Goal: Task Accomplishment & Management: Manage account settings

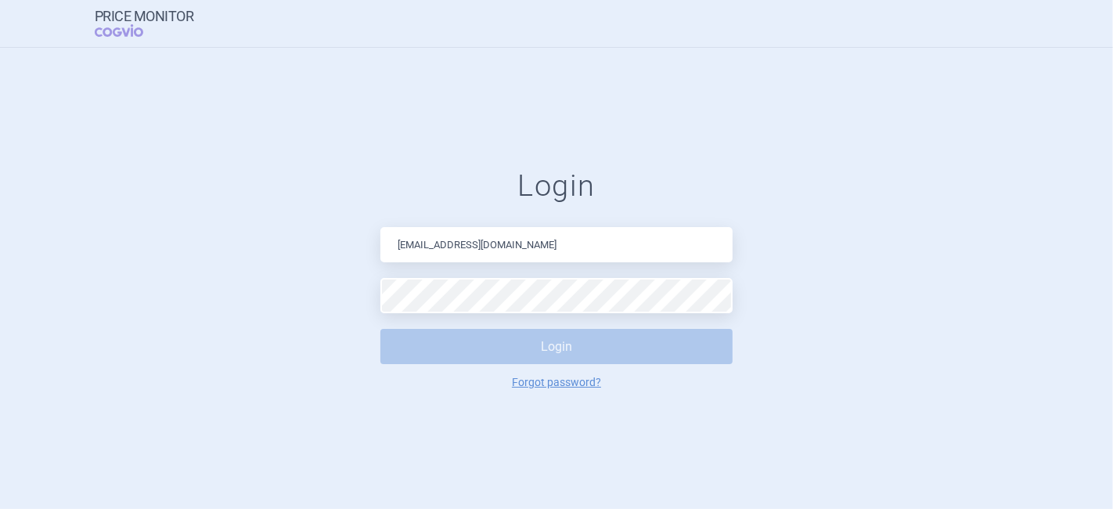
drag, startPoint x: 559, startPoint y: 249, endPoint x: 460, endPoint y: 248, distance: 98.6
click at [460, 248] on input "[EMAIL_ADDRESS][DOMAIN_NAME]" at bounding box center [556, 244] width 352 height 35
type input "[EMAIL_ADDRESS][DOMAIN_NAME]"
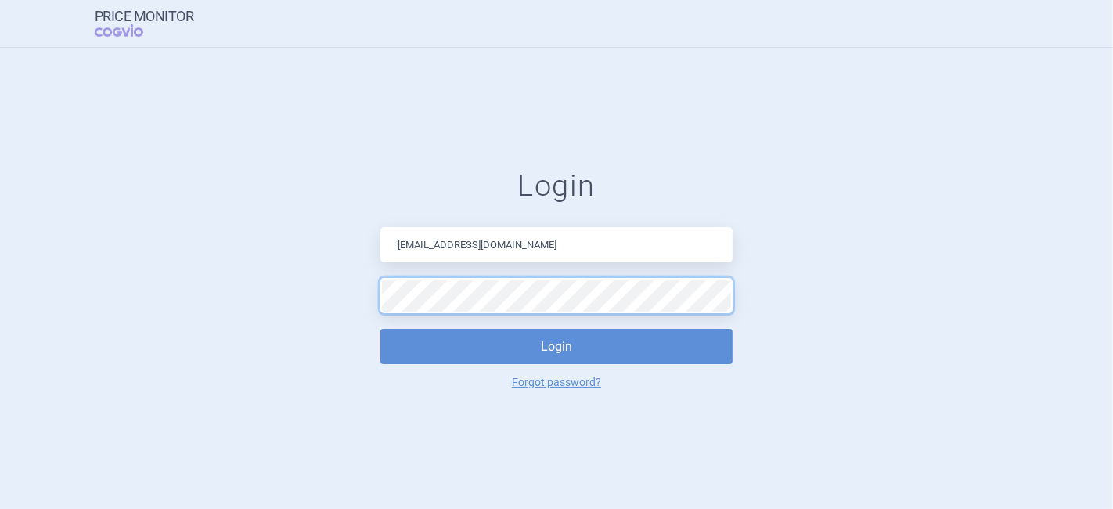
click at [380, 329] on button "Login" at bounding box center [556, 346] width 352 height 35
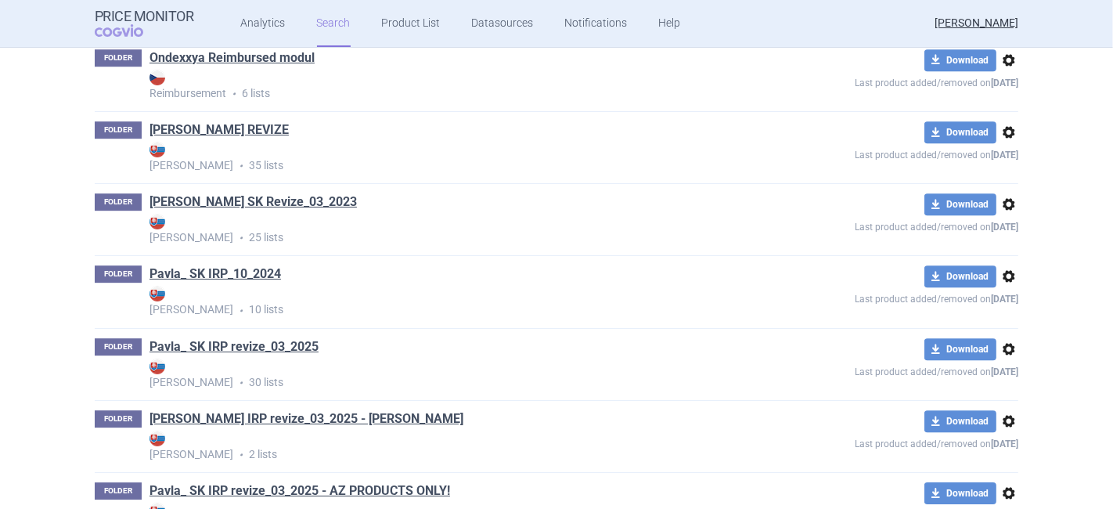
scroll to position [4001, 0]
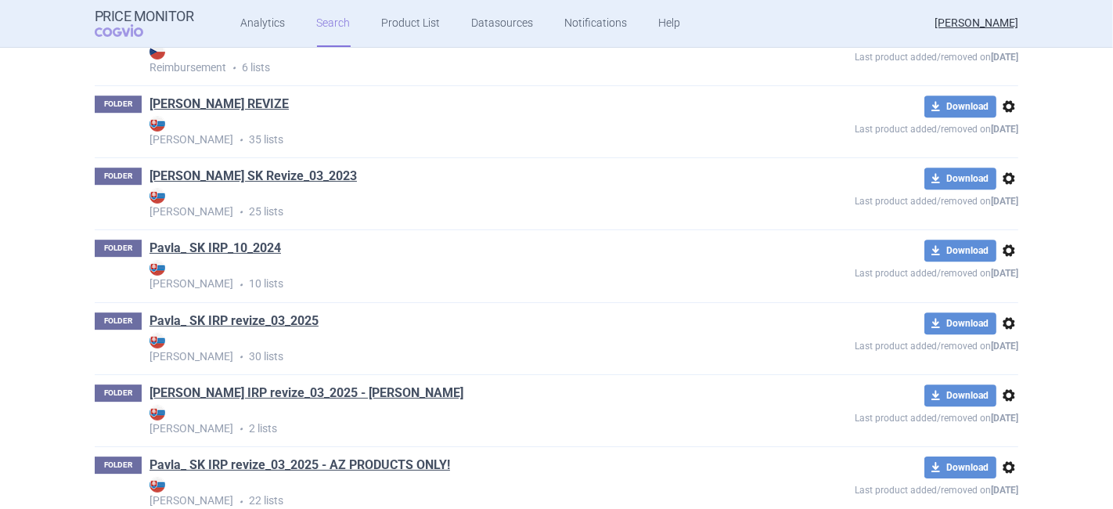
click at [1008, 333] on span "options" at bounding box center [1009, 323] width 19 height 19
click at [1006, 359] on button "Copy" at bounding box center [1003, 364] width 50 height 23
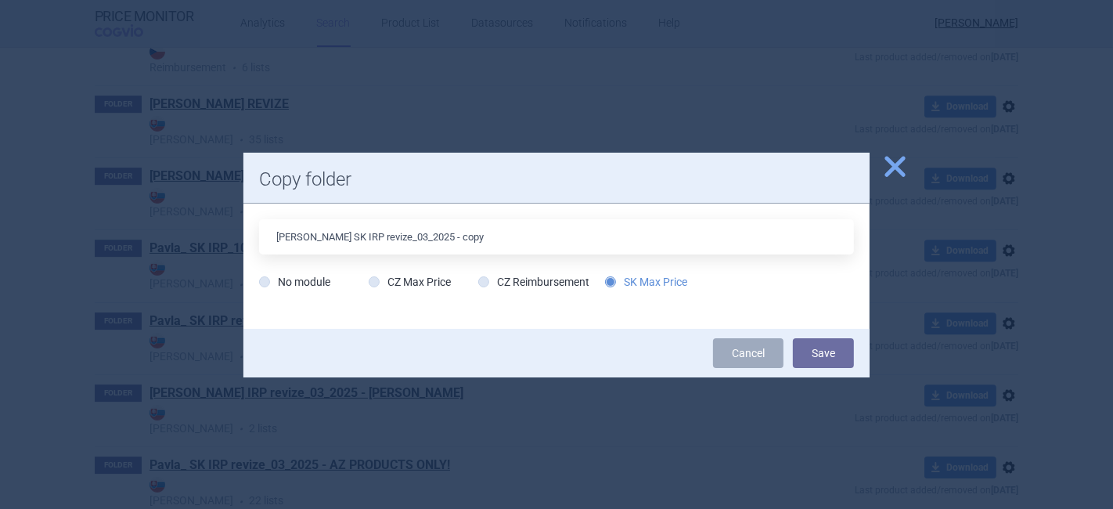
drag, startPoint x: 382, startPoint y: 235, endPoint x: 374, endPoint y: 234, distance: 7.9
click at [374, 234] on input "[PERSON_NAME] SK IRP revize_03_2025 - copy" at bounding box center [556, 236] width 595 height 35
click at [468, 238] on input "[PERSON_NAME] SK IRP revize_10_2025 - copy" at bounding box center [556, 236] width 595 height 35
type input "[PERSON_NAME] SK IRP revize_10_2025"
click at [834, 356] on button "Save" at bounding box center [823, 353] width 61 height 30
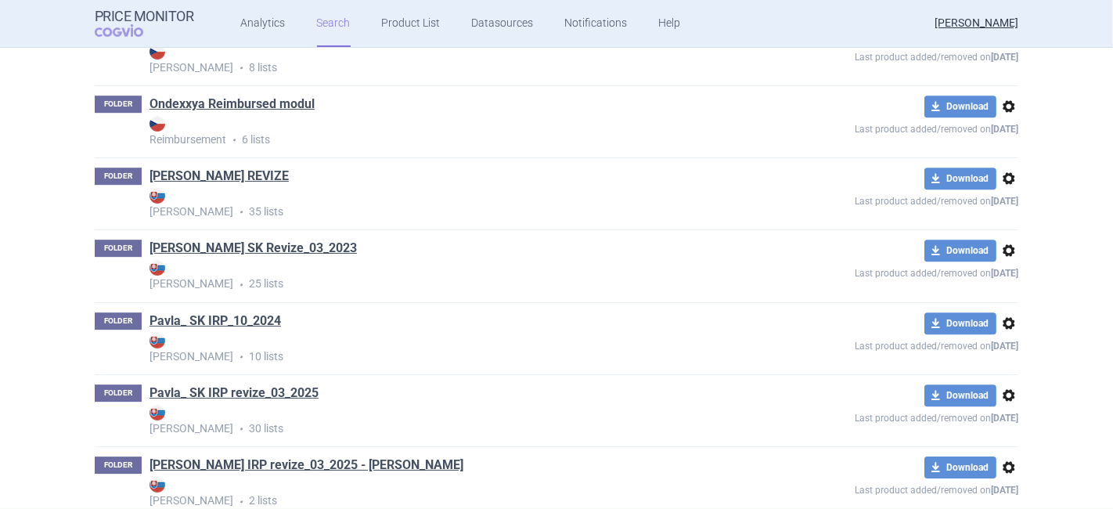
scroll to position [4073, 0]
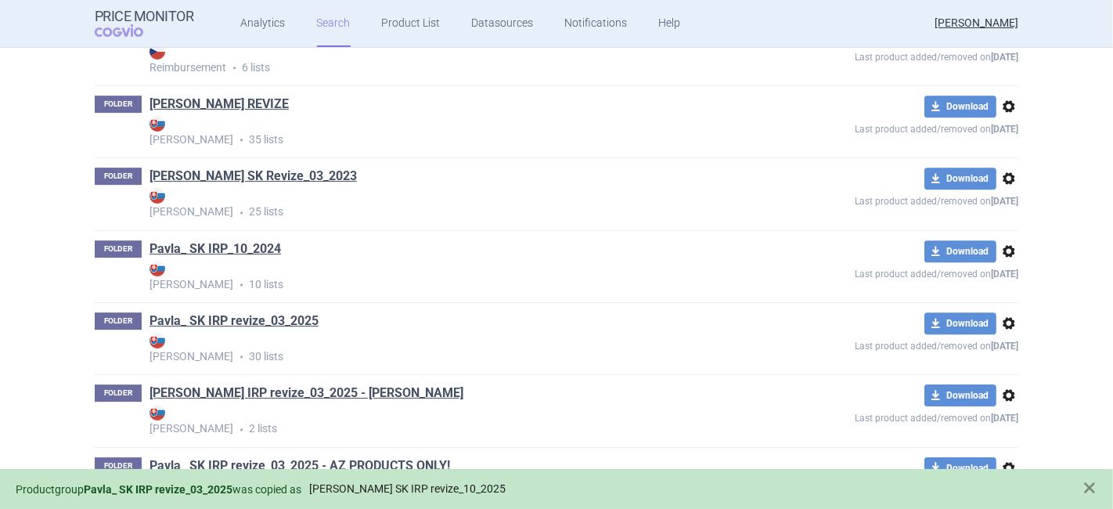
click at [442, 482] on link "[PERSON_NAME] SK IRP revize_10_2025" at bounding box center [407, 488] width 196 height 13
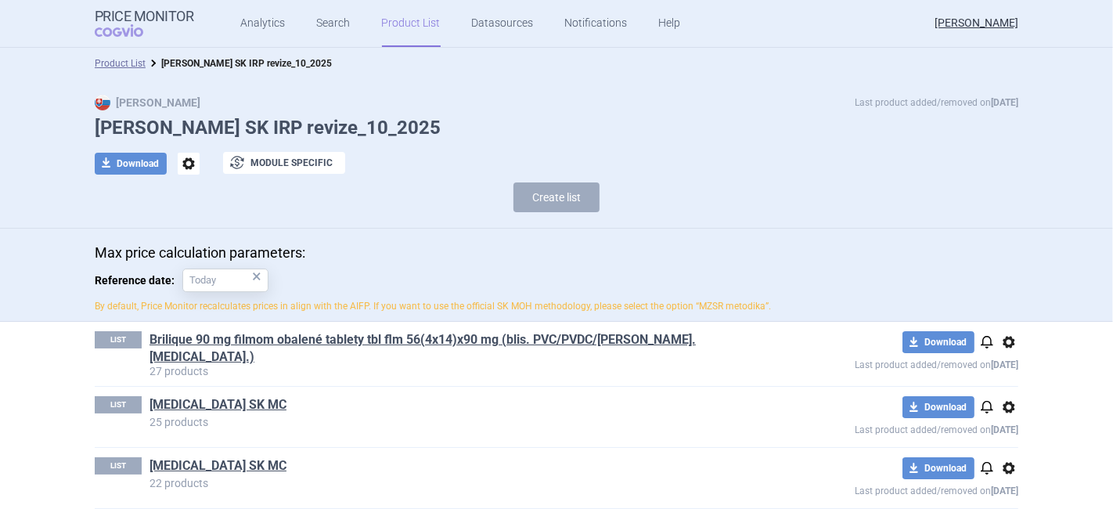
click at [1001, 343] on span "options" at bounding box center [1009, 342] width 19 height 19
click at [1008, 431] on button "Delete" at bounding box center [1003, 433] width 50 height 23
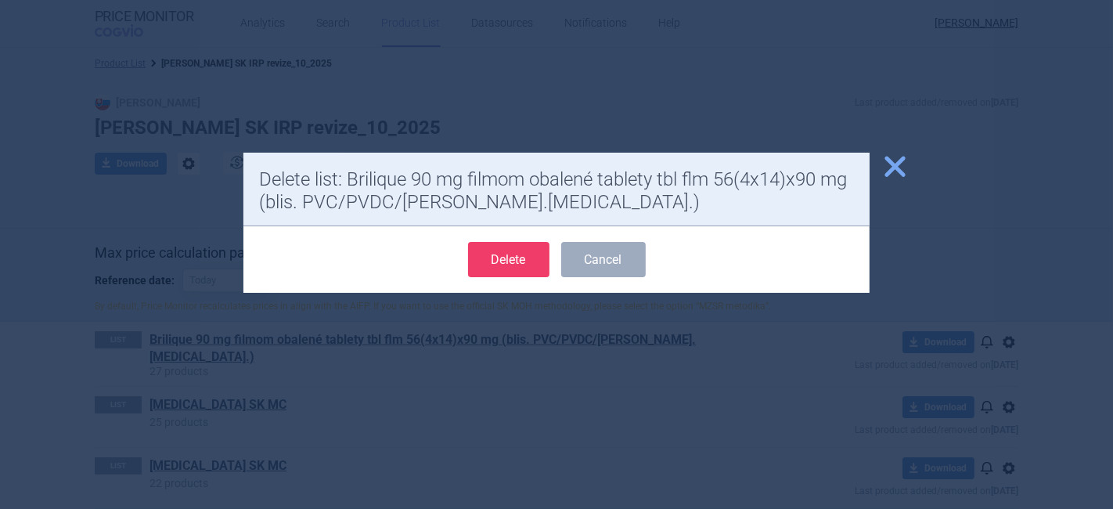
click at [494, 249] on button "Delete" at bounding box center [508, 259] width 81 height 35
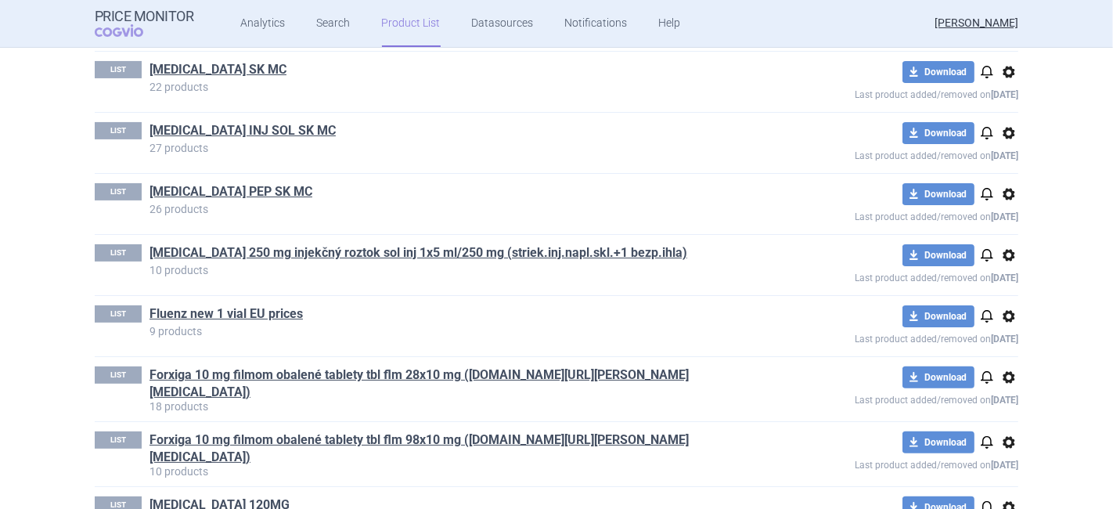
scroll to position [348, 0]
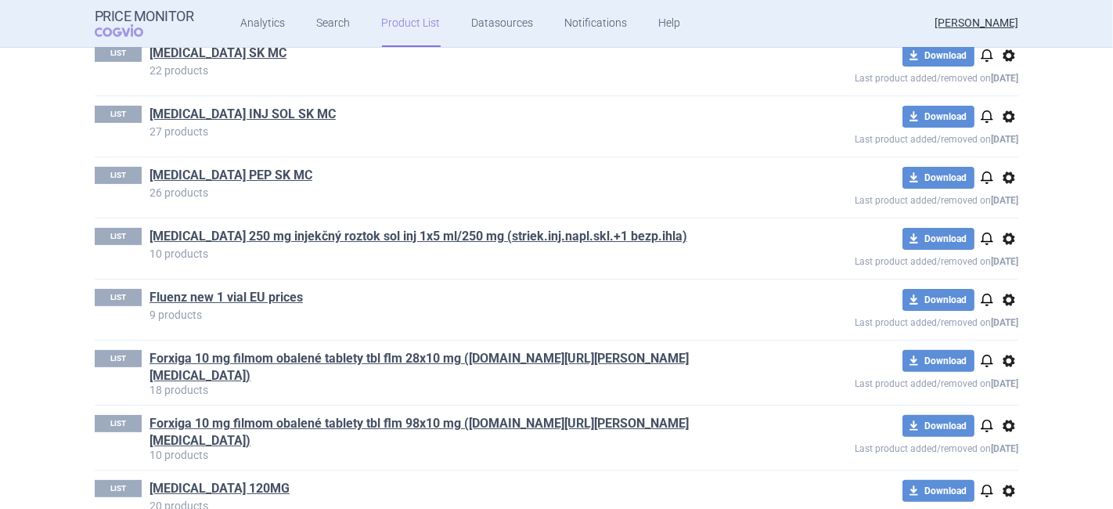
click at [1004, 236] on span "options" at bounding box center [1009, 238] width 19 height 19
click at [1017, 329] on button "Delete" at bounding box center [1003, 328] width 50 height 23
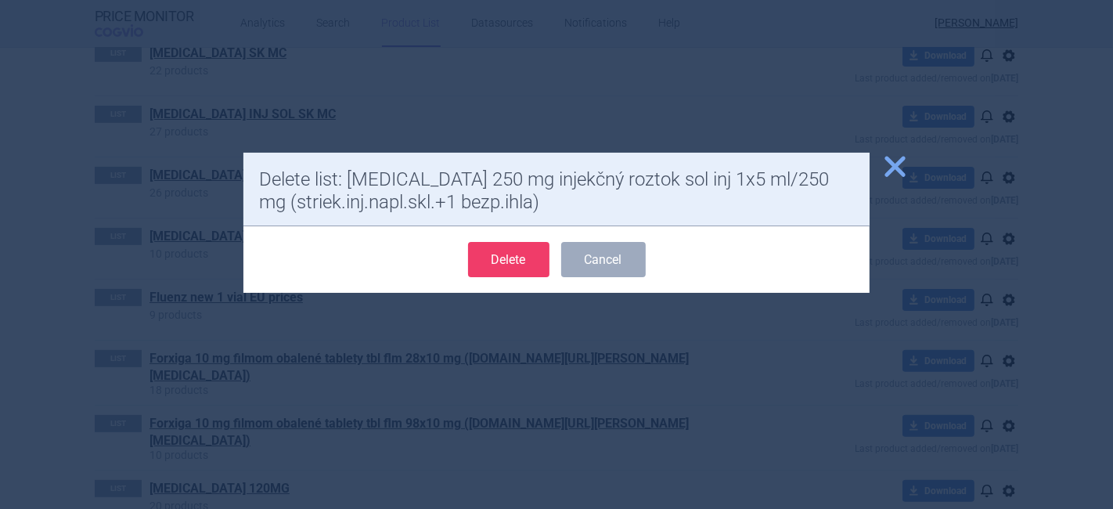
click at [499, 258] on button "Delete" at bounding box center [508, 259] width 81 height 35
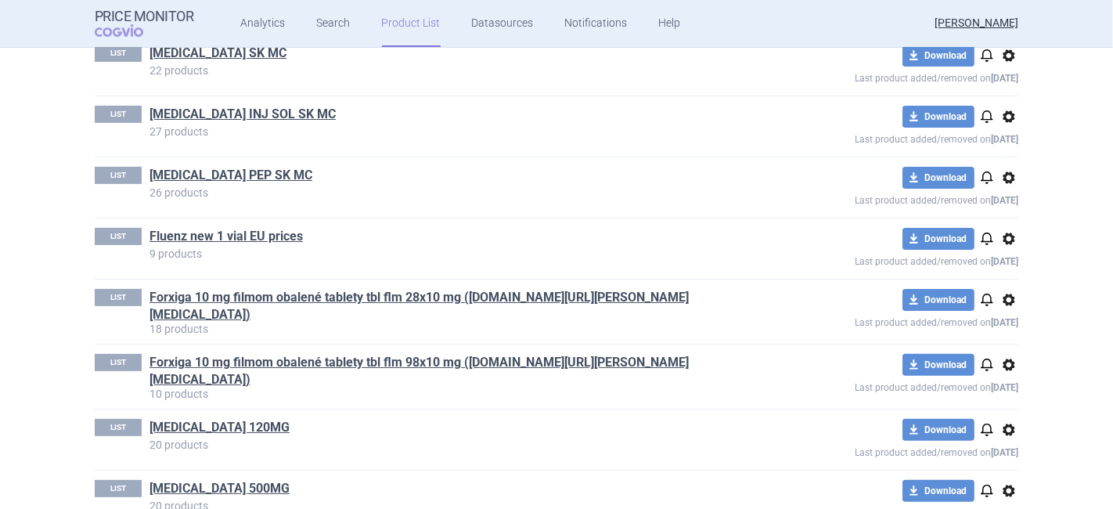
click at [1006, 294] on span "options" at bounding box center [1009, 299] width 19 height 19
click at [1006, 384] on button "Delete" at bounding box center [1003, 389] width 50 height 23
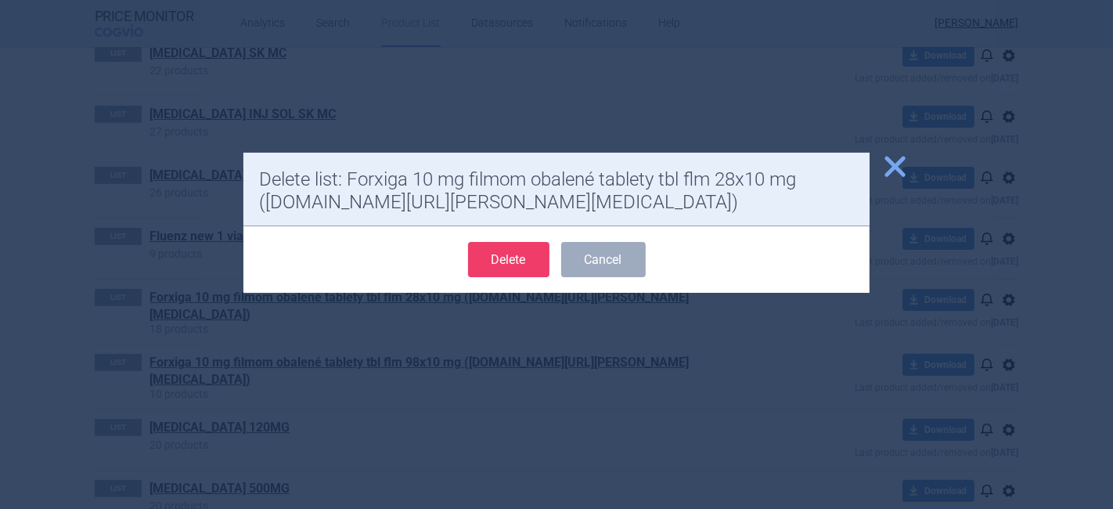
click at [497, 256] on button "Delete" at bounding box center [508, 259] width 81 height 35
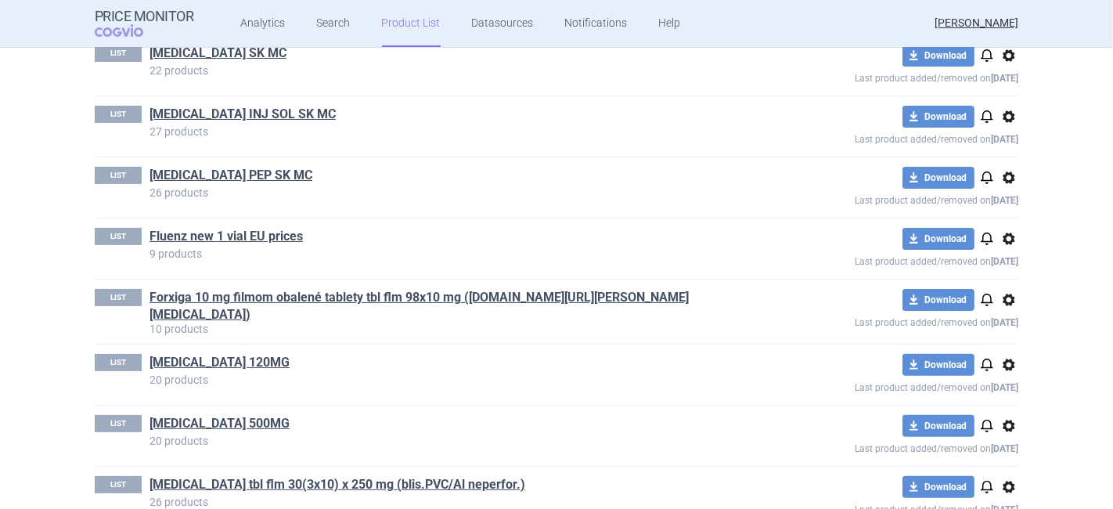
click at [1002, 297] on span "options" at bounding box center [1009, 299] width 19 height 19
click at [1006, 389] on button "Delete" at bounding box center [1003, 389] width 50 height 23
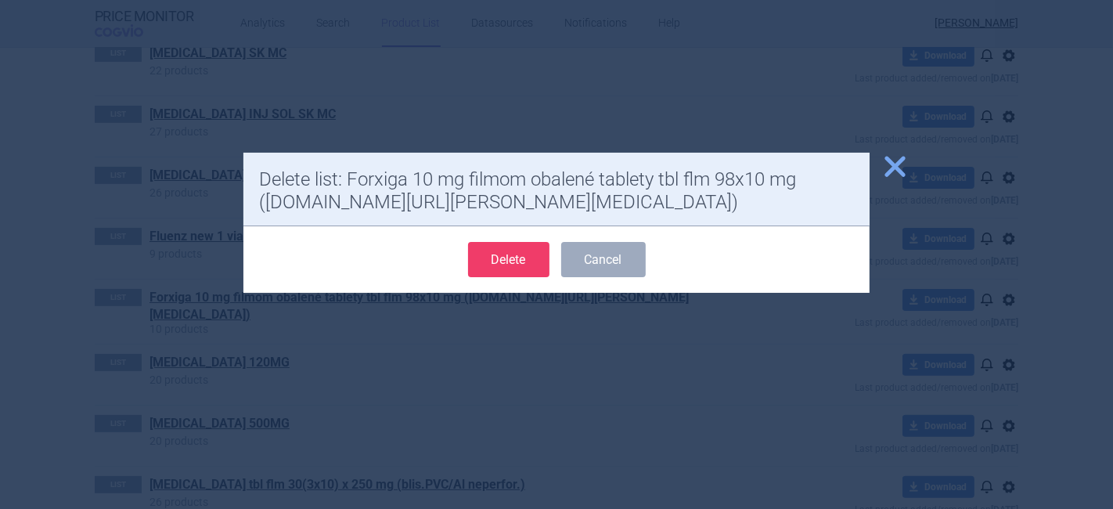
click at [494, 252] on button "Delete" at bounding box center [508, 259] width 81 height 35
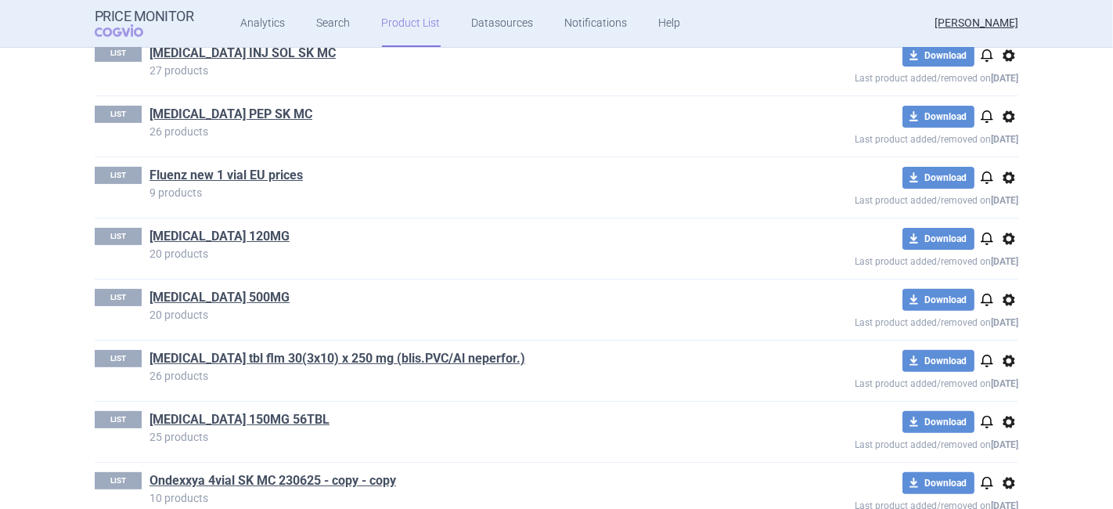
scroll to position [434, 0]
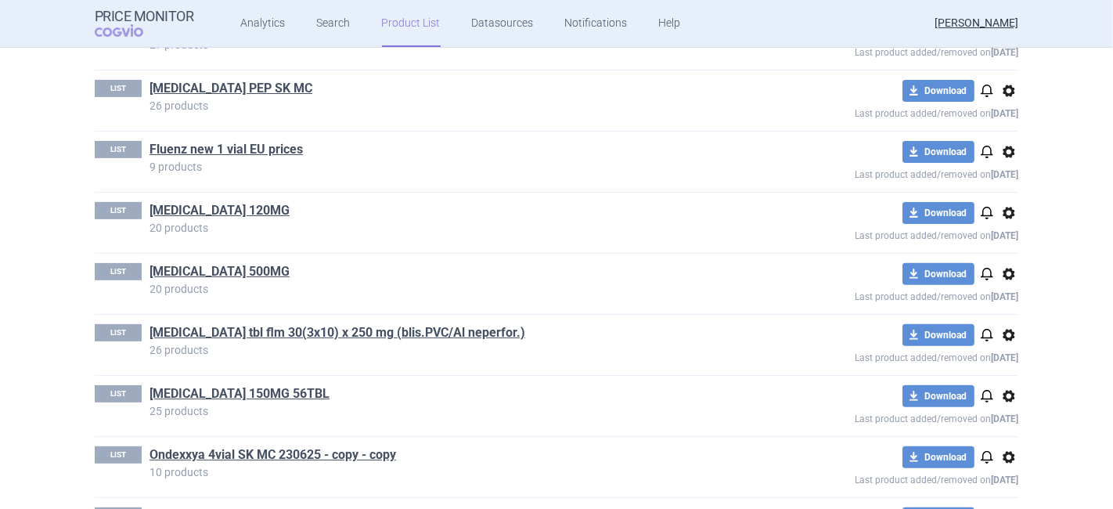
click at [1007, 331] on span "options" at bounding box center [1009, 335] width 19 height 19
click at [1011, 422] on button "Delete" at bounding box center [1003, 424] width 50 height 23
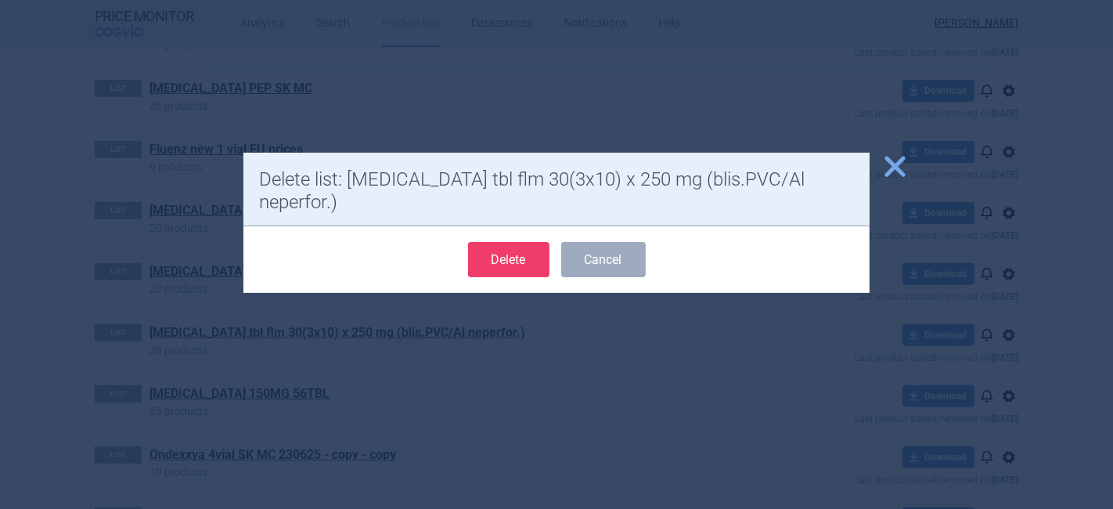
click at [496, 242] on button "Delete" at bounding box center [508, 259] width 81 height 35
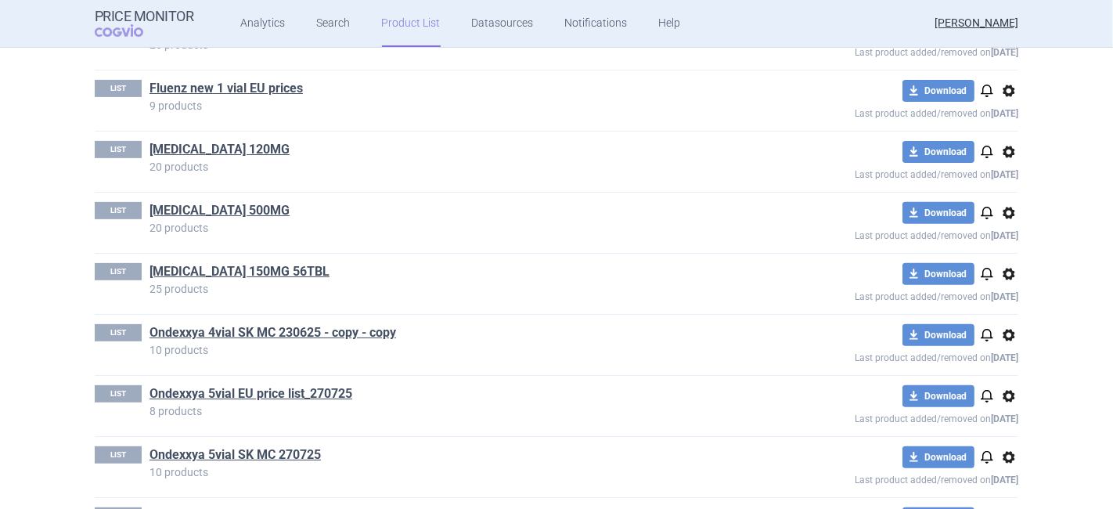
scroll to position [521, 0]
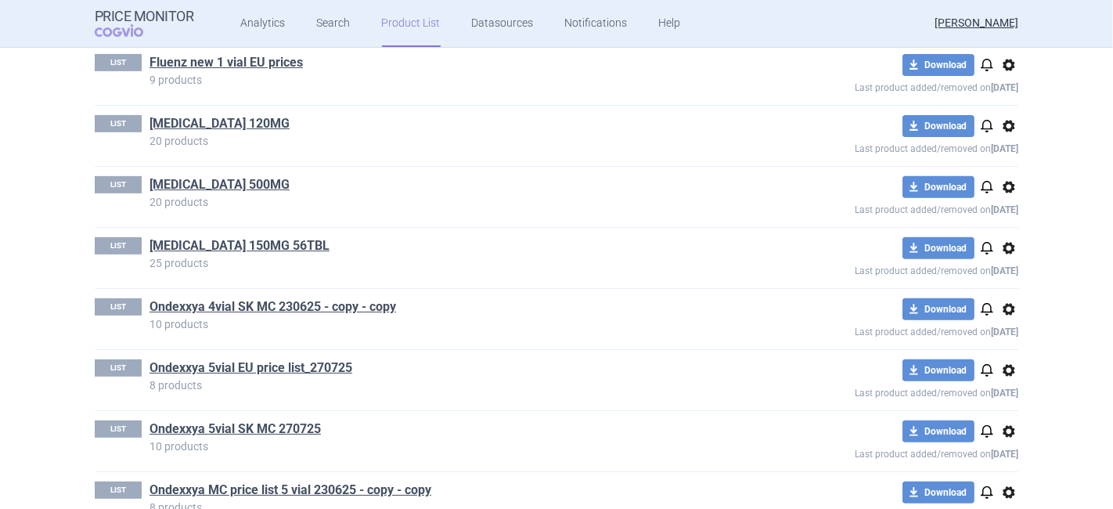
click at [1000, 248] on span "options" at bounding box center [1009, 248] width 19 height 19
click at [1008, 339] on button "Delete" at bounding box center [1003, 337] width 50 height 23
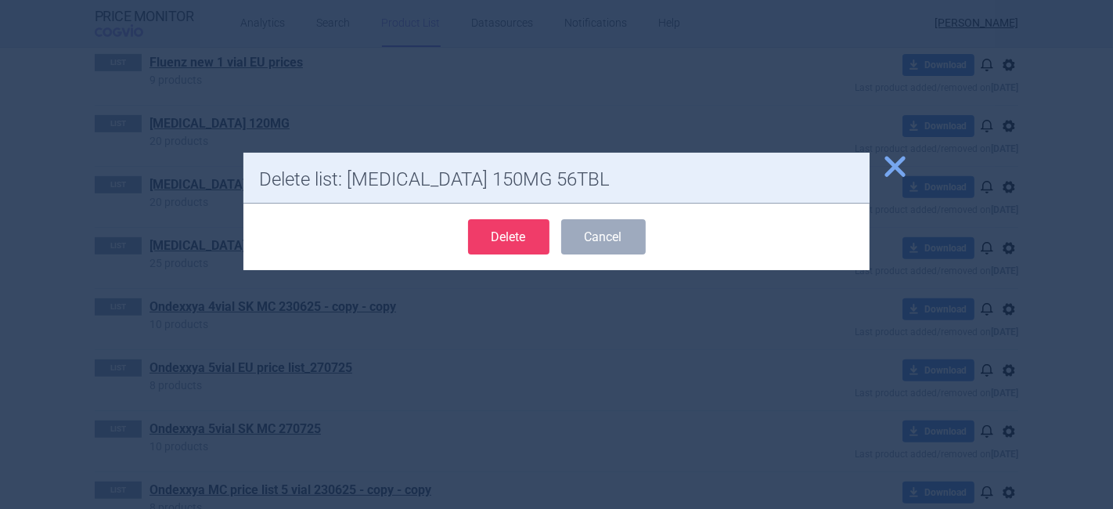
click at [469, 239] on button "Delete" at bounding box center [508, 236] width 81 height 35
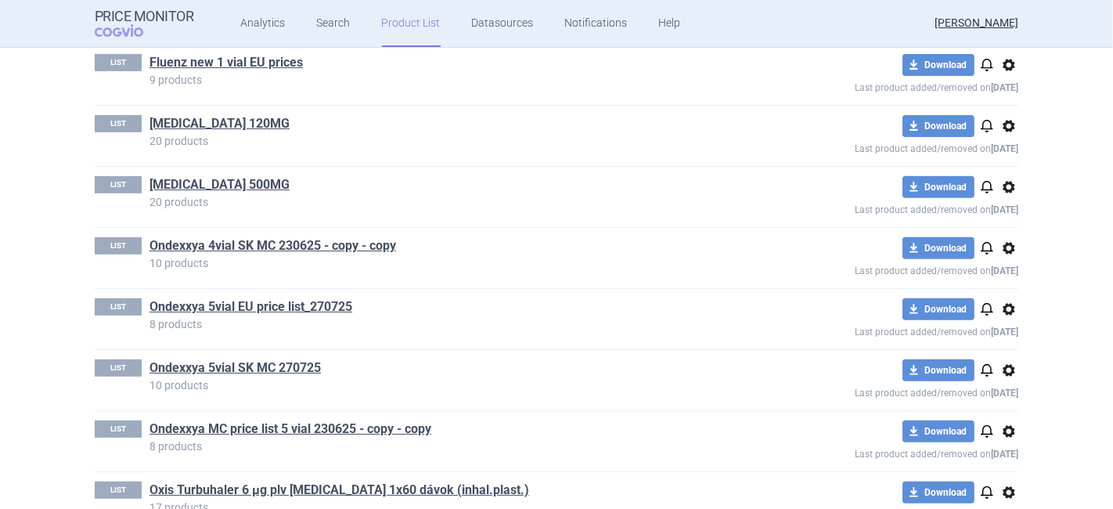
click at [1000, 307] on span "options" at bounding box center [1009, 309] width 19 height 19
click at [1004, 392] on button "Delete" at bounding box center [1003, 398] width 50 height 23
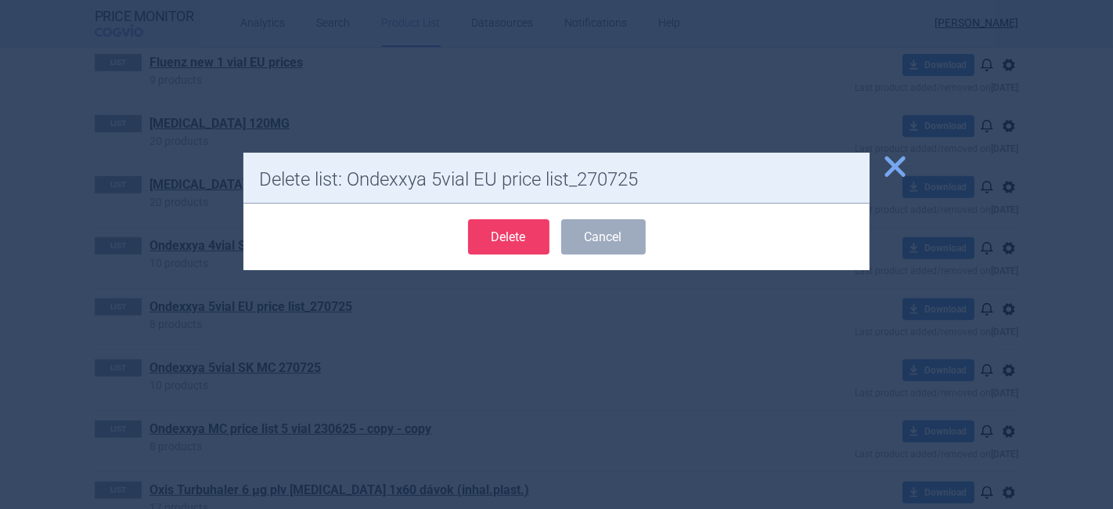
click at [503, 240] on button "Delete" at bounding box center [508, 236] width 81 height 35
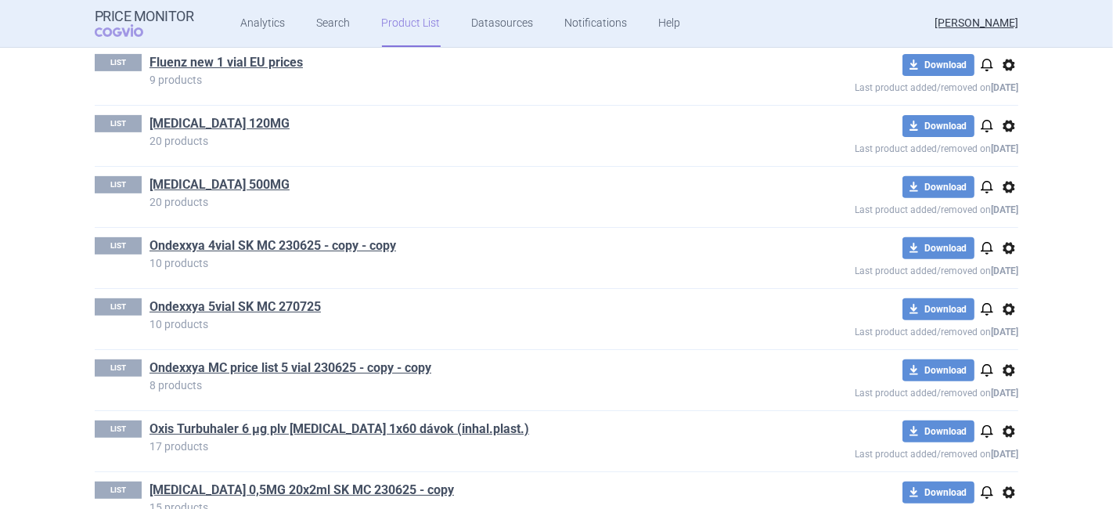
click at [1004, 304] on span "options" at bounding box center [1009, 309] width 19 height 19
click at [997, 402] on button "Delete" at bounding box center [1003, 398] width 50 height 23
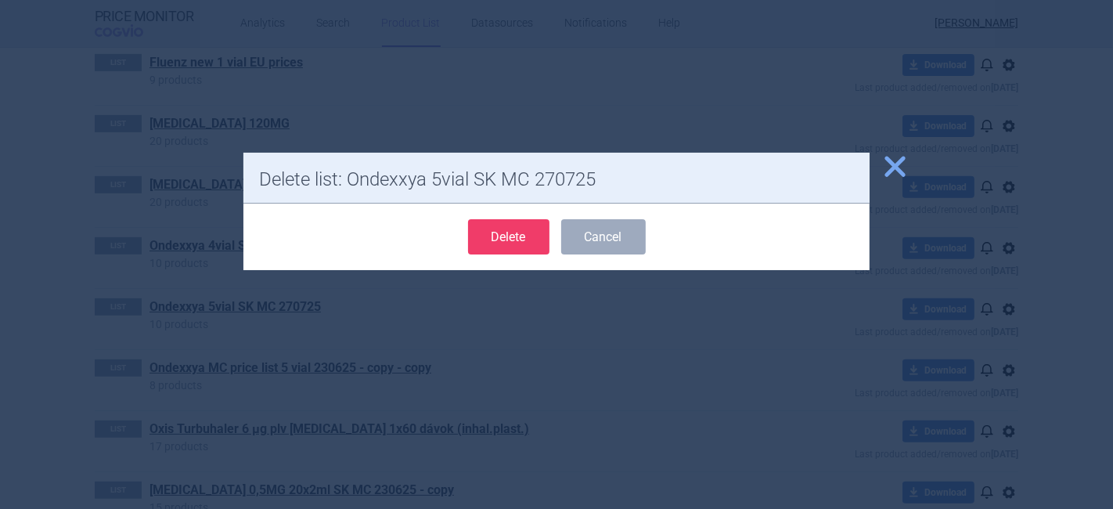
click at [510, 244] on button "Delete" at bounding box center [508, 236] width 81 height 35
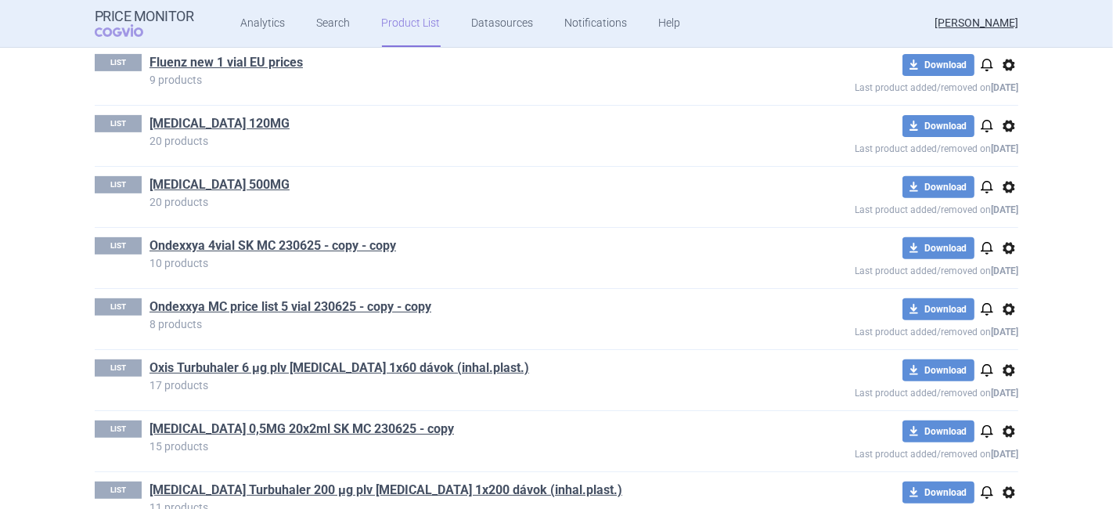
click at [1000, 307] on span "options" at bounding box center [1009, 309] width 19 height 19
click at [989, 398] on button "Delete" at bounding box center [1003, 398] width 50 height 23
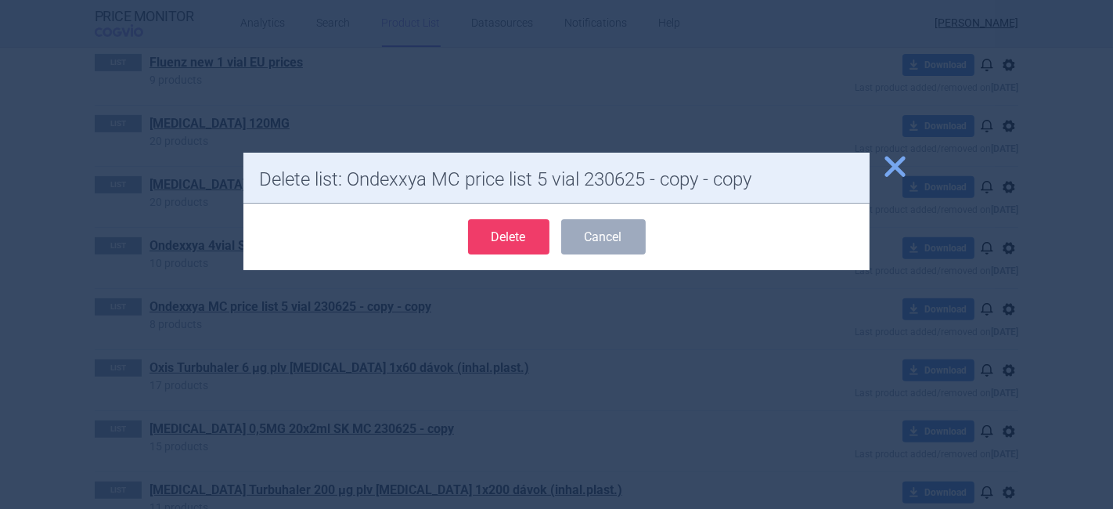
click at [514, 235] on button "Delete" at bounding box center [508, 236] width 81 height 35
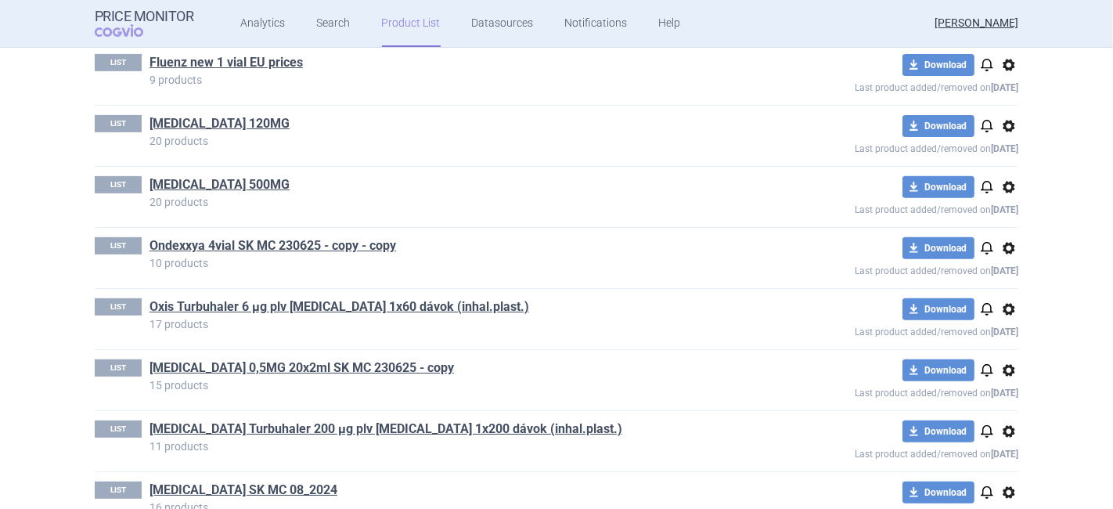
click at [1000, 248] on span "options" at bounding box center [1009, 248] width 19 height 19
click at [997, 338] on button "Delete" at bounding box center [1003, 337] width 50 height 23
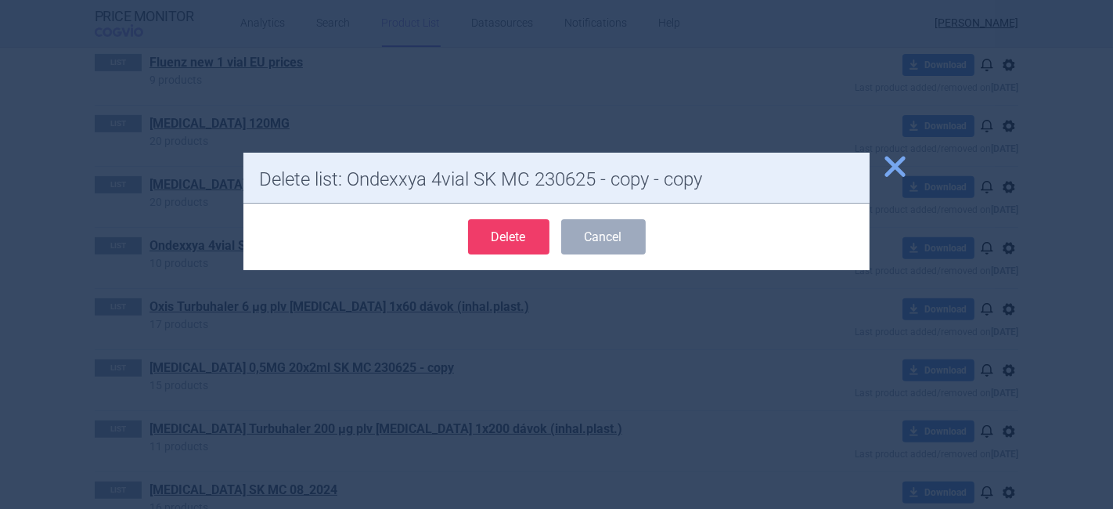
click at [487, 227] on button "Delete" at bounding box center [508, 236] width 81 height 35
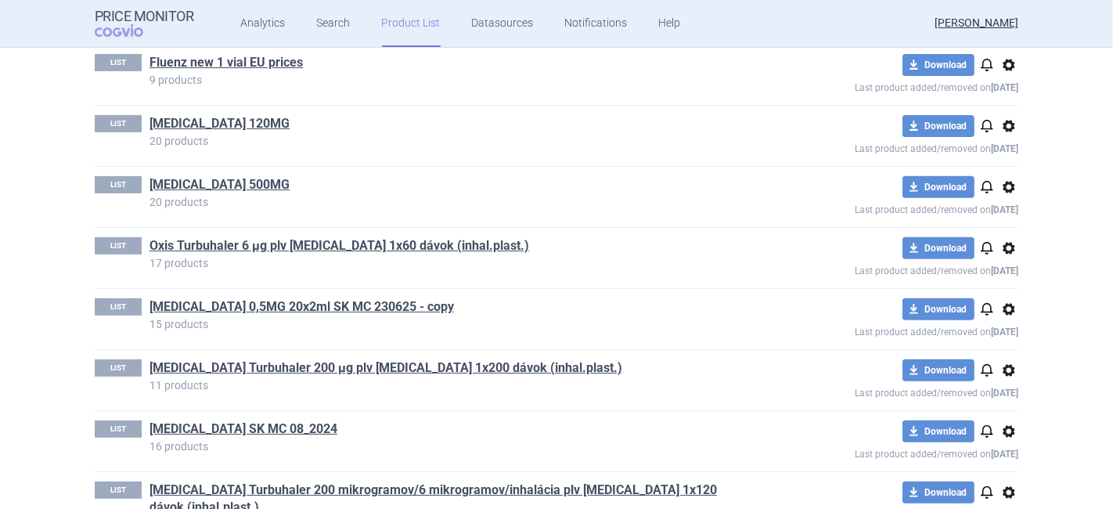
click at [1004, 244] on span "options" at bounding box center [1009, 248] width 19 height 19
click at [990, 330] on button "Delete" at bounding box center [1003, 337] width 50 height 23
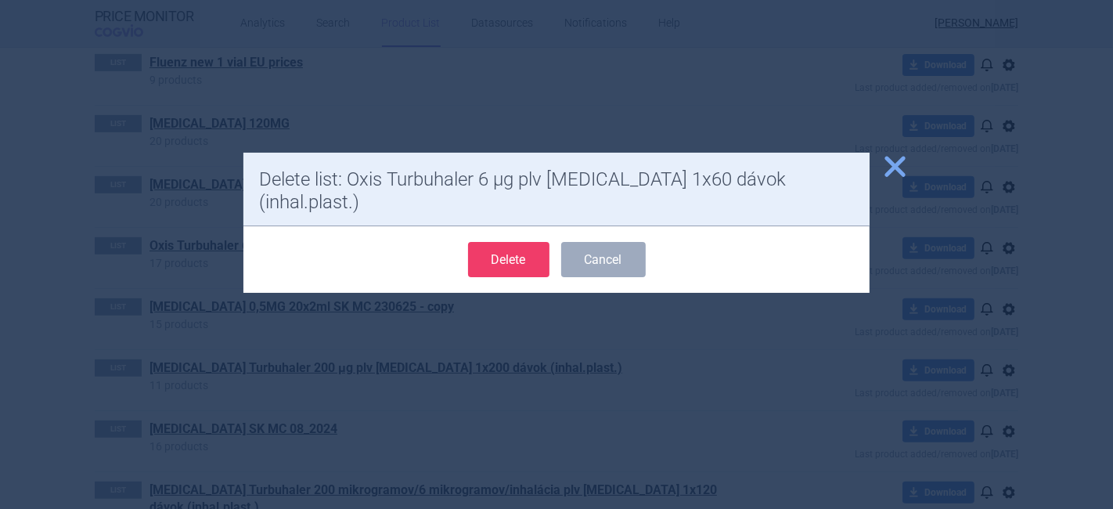
click at [486, 242] on button "Delete" at bounding box center [508, 259] width 81 height 35
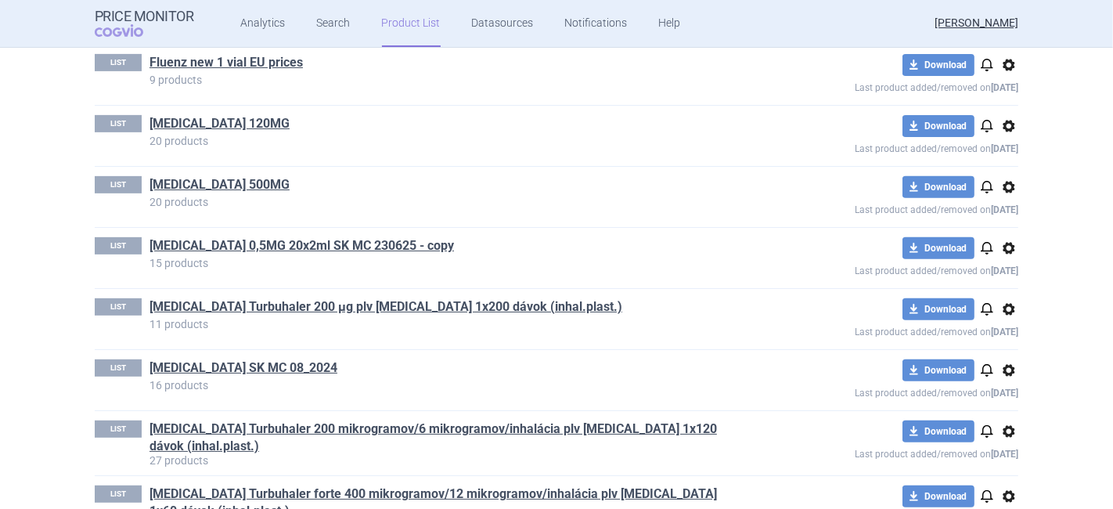
click at [1005, 244] on span "options" at bounding box center [1009, 248] width 19 height 19
click at [1011, 331] on button "Delete" at bounding box center [1003, 337] width 50 height 23
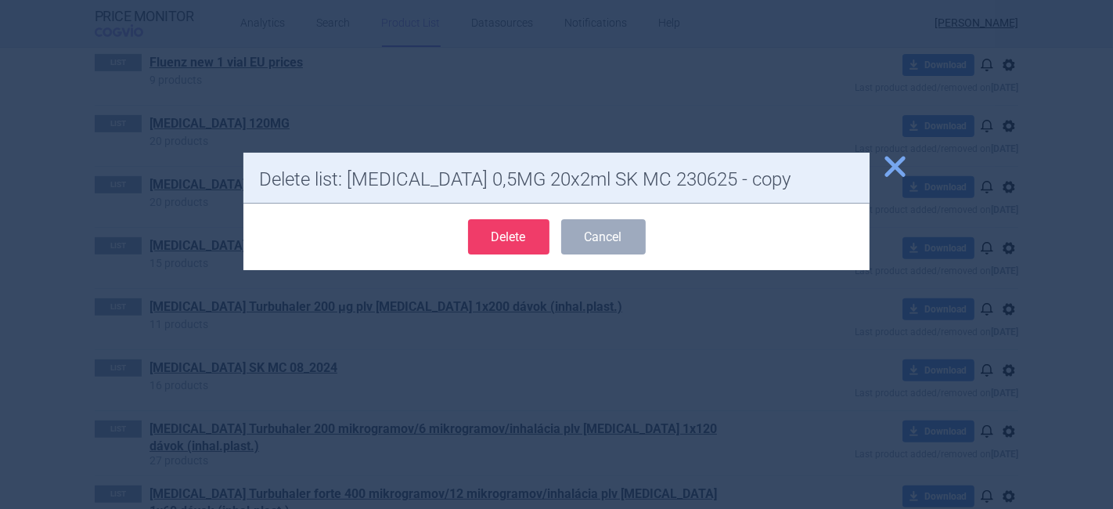
click at [512, 232] on button "Delete" at bounding box center [508, 236] width 81 height 35
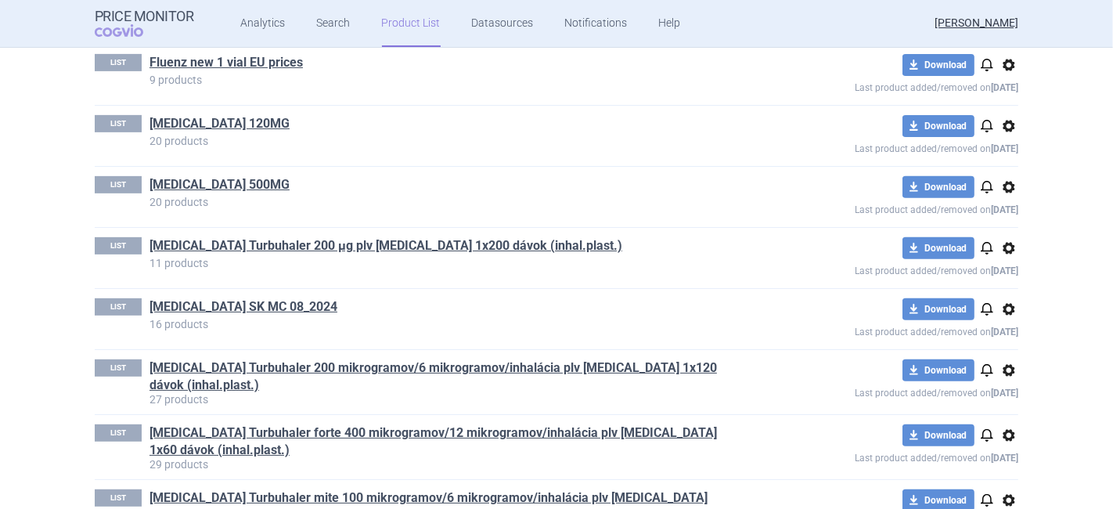
click at [1004, 249] on span "options" at bounding box center [1009, 248] width 19 height 19
click at [995, 345] on button "Delete" at bounding box center [1003, 337] width 50 height 23
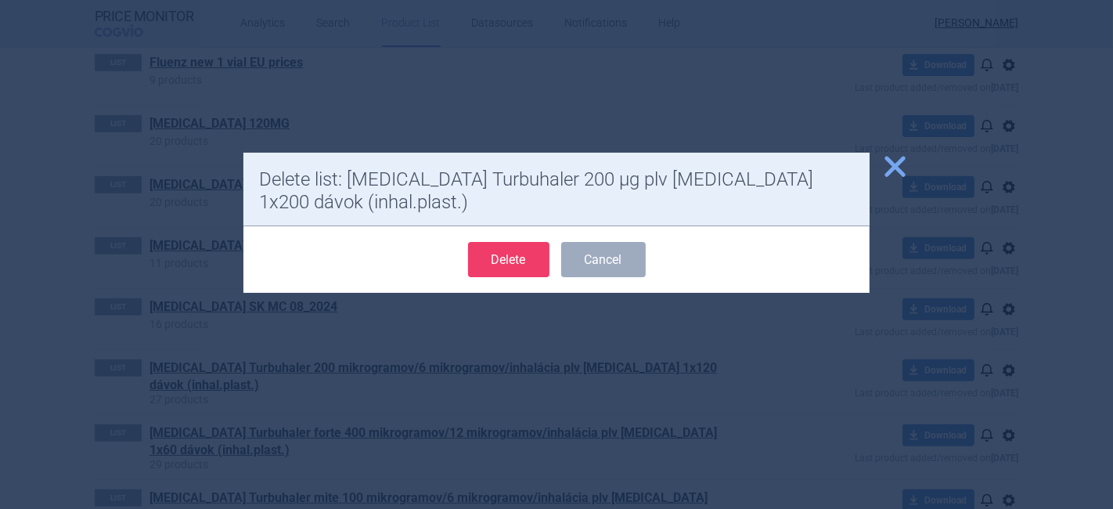
click at [518, 242] on button "Delete" at bounding box center [508, 259] width 81 height 35
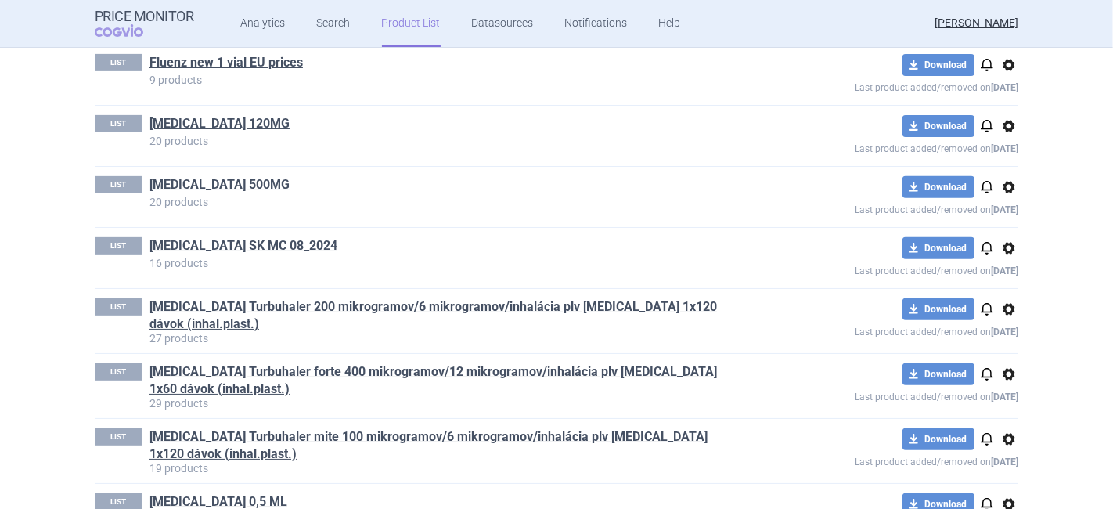
click at [1001, 307] on span "options" at bounding box center [1009, 309] width 19 height 19
click at [1010, 394] on button "Delete" at bounding box center [1003, 398] width 50 height 23
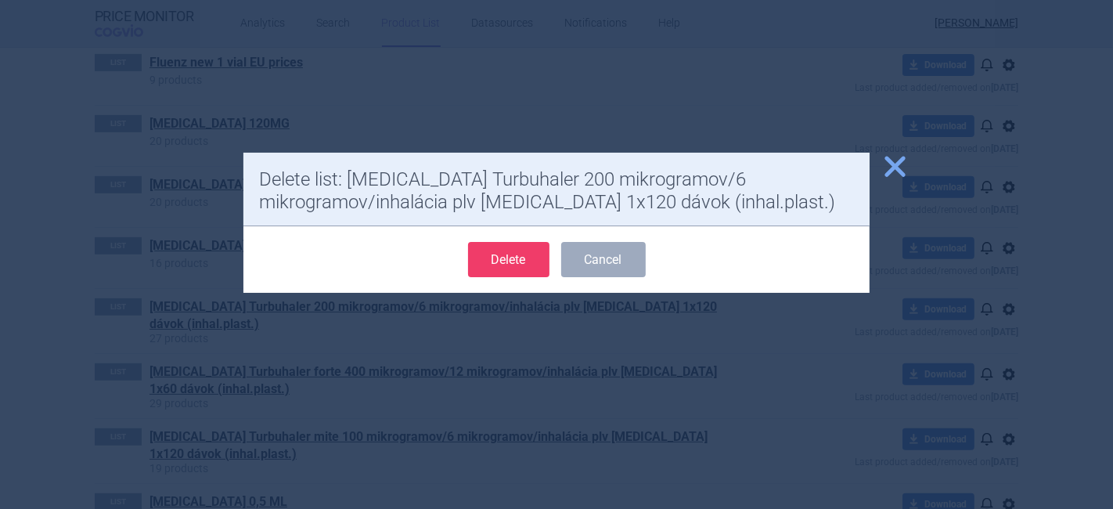
click at [503, 262] on button "Delete" at bounding box center [508, 259] width 81 height 35
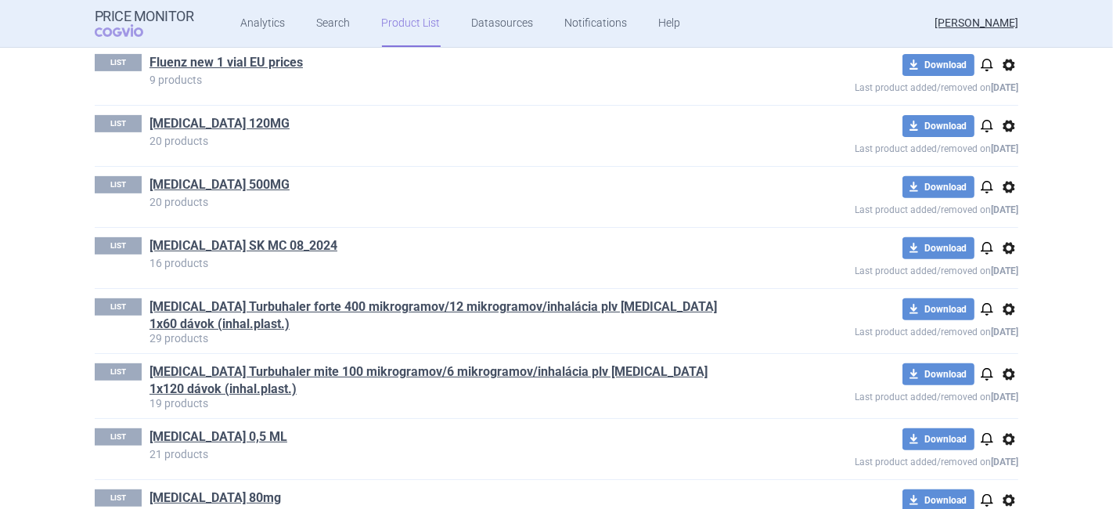
click at [1002, 305] on span "options" at bounding box center [1009, 309] width 19 height 19
click at [1013, 402] on button "Delete" at bounding box center [1003, 398] width 50 height 23
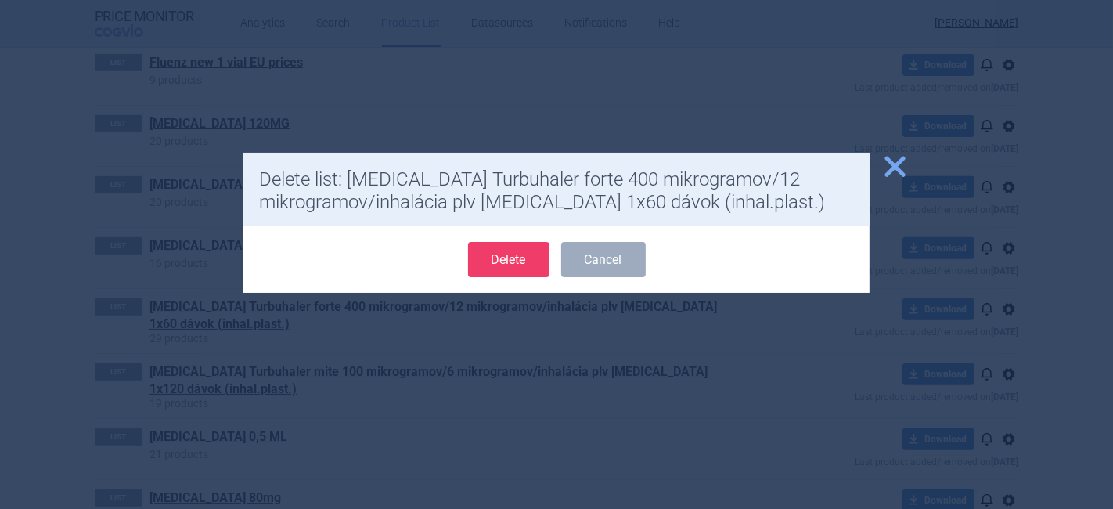
click at [503, 257] on button "Delete" at bounding box center [508, 259] width 81 height 35
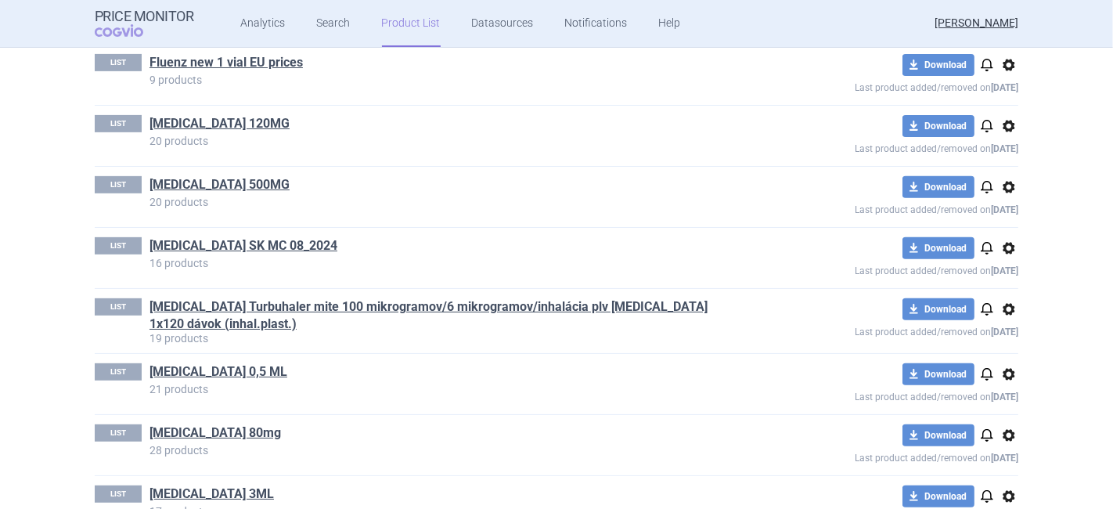
click at [1004, 309] on span "options" at bounding box center [1009, 309] width 19 height 19
click at [1004, 392] on button "Delete" at bounding box center [1003, 398] width 50 height 23
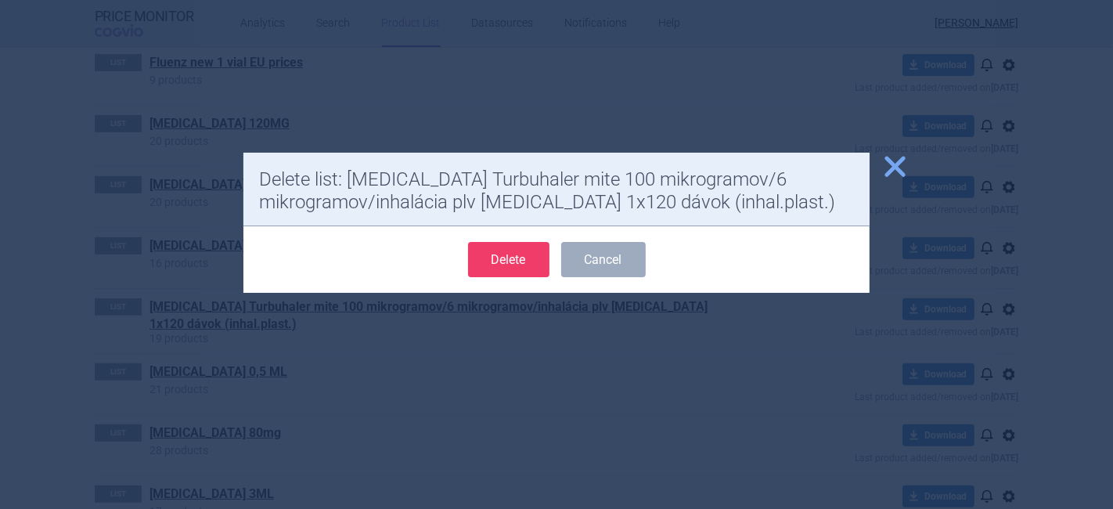
click at [518, 261] on button "Delete" at bounding box center [508, 259] width 81 height 35
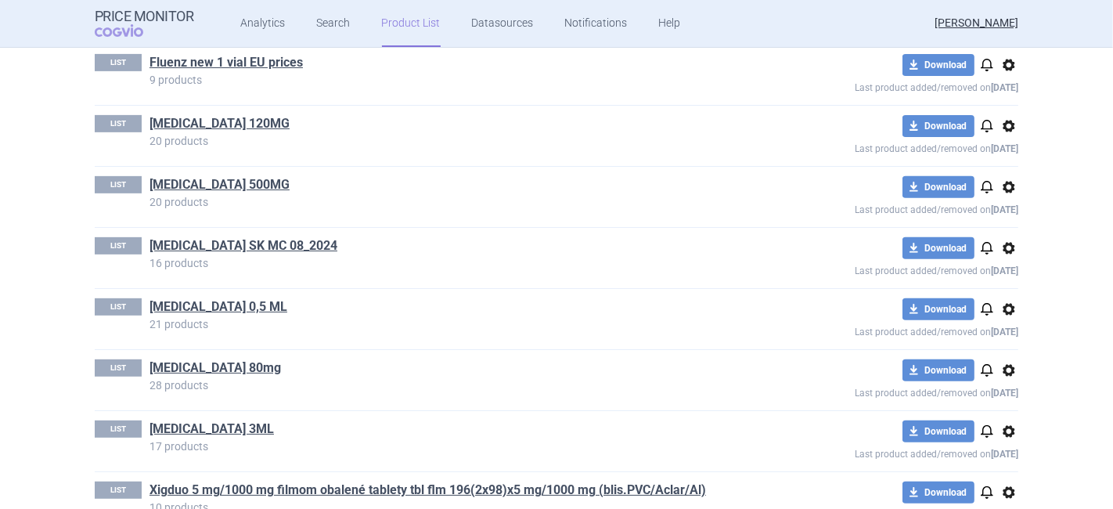
click at [1001, 308] on span "options" at bounding box center [1009, 309] width 19 height 19
click at [1005, 399] on button "Delete" at bounding box center [1003, 398] width 50 height 23
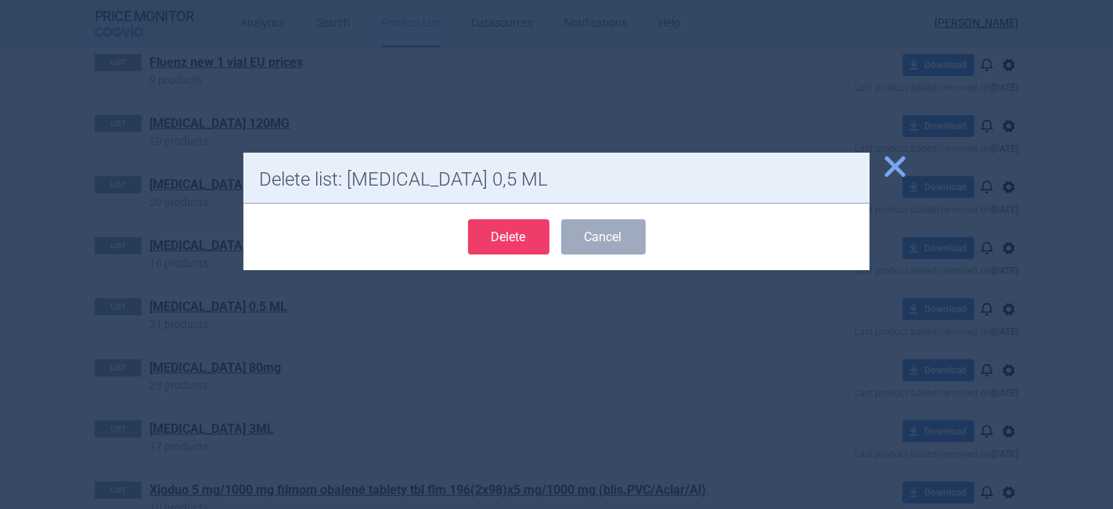
click at [503, 234] on button "Delete" at bounding box center [508, 236] width 81 height 35
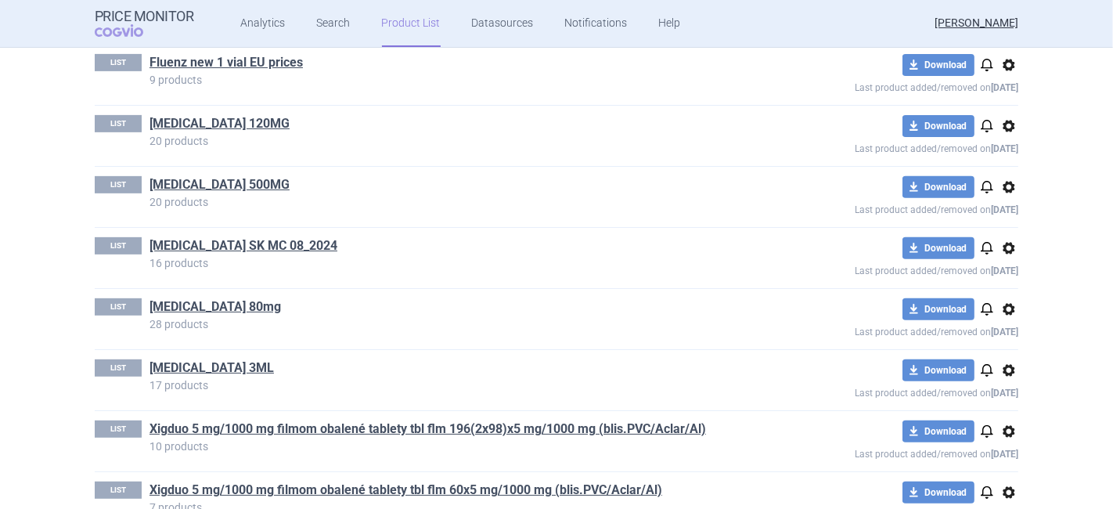
click at [1000, 308] on span "options" at bounding box center [1009, 309] width 19 height 19
click at [993, 390] on button "Delete" at bounding box center [1003, 398] width 50 height 23
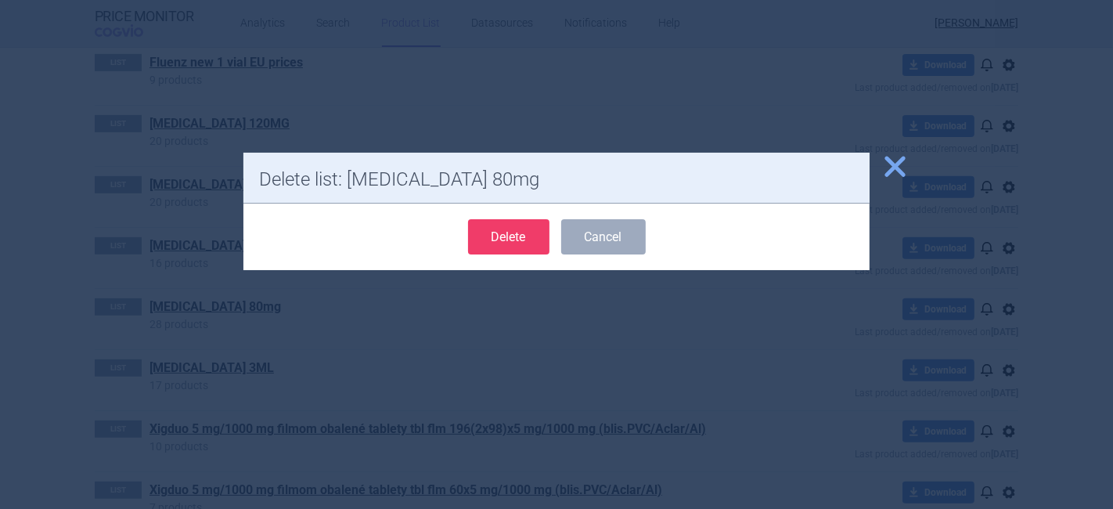
click at [506, 241] on button "Delete" at bounding box center [508, 236] width 81 height 35
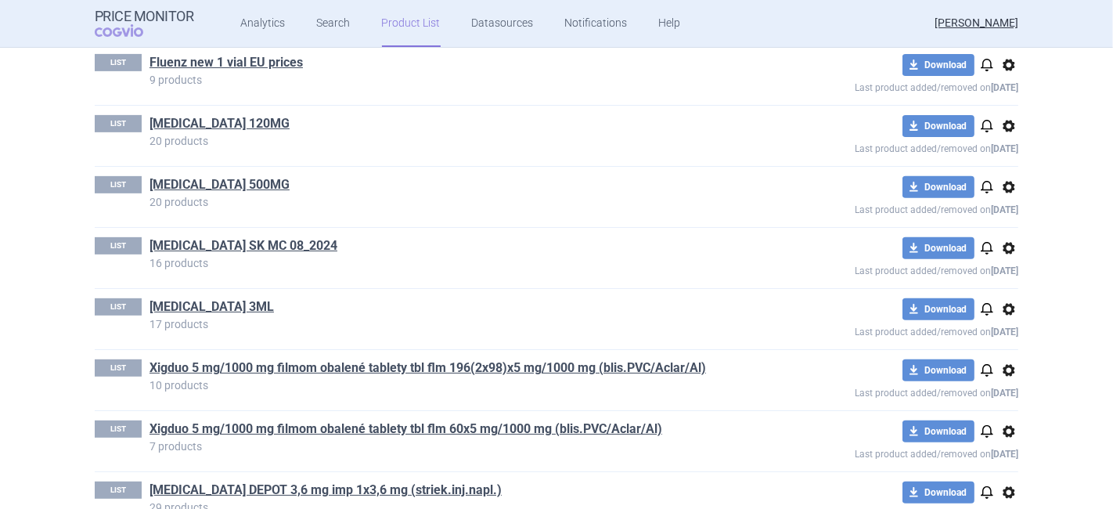
click at [1004, 307] on span "options" at bounding box center [1009, 309] width 19 height 19
click at [1008, 393] on button "Delete" at bounding box center [1003, 398] width 50 height 23
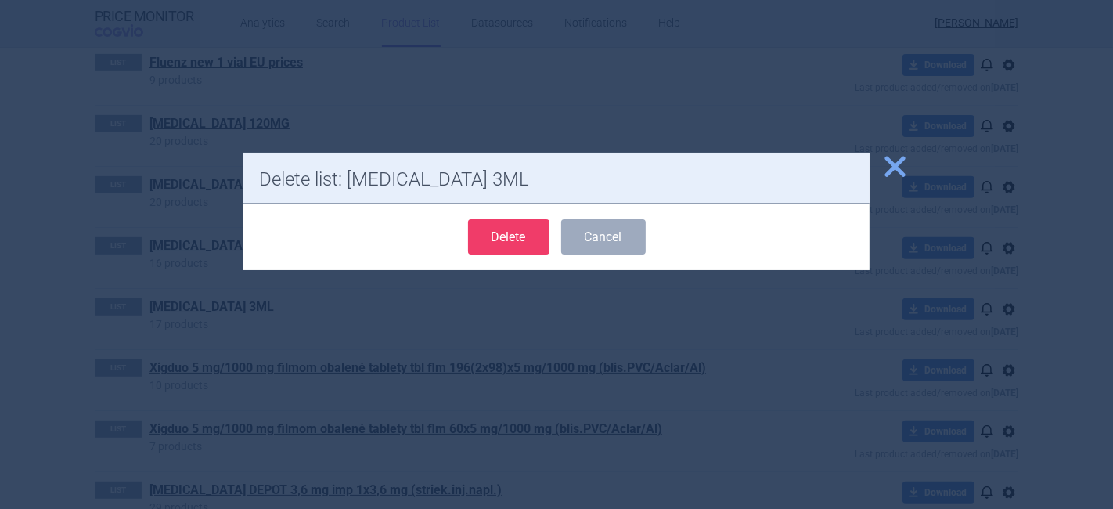
click at [525, 231] on button "Delete" at bounding box center [508, 236] width 81 height 35
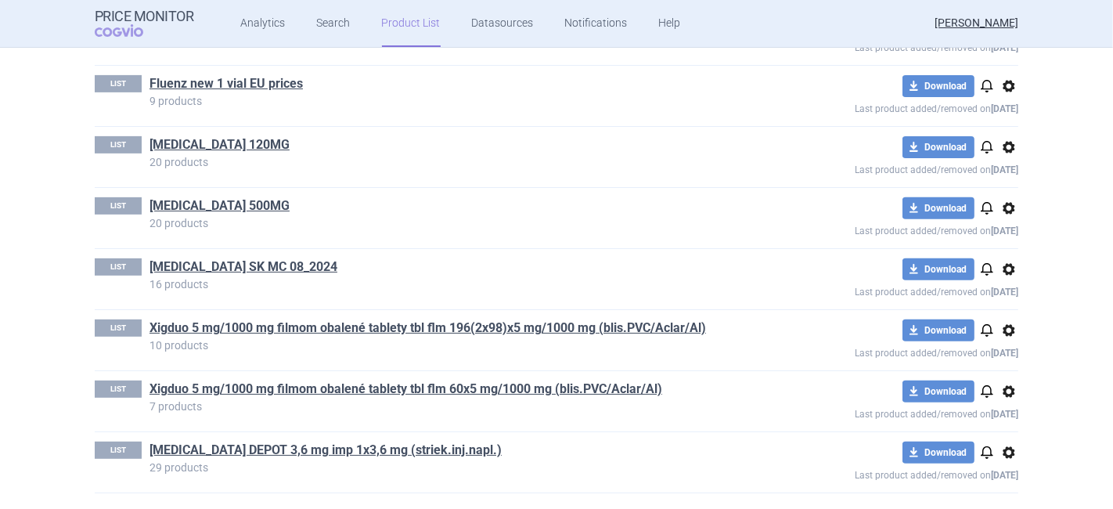
scroll to position [496, 0]
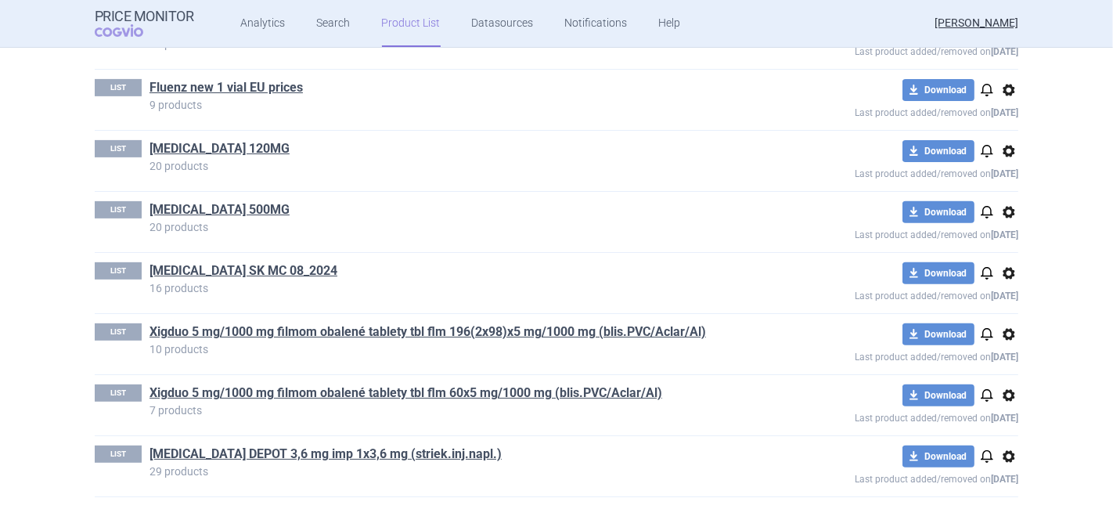
click at [1000, 337] on span "options" at bounding box center [1009, 334] width 19 height 19
click at [1000, 419] on button "Delete" at bounding box center [1003, 423] width 50 height 23
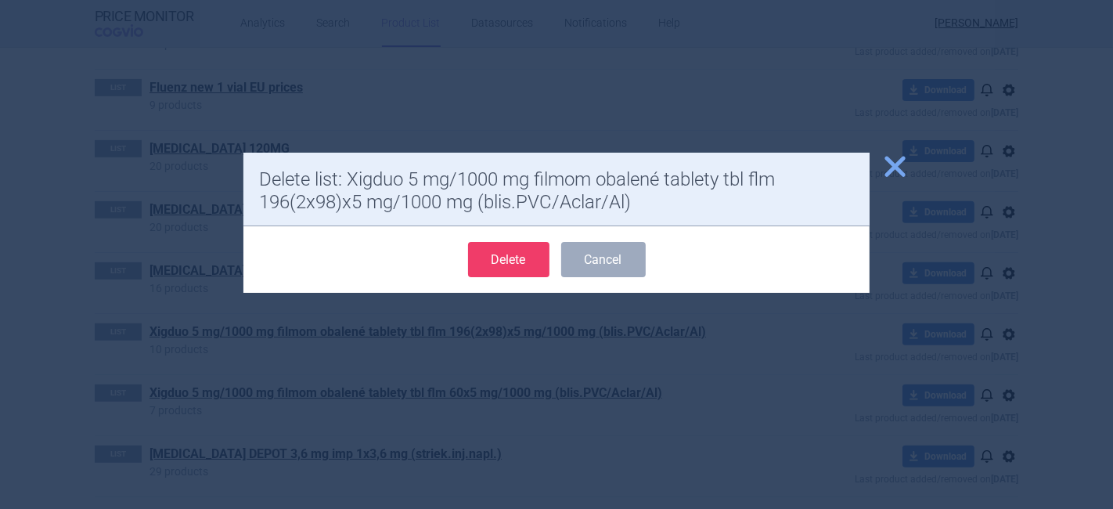
click at [503, 267] on button "Delete" at bounding box center [508, 259] width 81 height 35
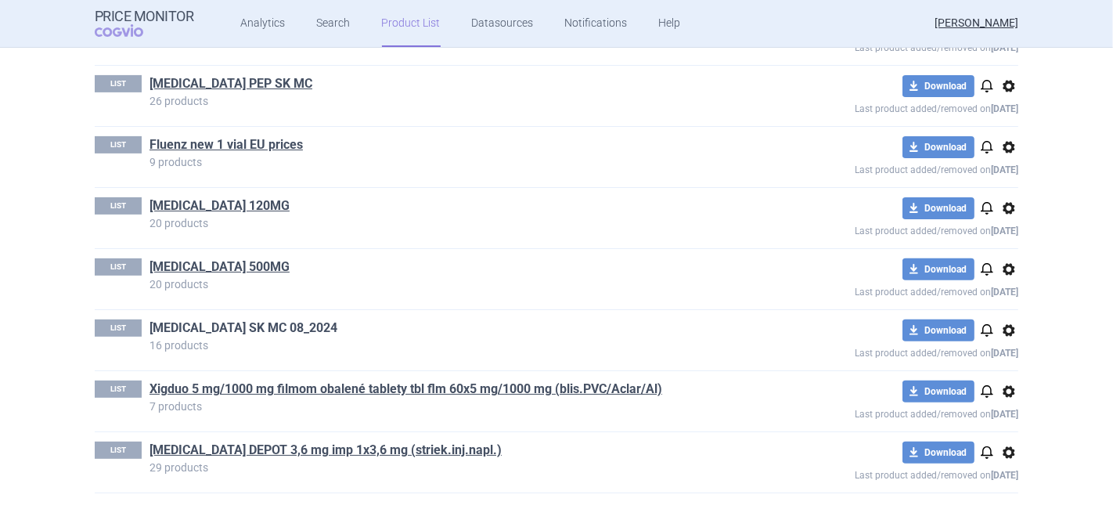
scroll to position [436, 0]
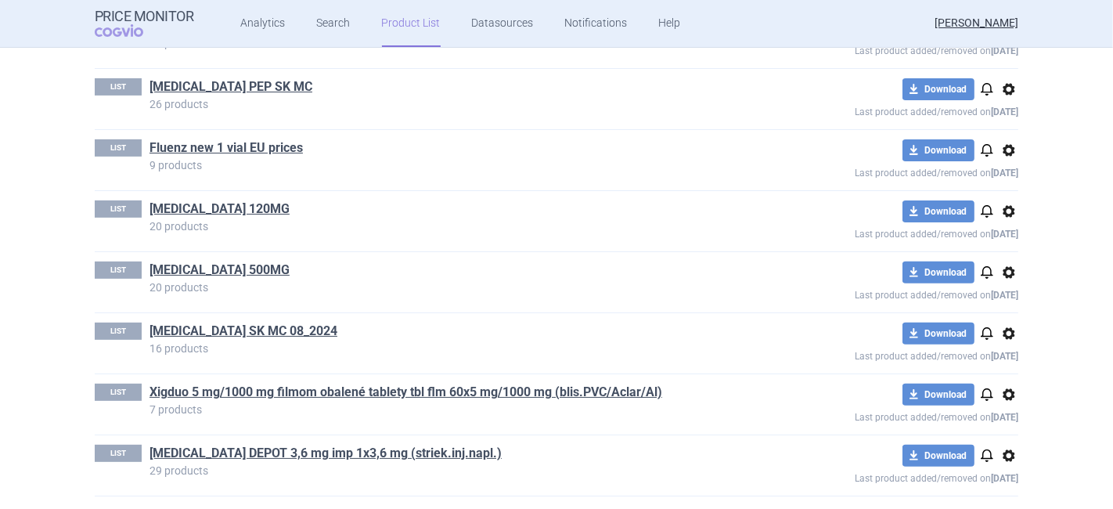
click at [1010, 396] on span "options" at bounding box center [1009, 394] width 19 height 19
click at [996, 488] on button "Delete" at bounding box center [1003, 483] width 50 height 23
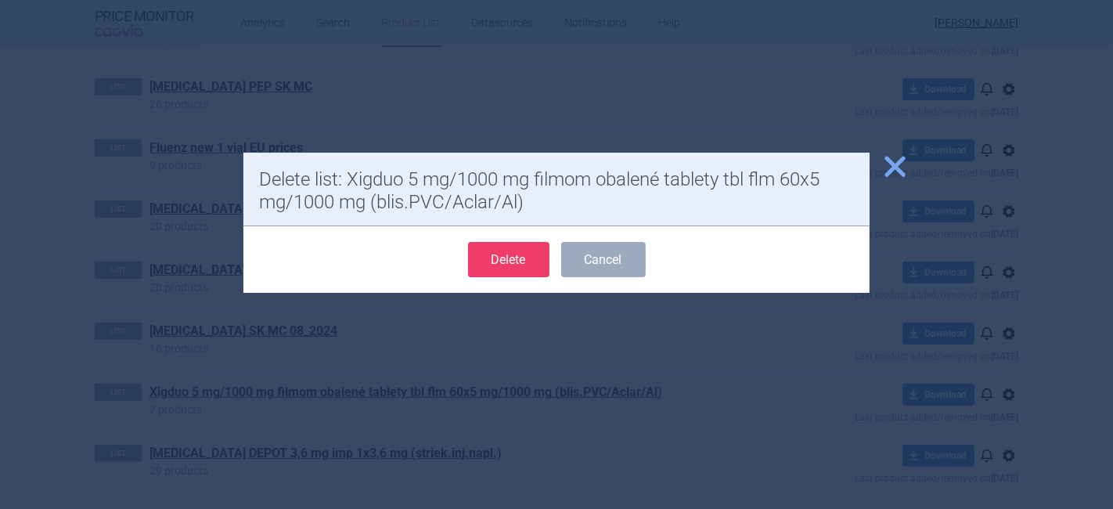
click at [505, 256] on button "Delete" at bounding box center [508, 259] width 81 height 35
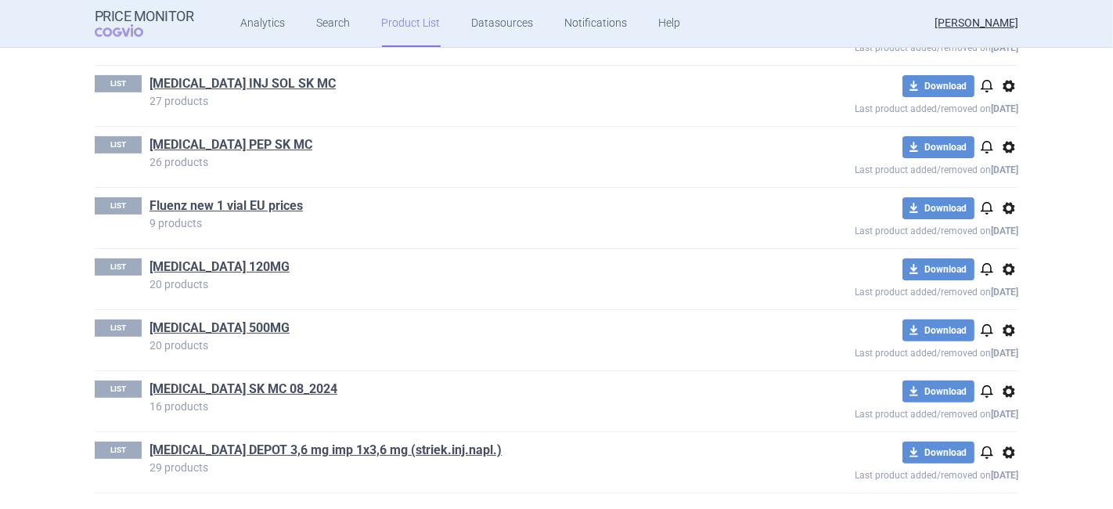
scroll to position [375, 0]
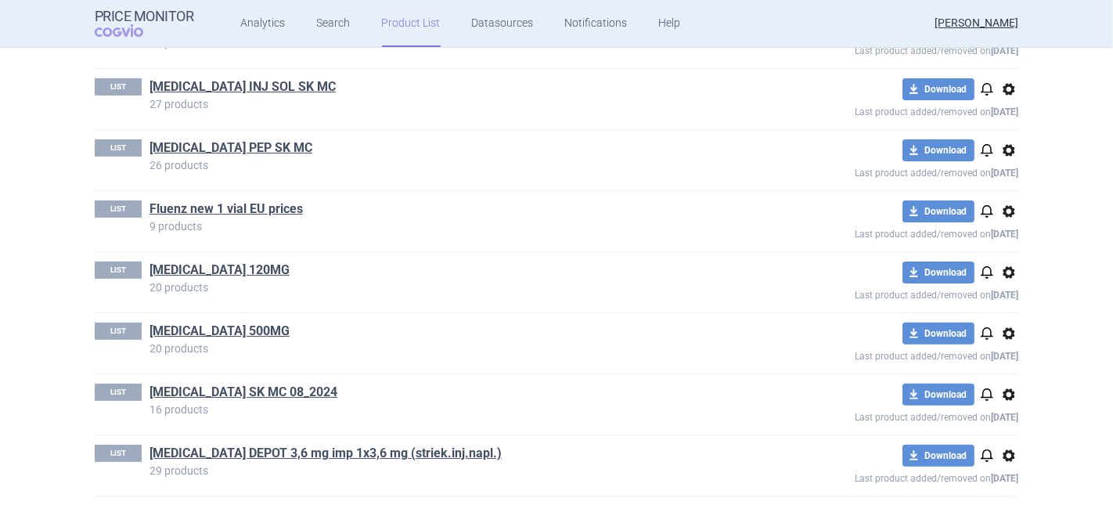
click at [1006, 450] on span "options" at bounding box center [1009, 455] width 19 height 19
click at [1002, 488] on button "Delete" at bounding box center [1003, 483] width 50 height 23
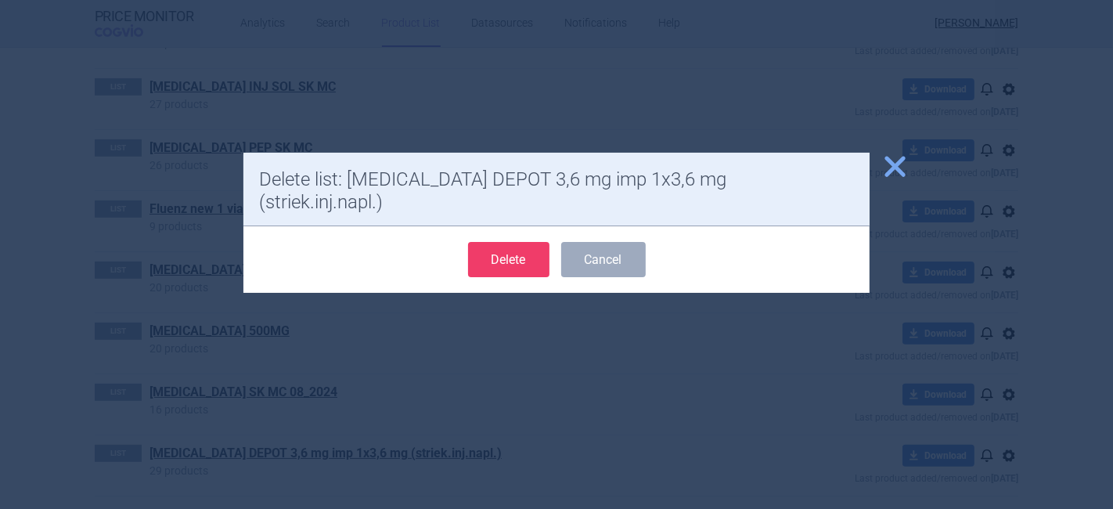
click at [505, 242] on button "Delete" at bounding box center [508, 259] width 81 height 35
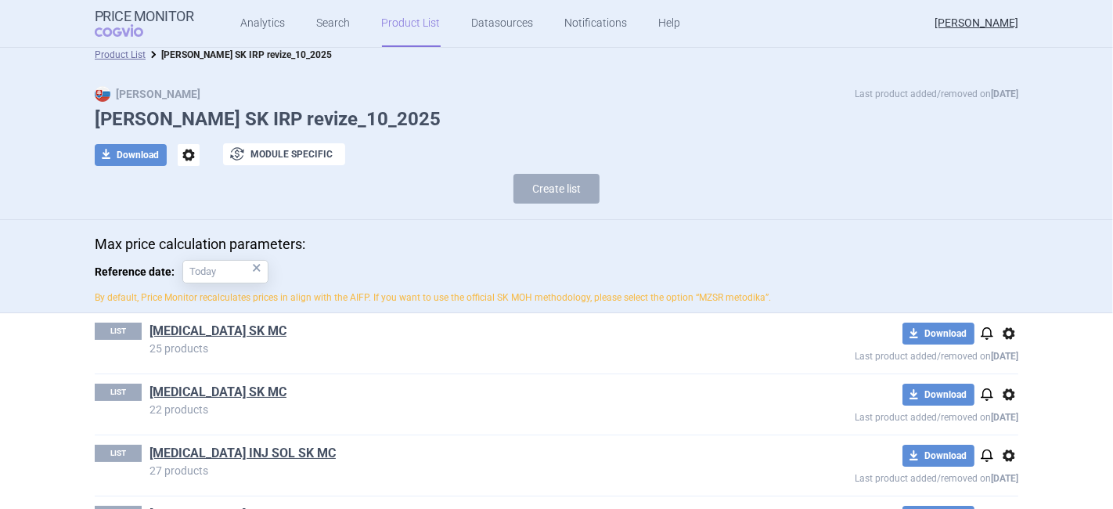
scroll to position [0, 0]
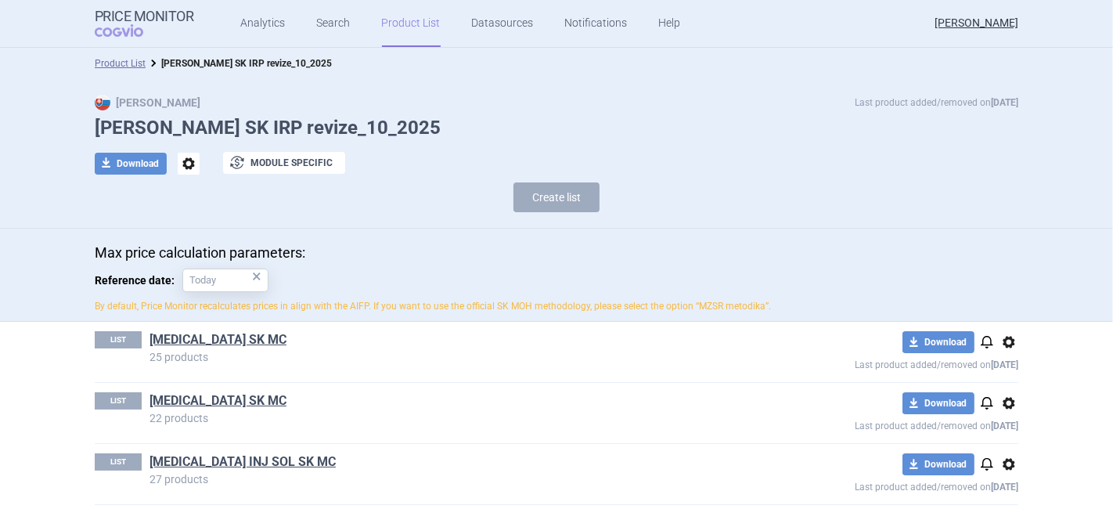
click at [252, 279] on div "×" at bounding box center [256, 276] width 9 height 17
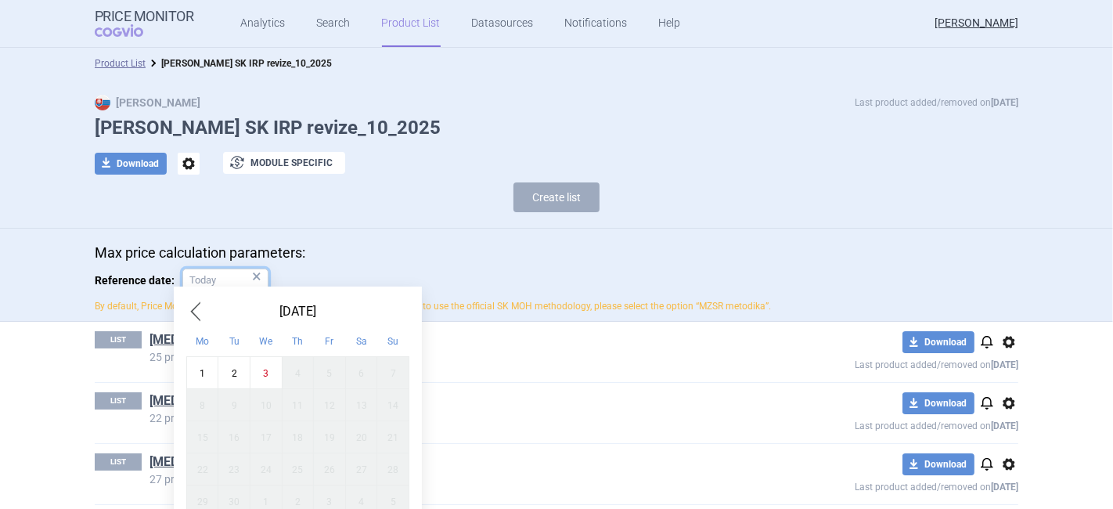
click at [221, 279] on input "Reference date: ×" at bounding box center [225, 280] width 86 height 23
click at [205, 372] on div "1" at bounding box center [202, 372] width 32 height 32
type input "1. 9. 2025"
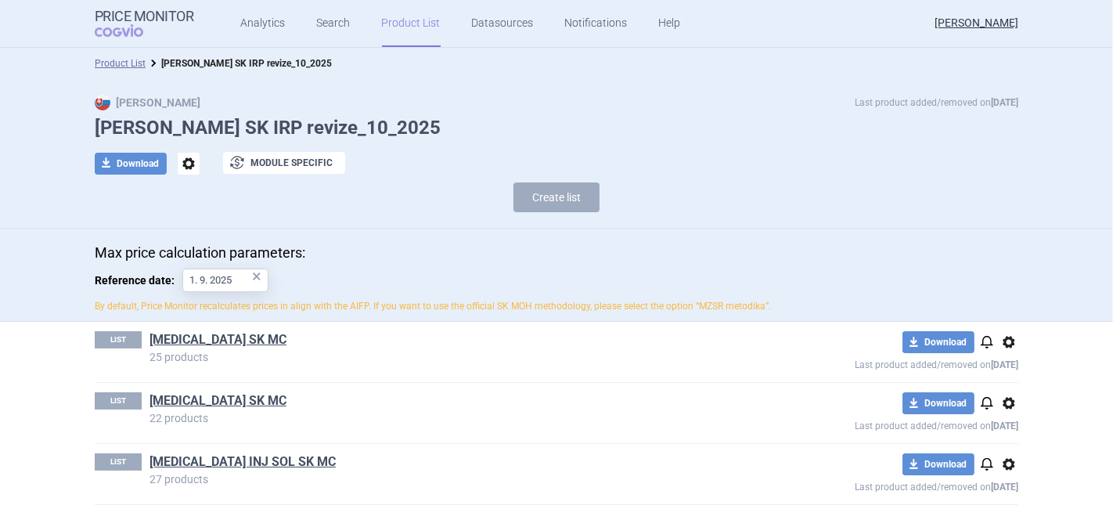
click at [367, 270] on div "Max price calculation parameters: Reference date: 1. 9. 2025 × By default, Pric…" at bounding box center [557, 278] width 924 height 69
click at [317, 23] on link "Search" at bounding box center [334, 23] width 34 height 47
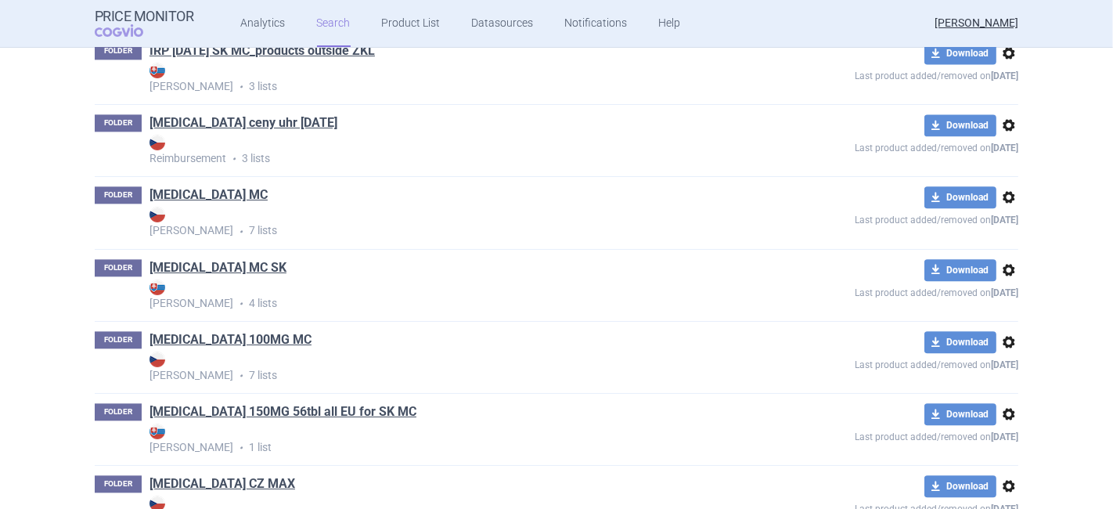
scroll to position [3044, 0]
click at [231, 274] on link "[MEDICAL_DATA] MC SK" at bounding box center [218, 266] width 137 height 17
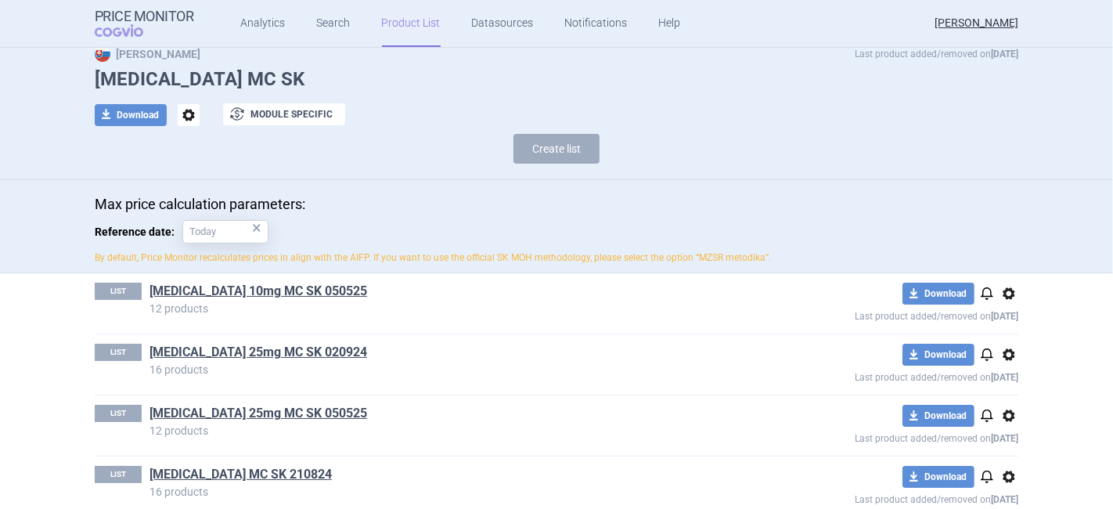
scroll to position [71, 0]
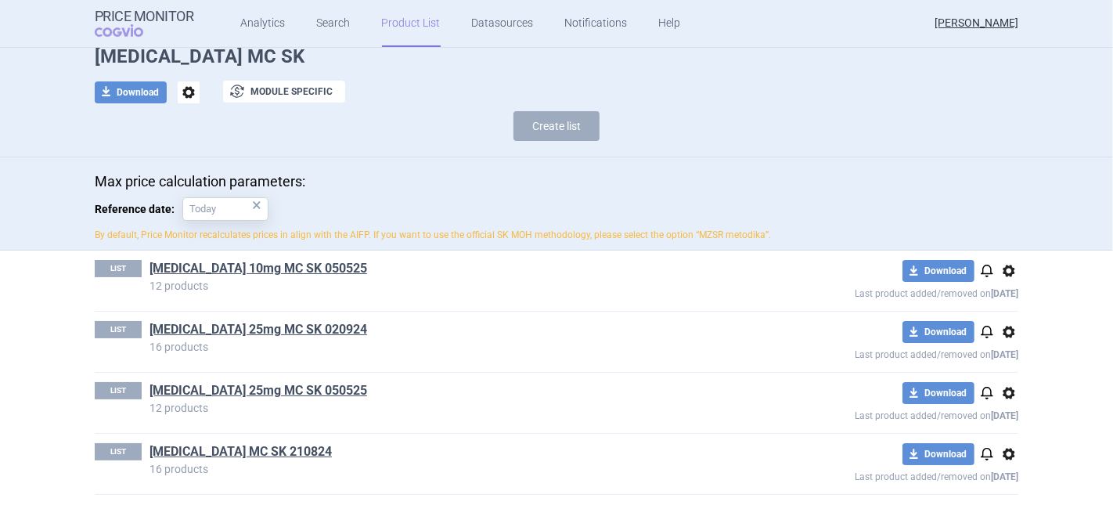
click at [1006, 270] on span "options" at bounding box center [1009, 270] width 19 height 19
click at [1008, 300] on button "Copy" at bounding box center [1003, 303] width 50 height 23
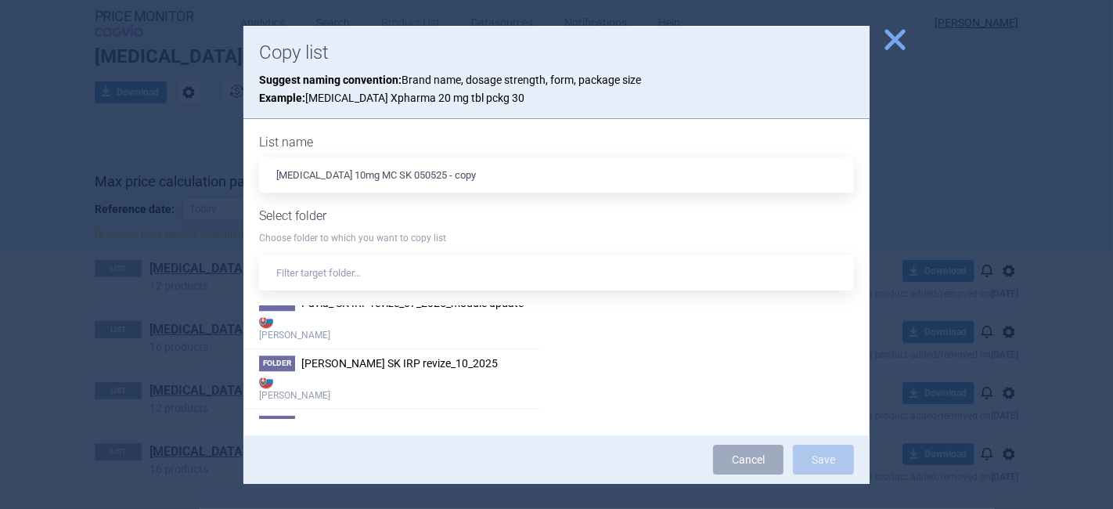
scroll to position [3541, 0]
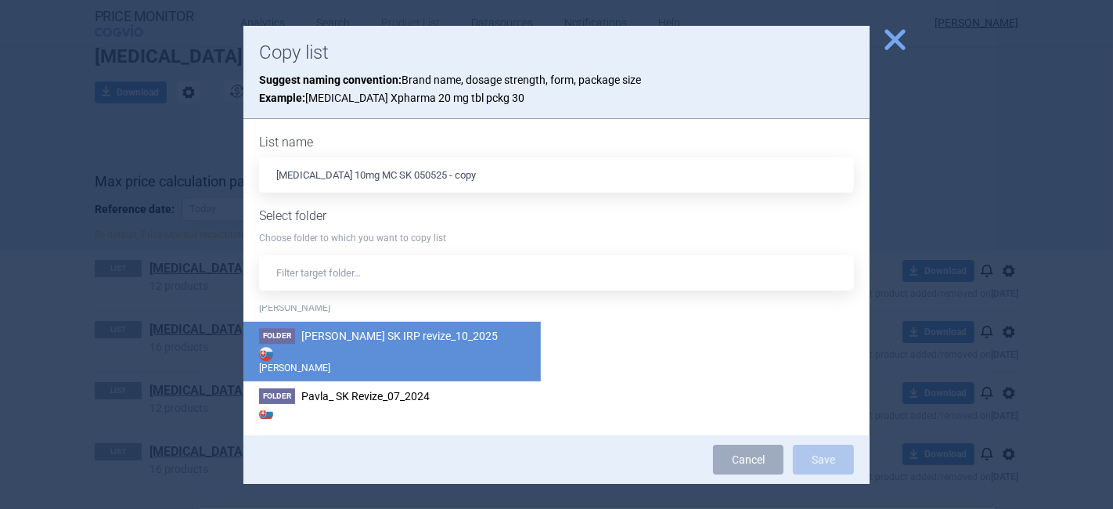
click at [377, 345] on strong "[PERSON_NAME]" at bounding box center [392, 359] width 266 height 31
click at [811, 460] on button "Save" at bounding box center [823, 460] width 61 height 30
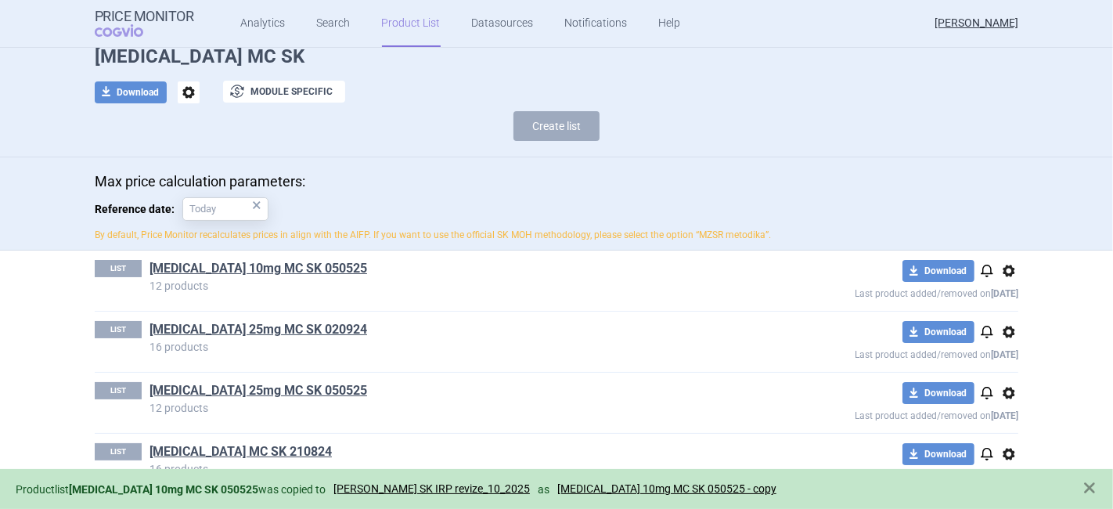
click at [1003, 393] on span "options" at bounding box center [1009, 393] width 19 height 19
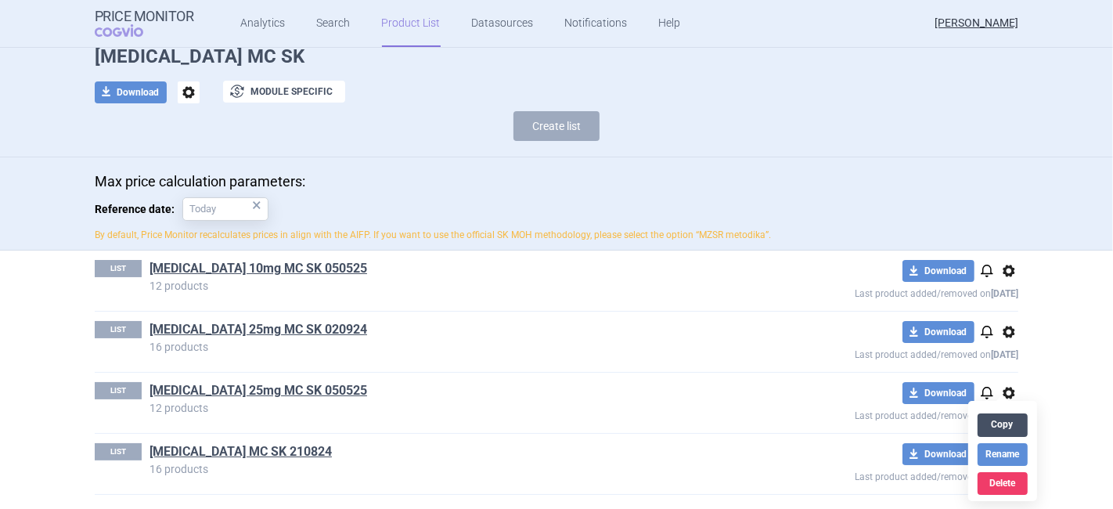
click at [1000, 426] on button "Copy" at bounding box center [1003, 424] width 50 height 23
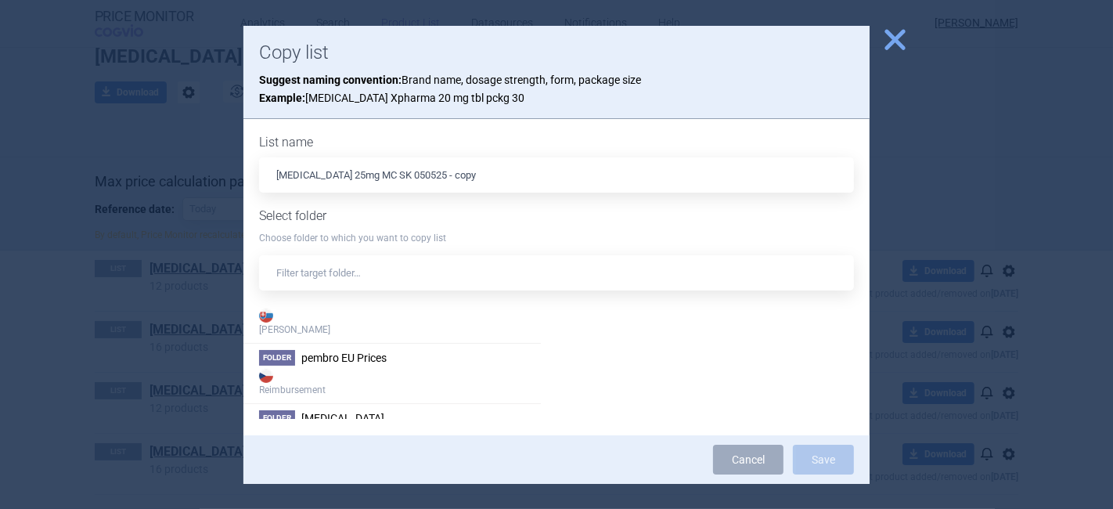
scroll to position [3552, 0]
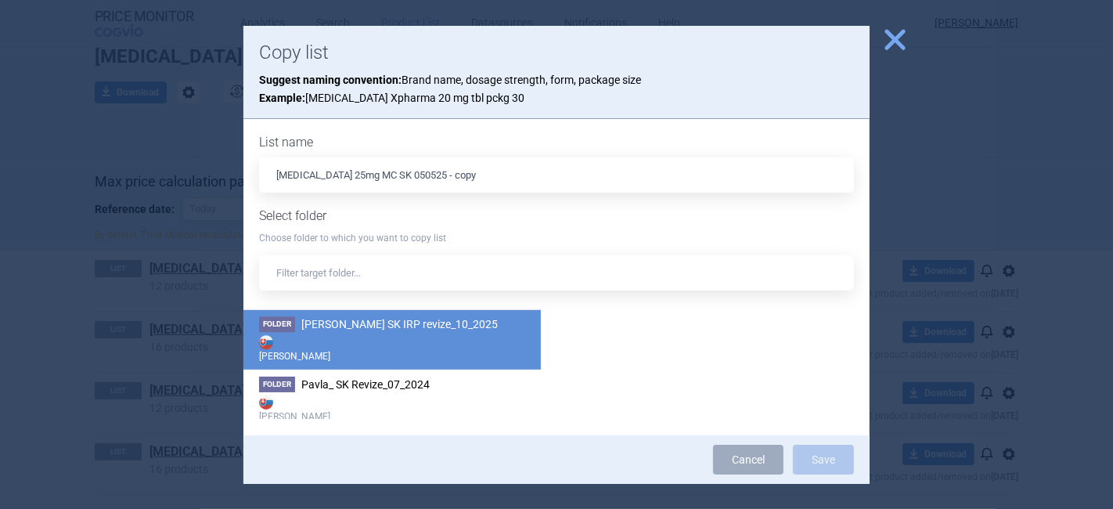
click at [452, 333] on strong "[PERSON_NAME]" at bounding box center [392, 347] width 266 height 31
click at [831, 461] on button "Save" at bounding box center [823, 460] width 61 height 30
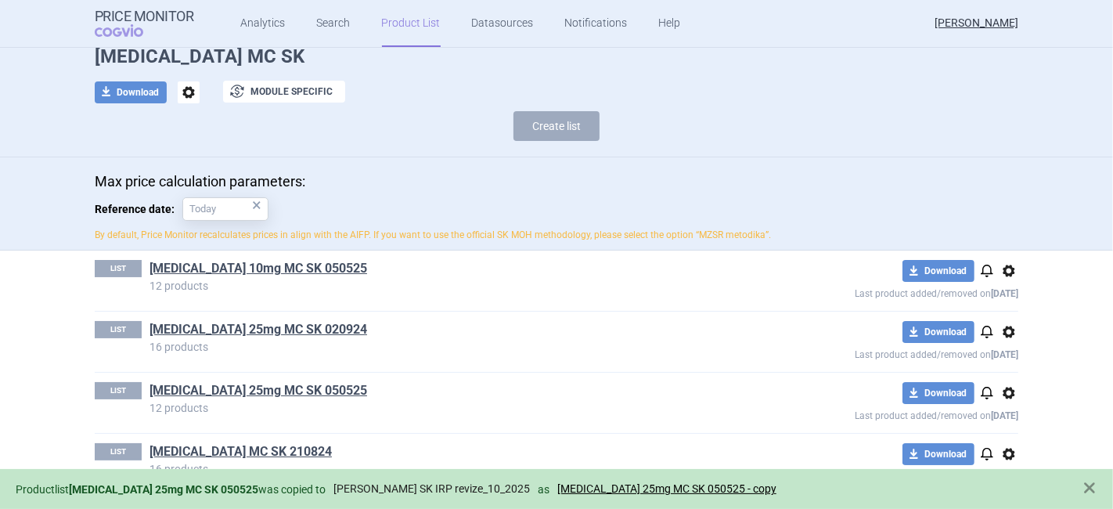
click at [416, 488] on link "[PERSON_NAME] SK IRP revize_10_2025" at bounding box center [431, 488] width 196 height 13
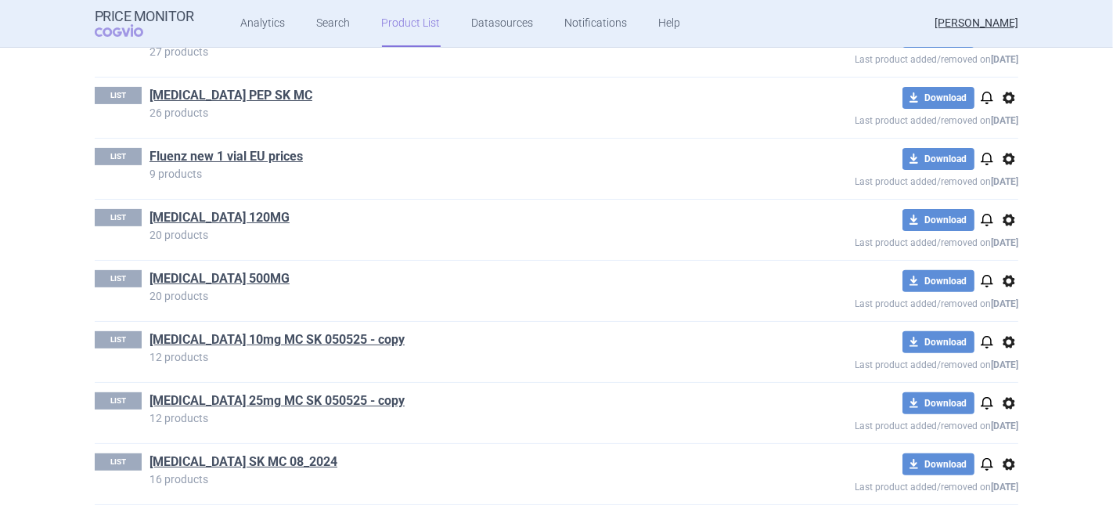
scroll to position [436, 0]
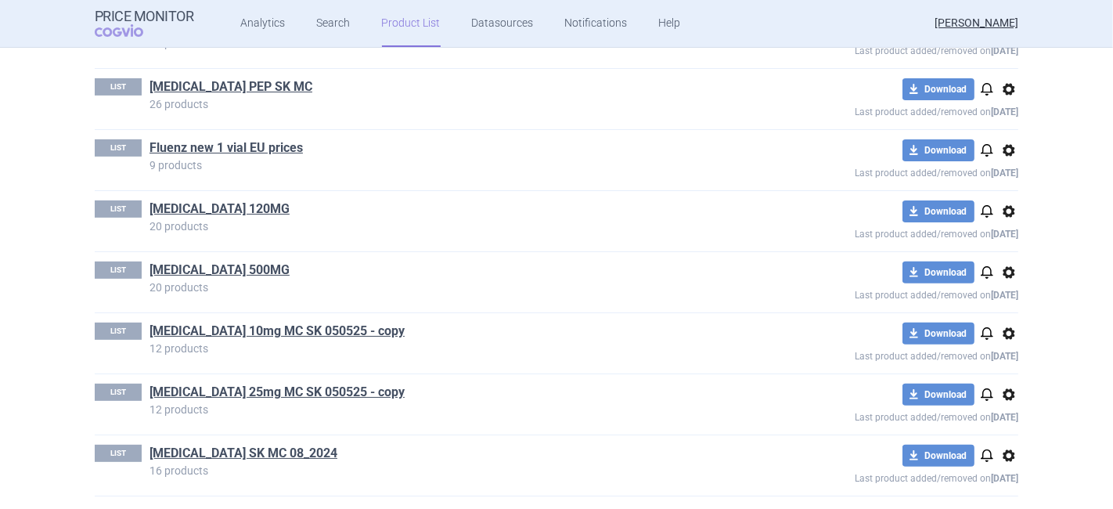
click at [1008, 329] on span "options" at bounding box center [1009, 333] width 19 height 19
click at [1016, 395] on button "Rename" at bounding box center [1003, 394] width 50 height 23
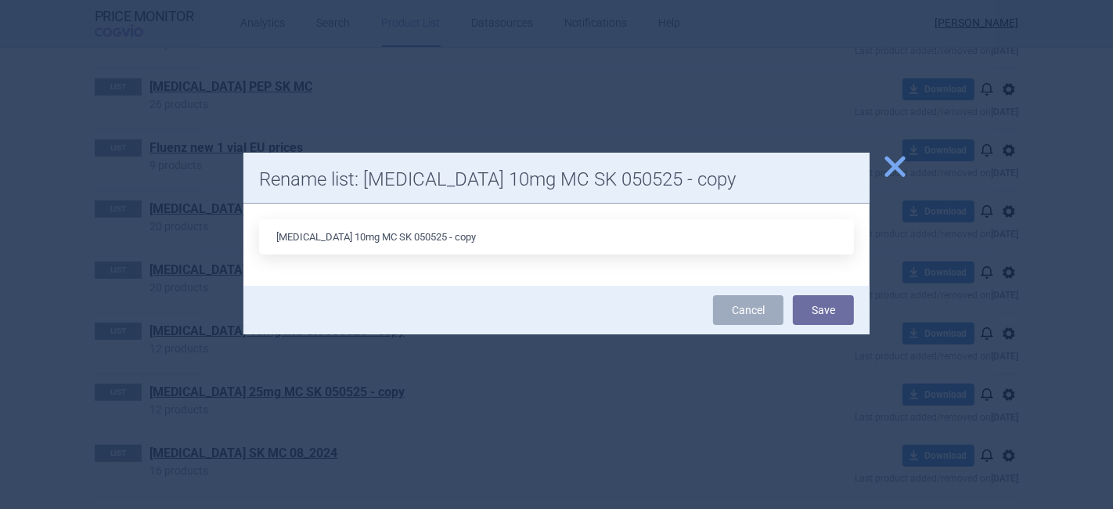
drag, startPoint x: 499, startPoint y: 240, endPoint x: 381, endPoint y: 235, distance: 117.5
click at [381, 235] on input "[MEDICAL_DATA] 10mg MC SK 050525 - copy" at bounding box center [556, 236] width 595 height 35
type input "[MEDICAL_DATA] 10mg MC SK"
click at [833, 305] on button "Save" at bounding box center [823, 310] width 61 height 30
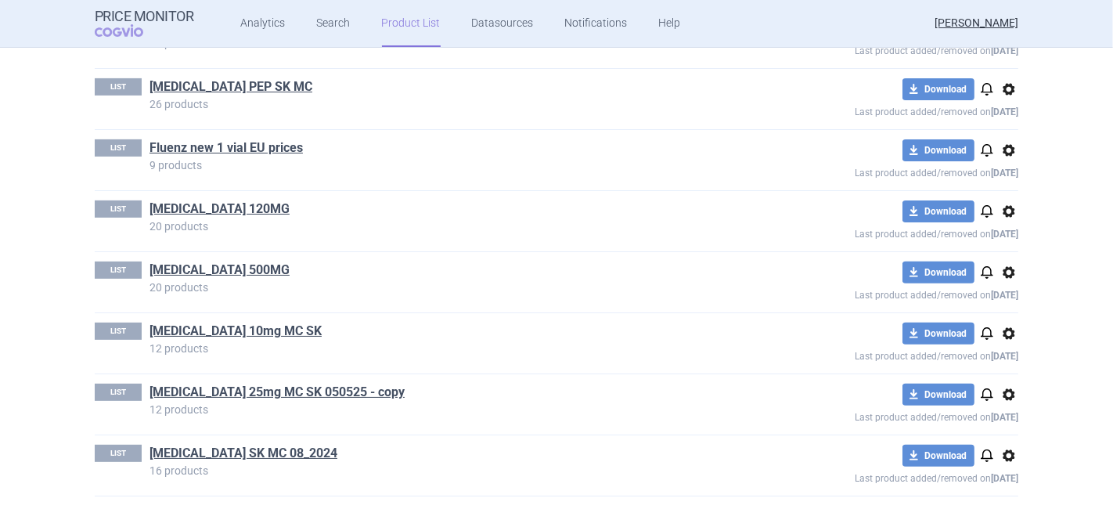
click at [1004, 392] on span "options" at bounding box center [1009, 394] width 19 height 19
click at [993, 458] on button "Rename" at bounding box center [1003, 454] width 50 height 23
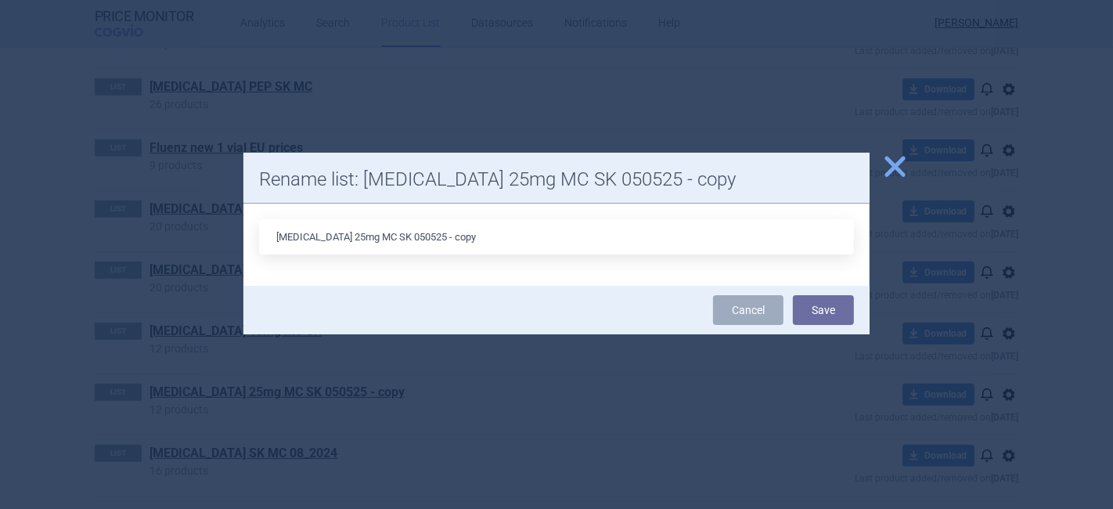
drag, startPoint x: 474, startPoint y: 236, endPoint x: 382, endPoint y: 231, distance: 92.5
click at [382, 231] on input "[MEDICAL_DATA] 25mg MC SK 050525 - copy" at bounding box center [556, 236] width 595 height 35
type input "[MEDICAL_DATA] 25mg MC SK"
click at [807, 309] on button "Save" at bounding box center [823, 310] width 61 height 30
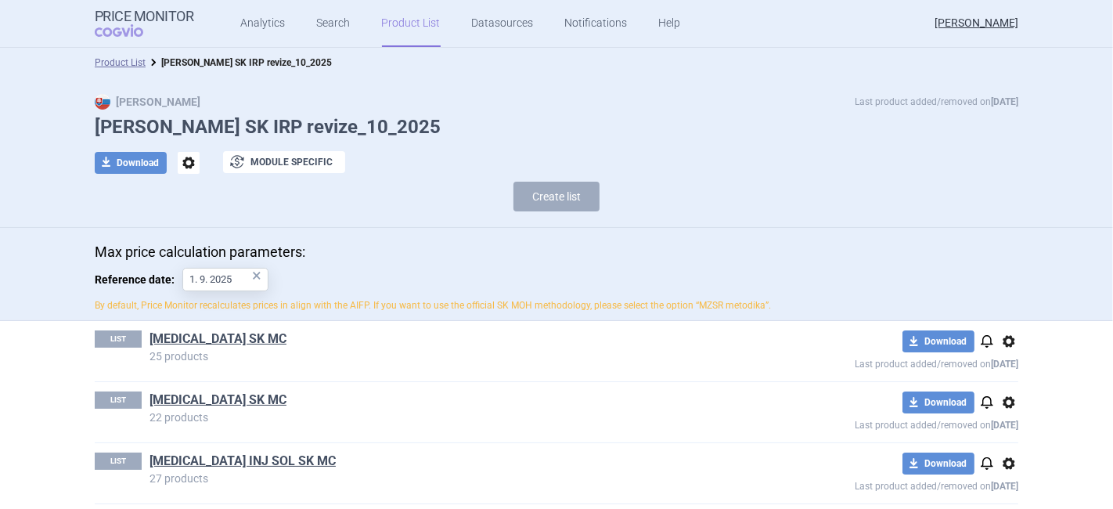
scroll to position [0, 0]
click at [334, 15] on link "Search" at bounding box center [334, 23] width 34 height 47
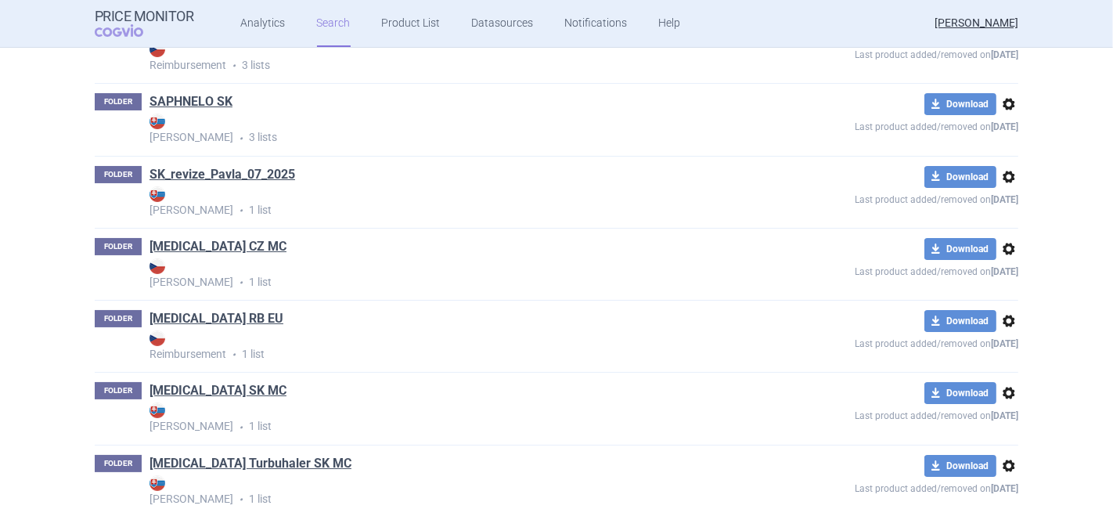
scroll to position [5044, 0]
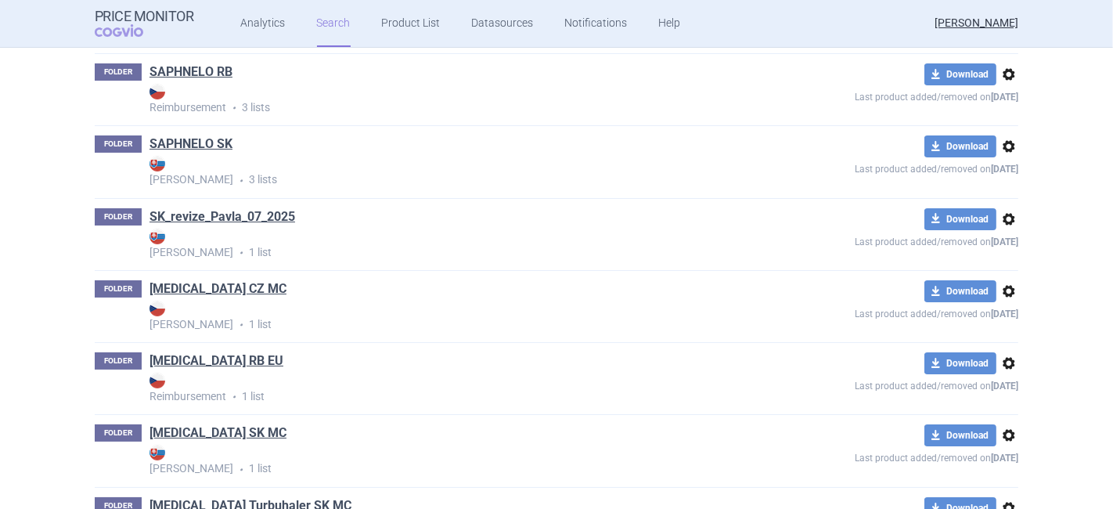
click at [187, 153] on link "SAPHNELO SK" at bounding box center [191, 143] width 83 height 17
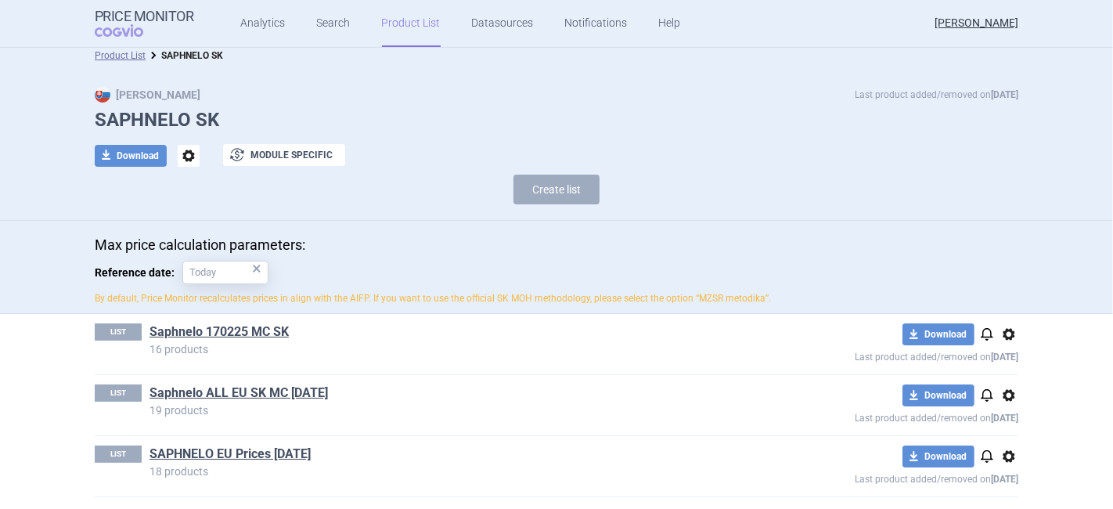
scroll to position [10, 0]
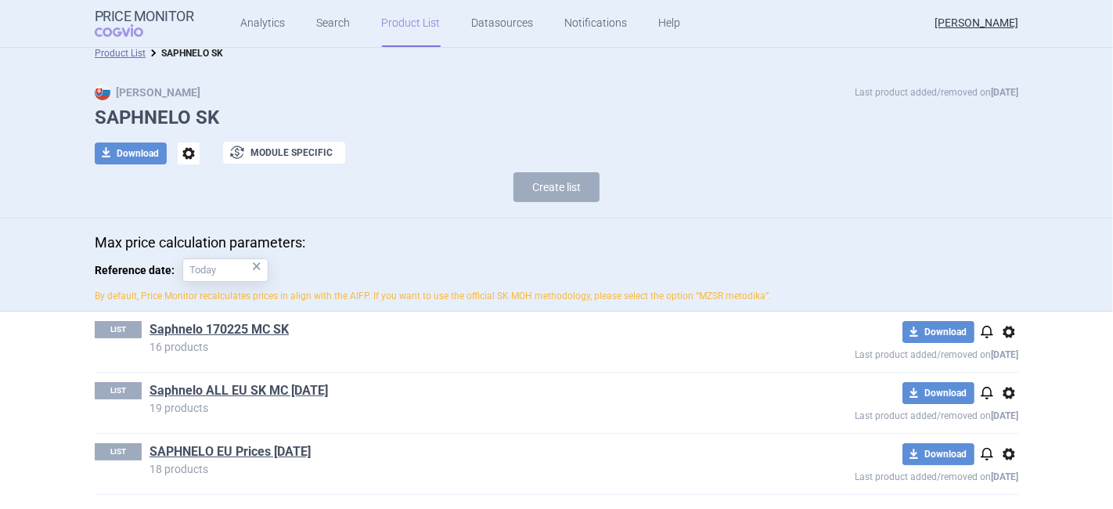
click at [1005, 451] on span "options" at bounding box center [1009, 454] width 19 height 19
click at [997, 429] on button "Copy" at bounding box center [1003, 424] width 50 height 23
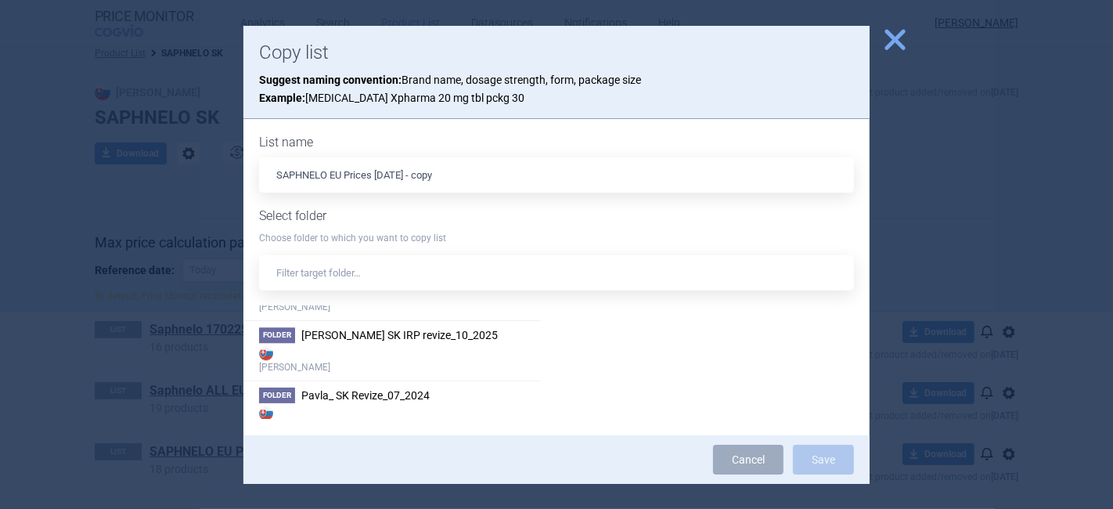
scroll to position [3545, 0]
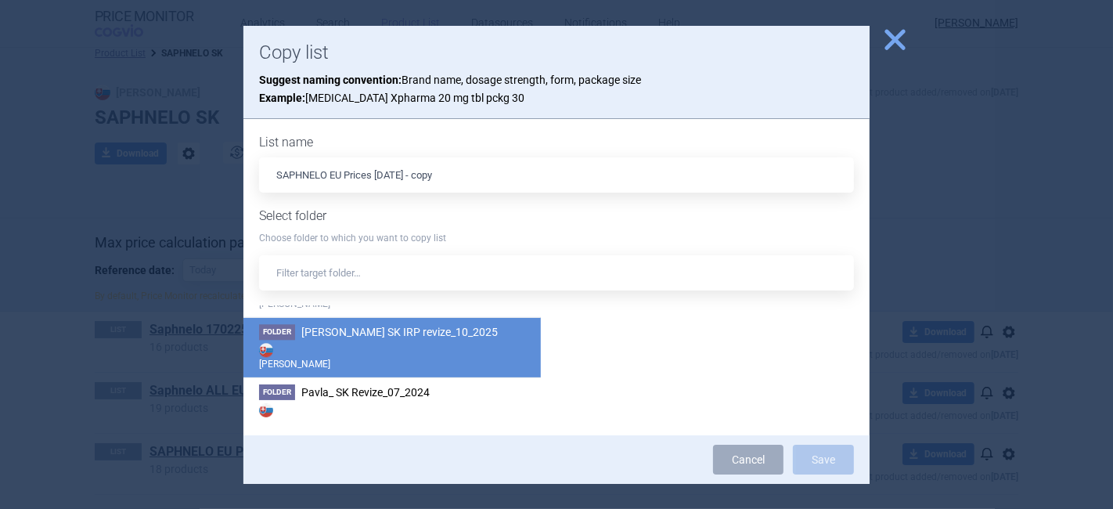
click at [391, 340] on strong "[PERSON_NAME]" at bounding box center [392, 355] width 266 height 31
click at [802, 462] on button "Save" at bounding box center [823, 460] width 61 height 30
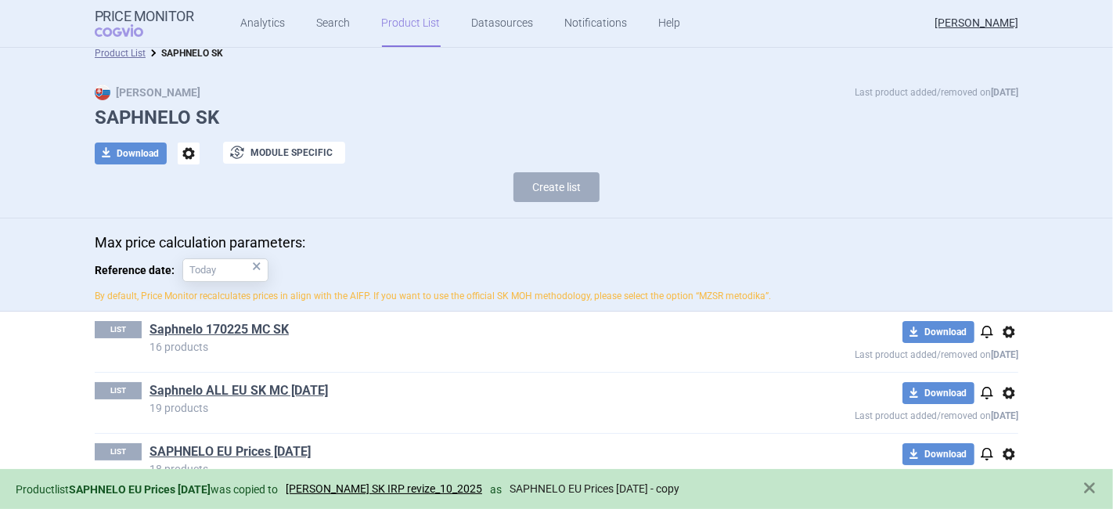
click at [546, 484] on link "SAPHNELO EU Prices [DATE] - copy" at bounding box center [595, 488] width 170 height 13
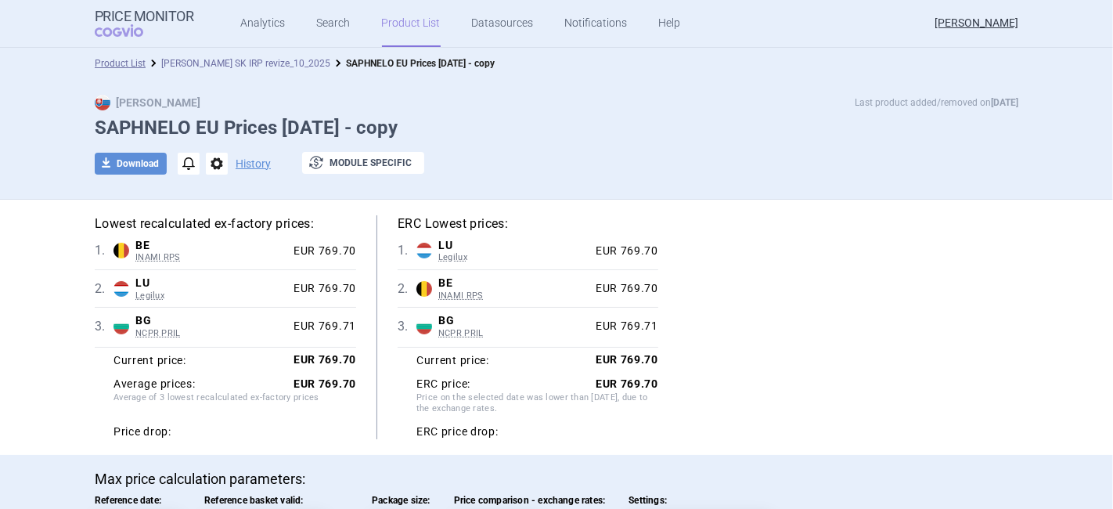
click at [178, 61] on link "[PERSON_NAME] SK IRP revize_10_2025" at bounding box center [245, 63] width 169 height 11
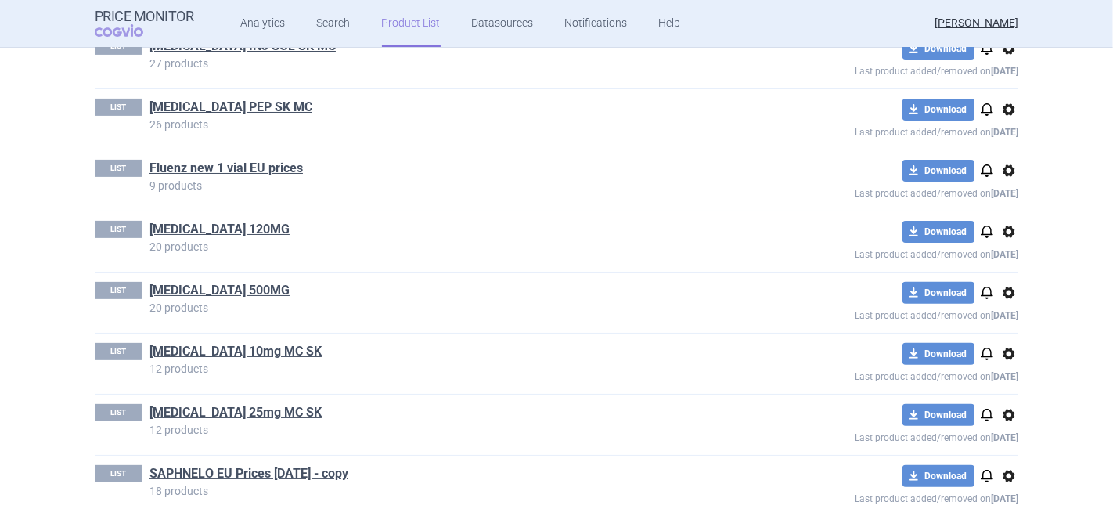
scroll to position [496, 0]
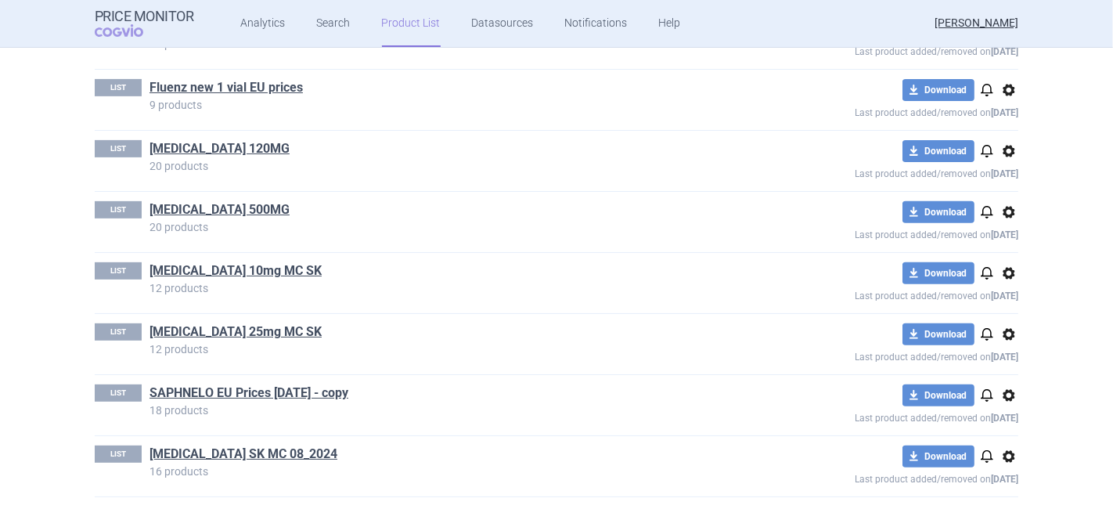
click at [1008, 395] on span "options" at bounding box center [1009, 395] width 19 height 19
click at [996, 452] on button "Rename" at bounding box center [1003, 454] width 50 height 23
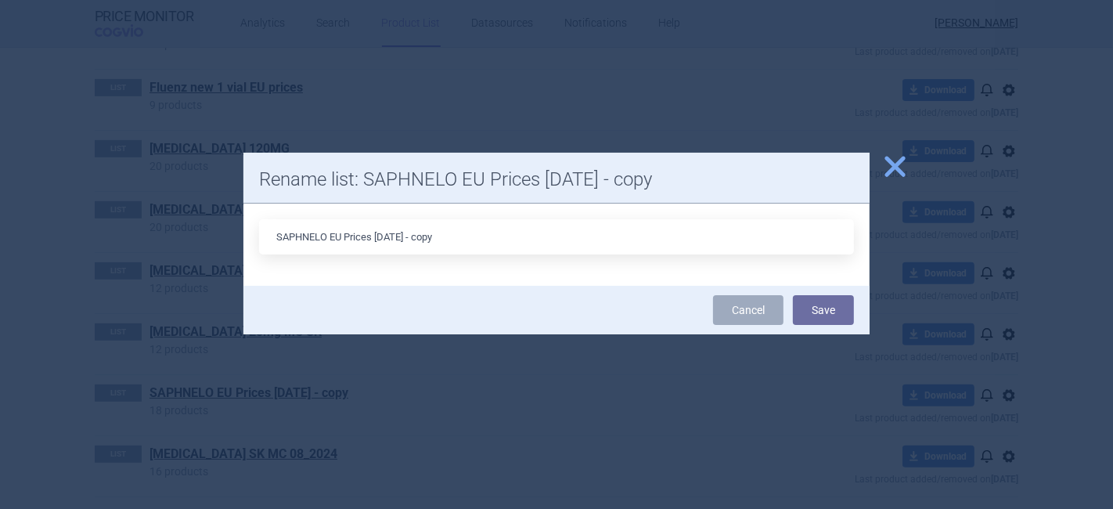
drag, startPoint x: 476, startPoint y: 231, endPoint x: 375, endPoint y: 235, distance: 101.1
click at [375, 235] on input "SAPHNELO EU Prices [DATE] - copy" at bounding box center [556, 236] width 595 height 35
type input "SAPHNELO EU Prices"
click at [818, 315] on button "Save" at bounding box center [823, 310] width 61 height 30
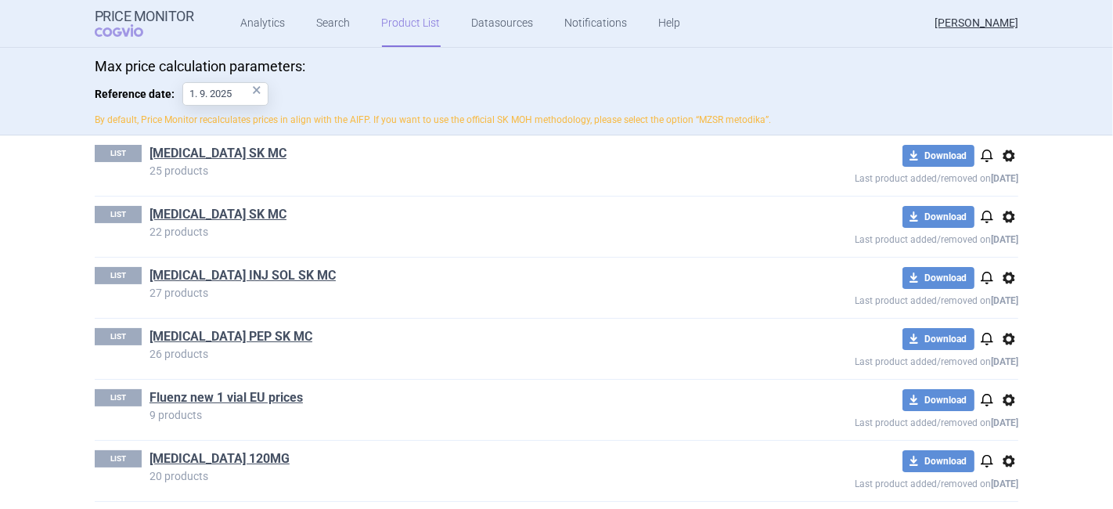
scroll to position [0, 0]
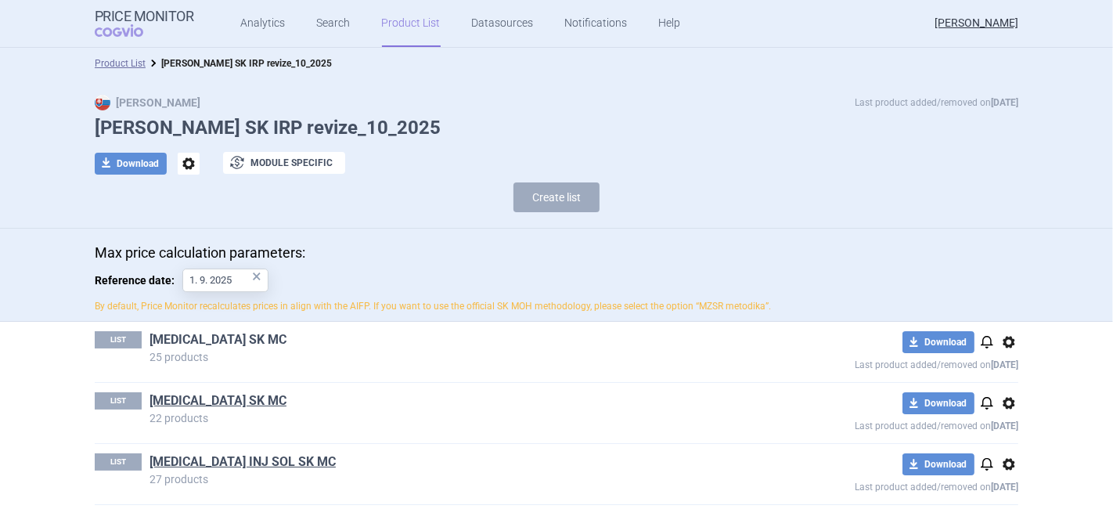
click at [196, 337] on link "[MEDICAL_DATA] SK MC" at bounding box center [218, 339] width 137 height 17
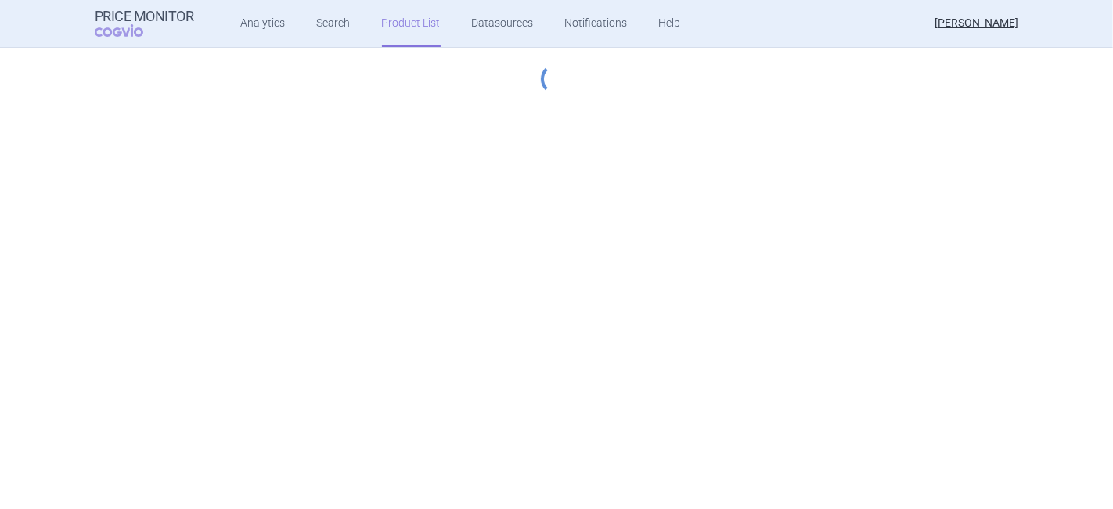
select select "[DATE]"
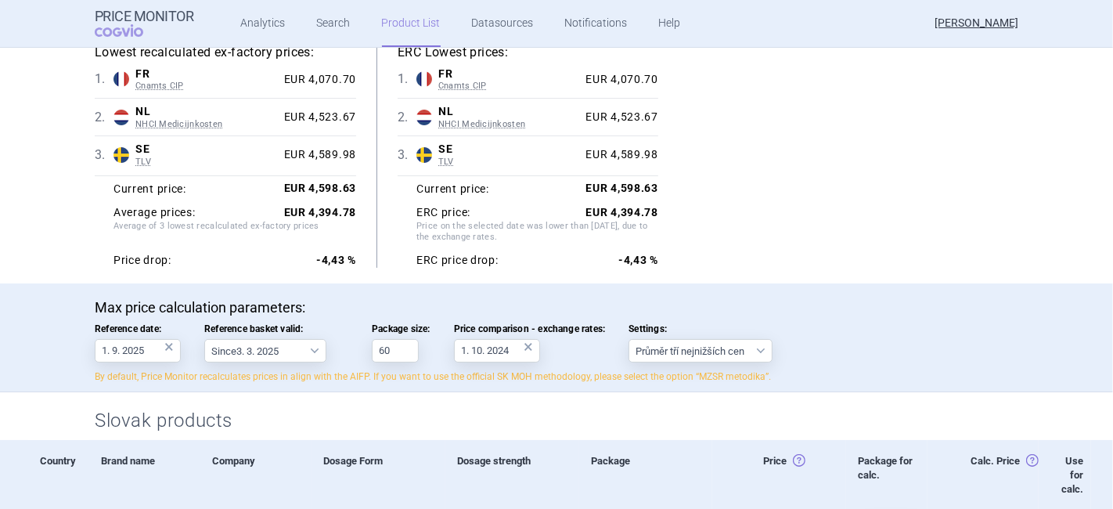
scroll to position [174, 0]
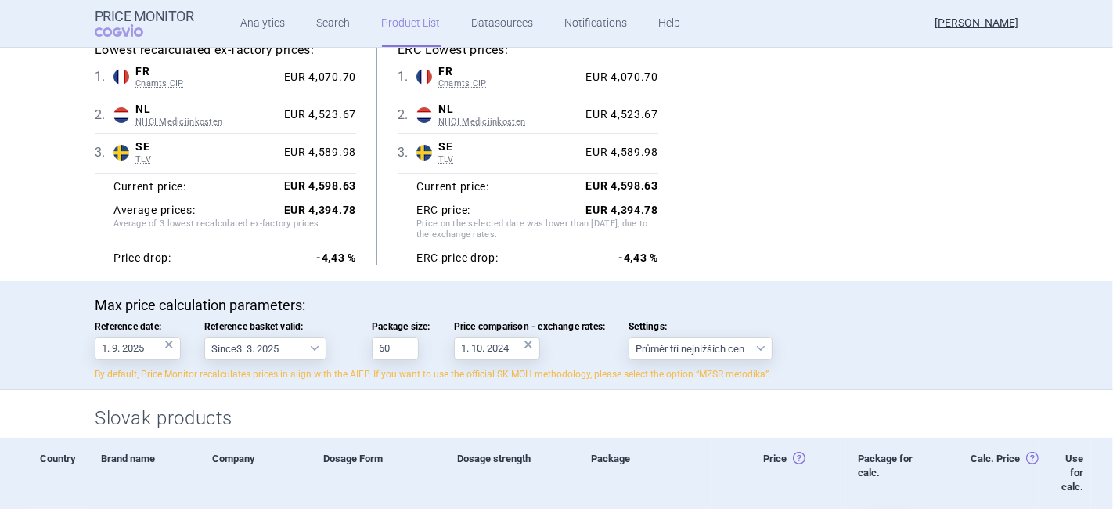
click at [524, 343] on div "×" at bounding box center [528, 344] width 9 height 17
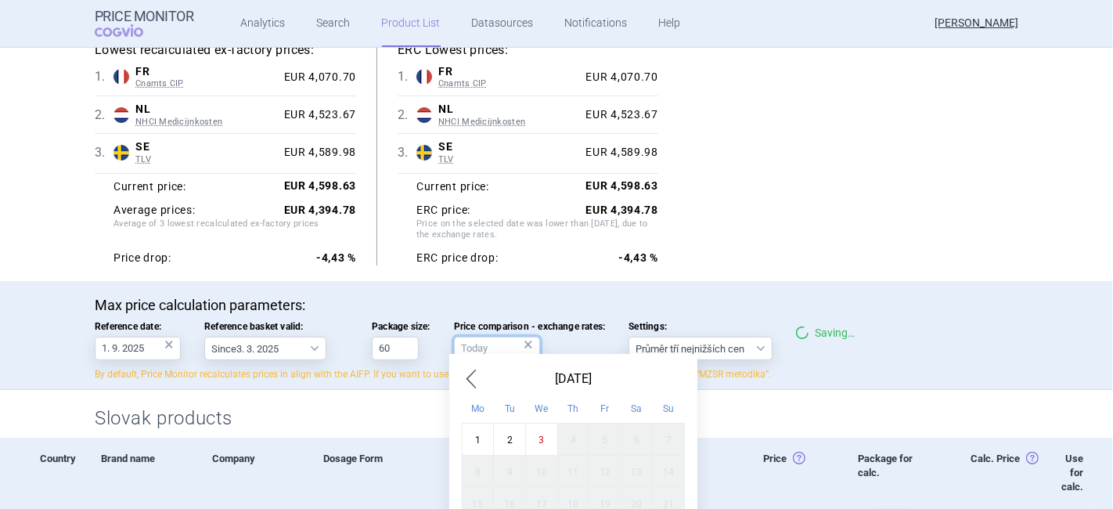
click at [478, 345] on input "Price comparison - exchange rates: ×" at bounding box center [497, 348] width 86 height 23
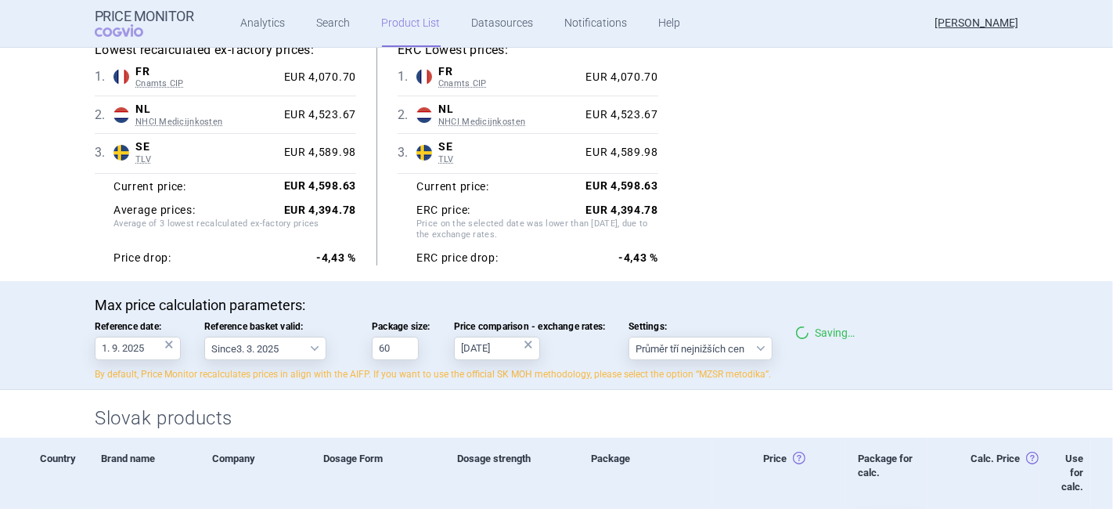
click at [799, 232] on div "Lowest recalculated ex-factory prices: 1 . FR Cnamts CIP France Cnamts CIP Data…" at bounding box center [557, 153] width 924 height 224
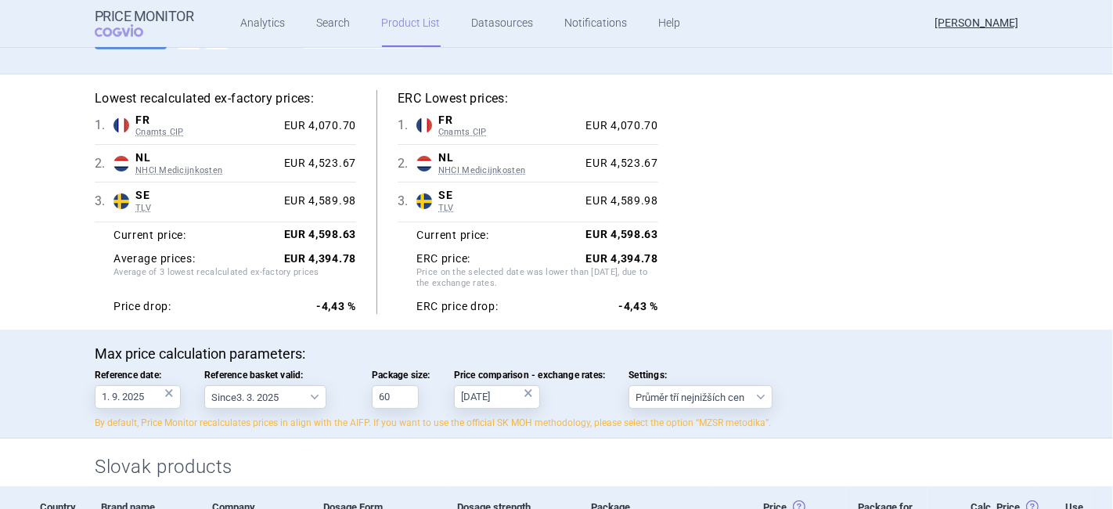
scroll to position [87, 0]
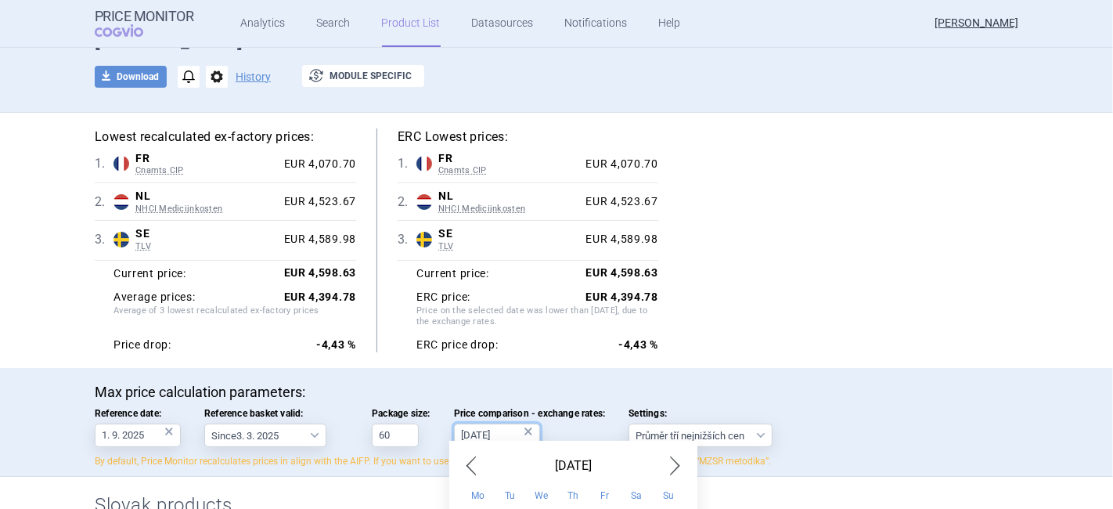
click at [464, 432] on input "[DATE]" at bounding box center [497, 435] width 86 height 23
click at [500, 437] on input "[DATE]" at bounding box center [497, 435] width 86 height 23
type input "[DATE]"
click at [762, 338] on div "Lowest recalculated ex-factory prices: 1 . FR Cnamts CIP France Cnamts CIP Data…" at bounding box center [557, 240] width 924 height 224
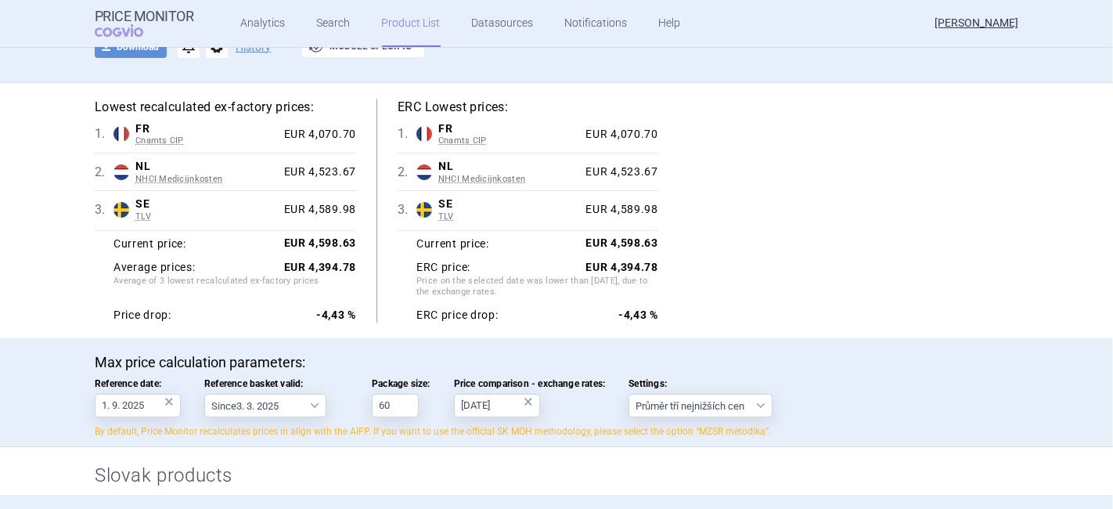
scroll to position [0, 0]
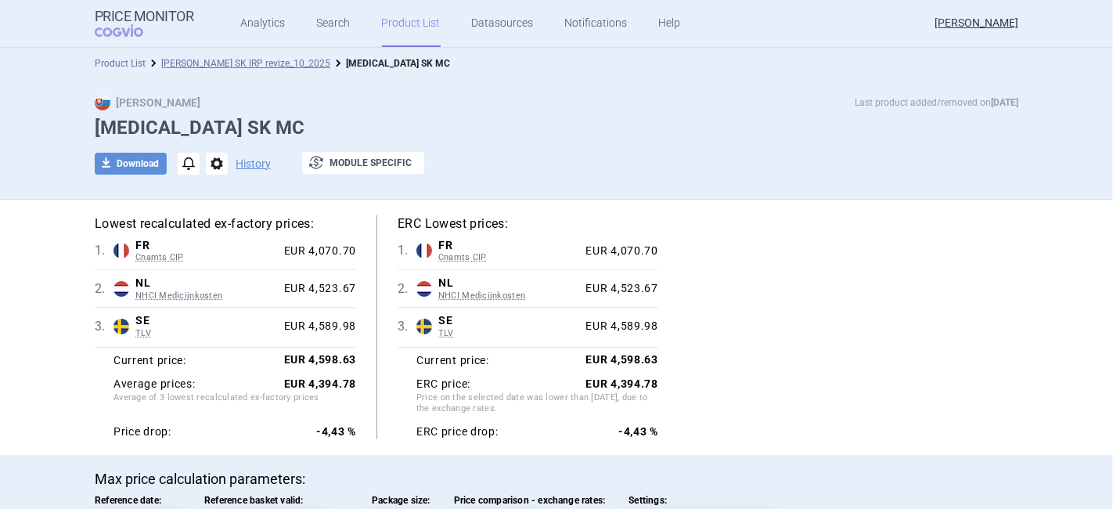
click at [109, 60] on link "Product List" at bounding box center [120, 63] width 51 height 11
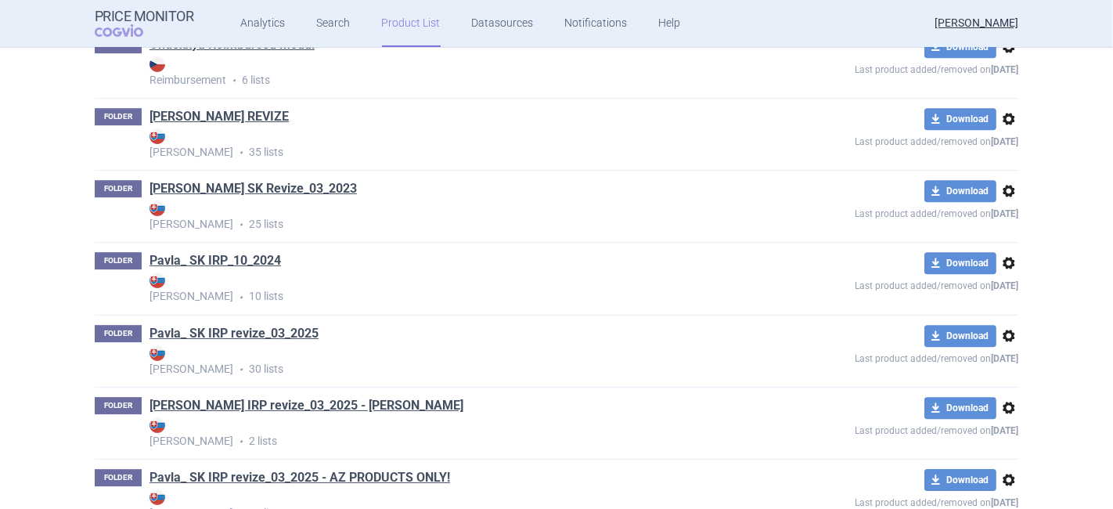
scroll to position [4075, 0]
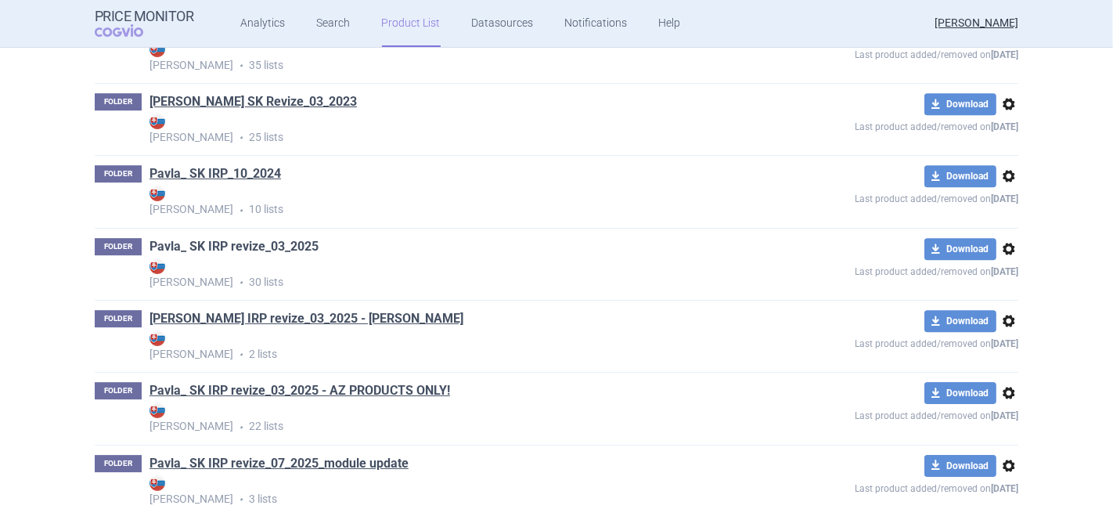
click at [224, 255] on link "Pavla_ SK IRP revize_03_2025" at bounding box center [234, 246] width 169 height 17
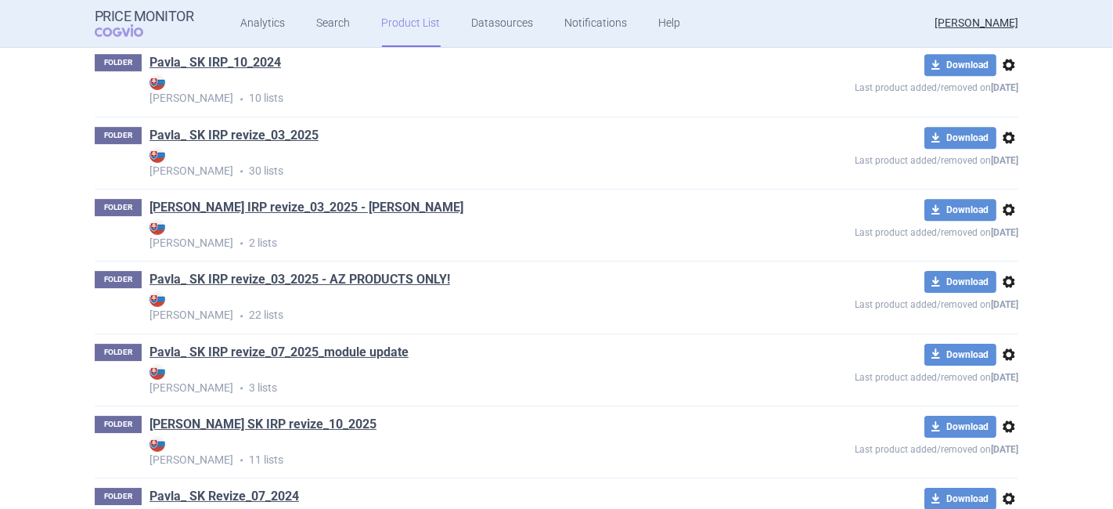
scroll to position [4162, 0]
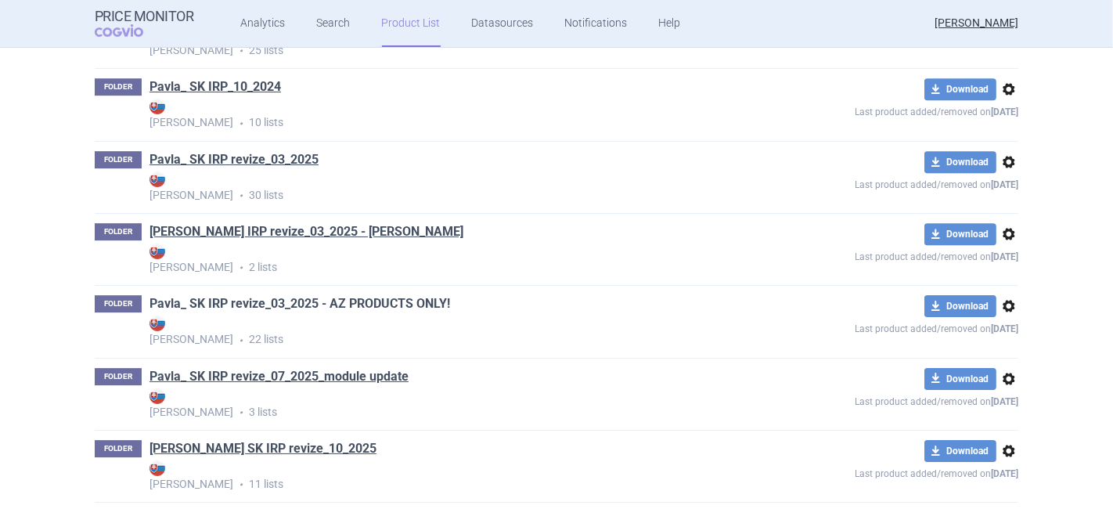
click at [319, 312] on link "Pavla_ SK IRP revize_03_2025 - AZ PRODUCTS ONLY!" at bounding box center [300, 303] width 301 height 17
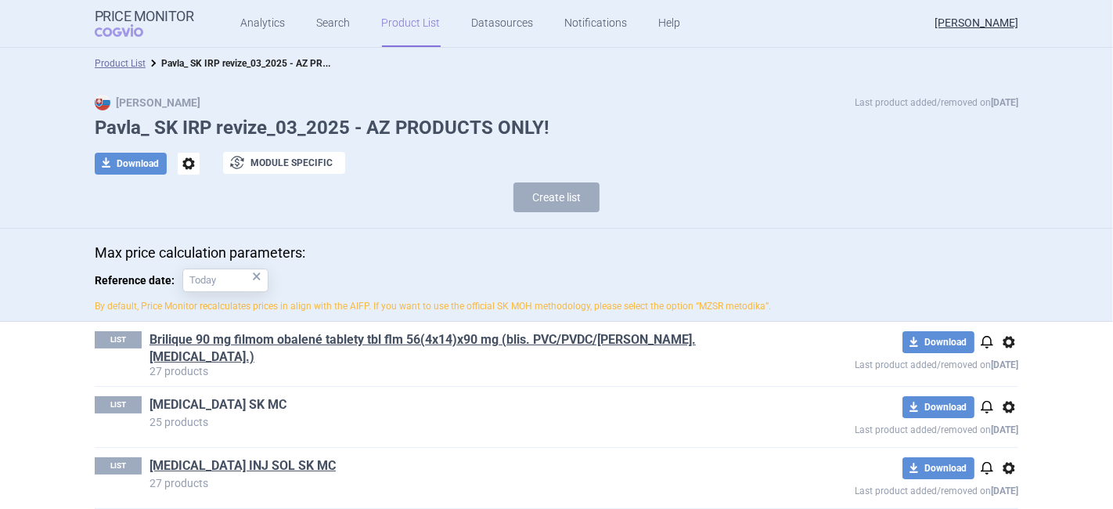
click at [183, 398] on link "[MEDICAL_DATA] SK MC" at bounding box center [218, 404] width 137 height 17
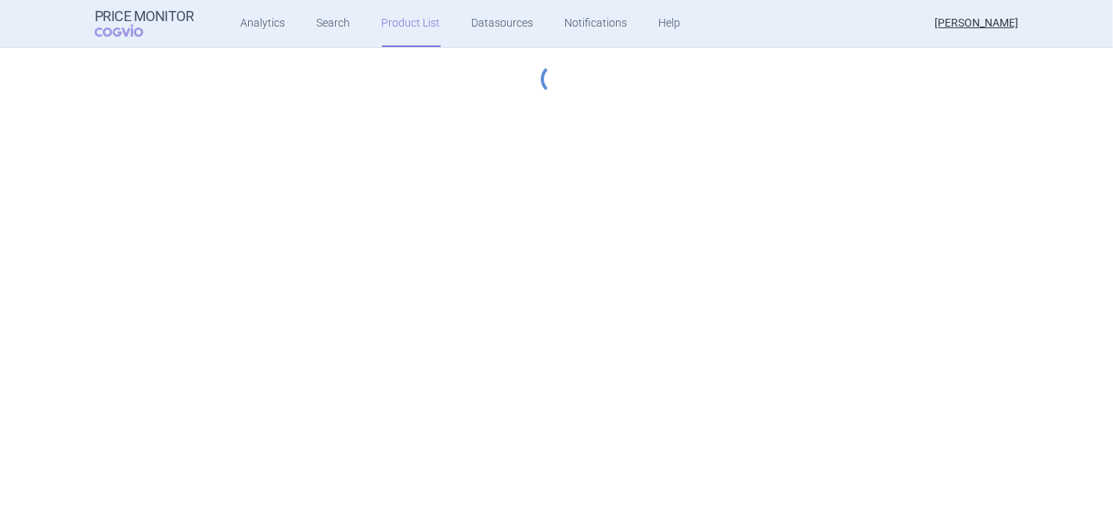
select select "[DATE]"
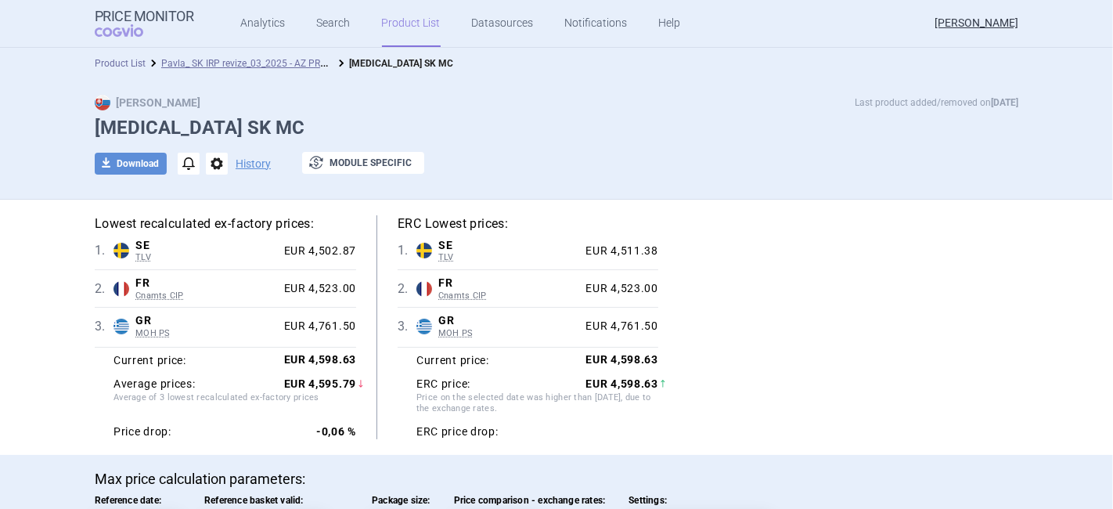
click at [122, 68] on link "Product List" at bounding box center [120, 63] width 51 height 11
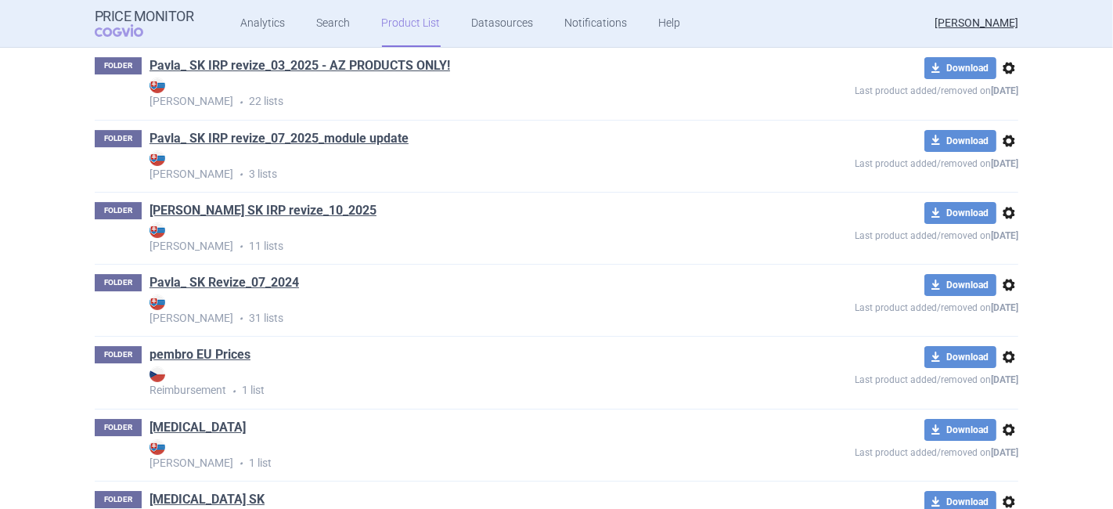
scroll to position [4424, 0]
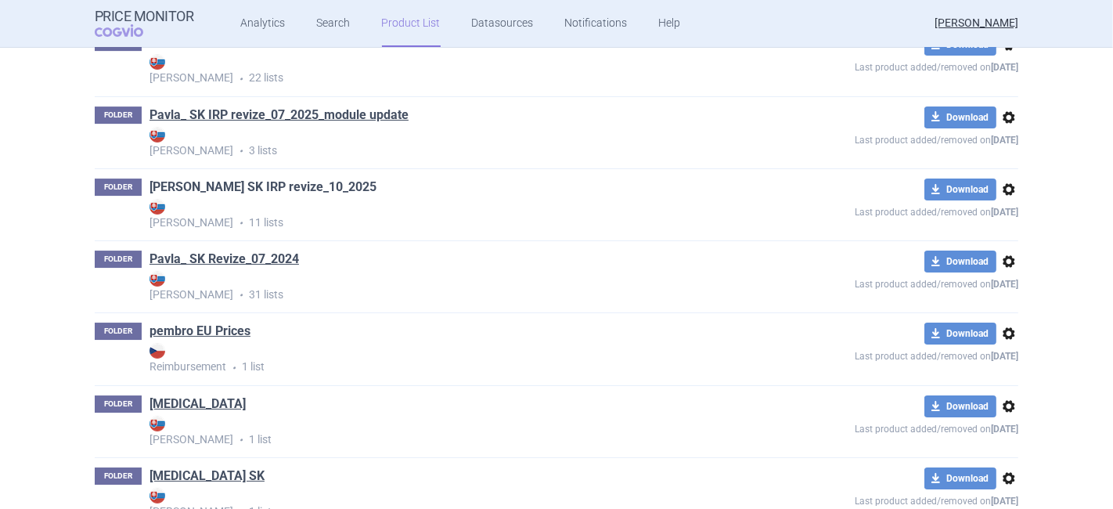
click at [254, 191] on link "[PERSON_NAME] SK IRP revize_10_2025" at bounding box center [263, 186] width 227 height 17
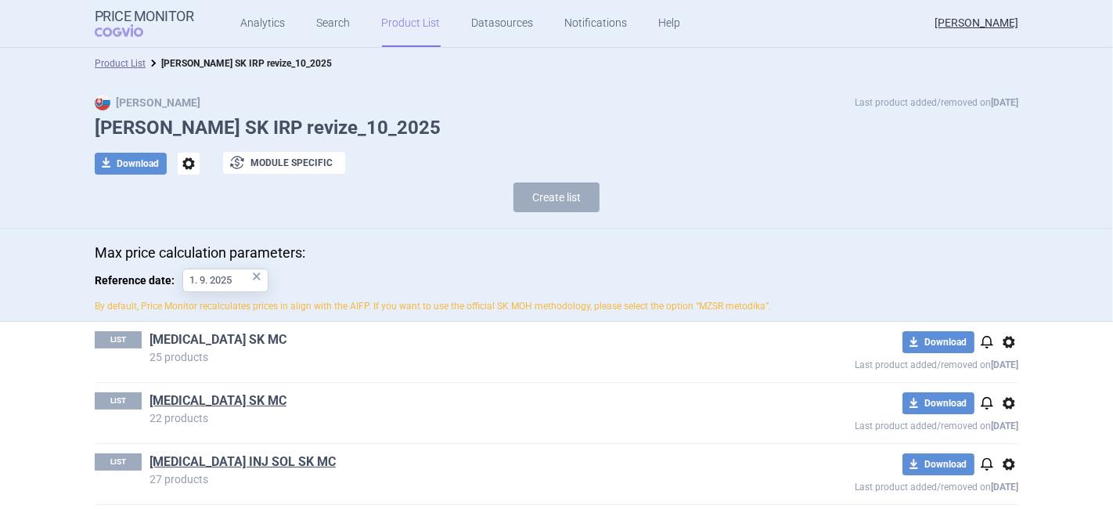
click at [202, 338] on link "[MEDICAL_DATA] SK MC" at bounding box center [218, 339] width 137 height 17
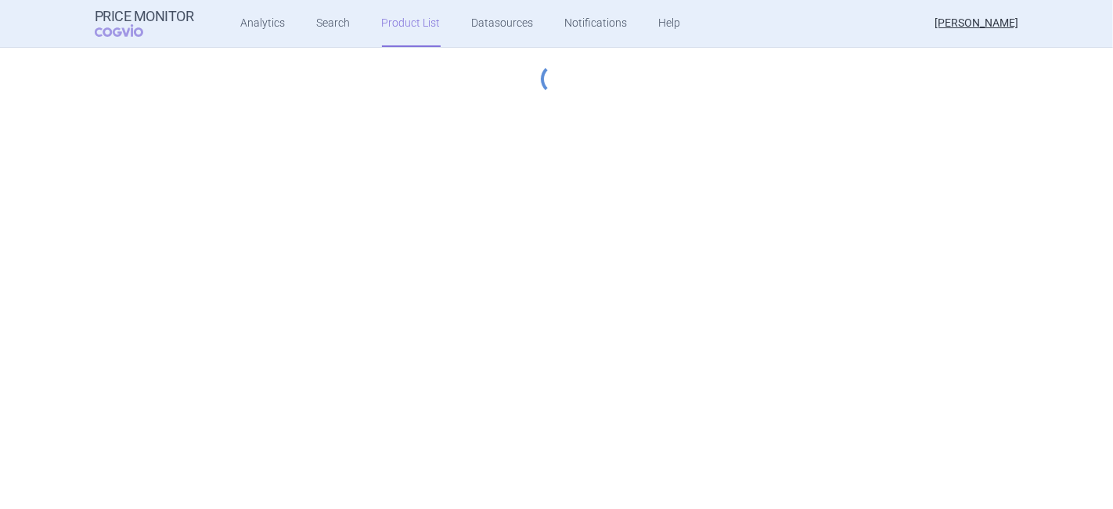
select select "[DATE]"
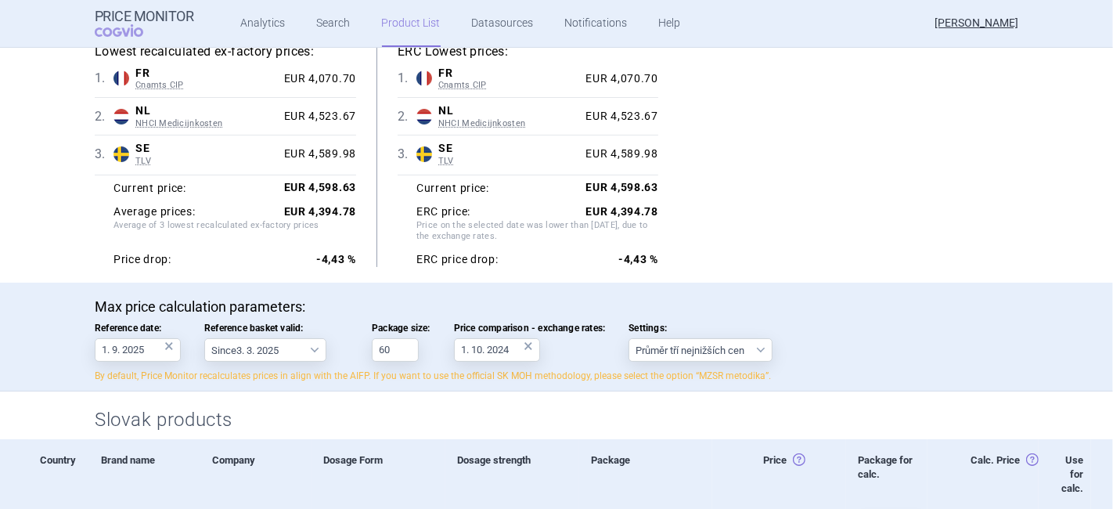
scroll to position [261, 0]
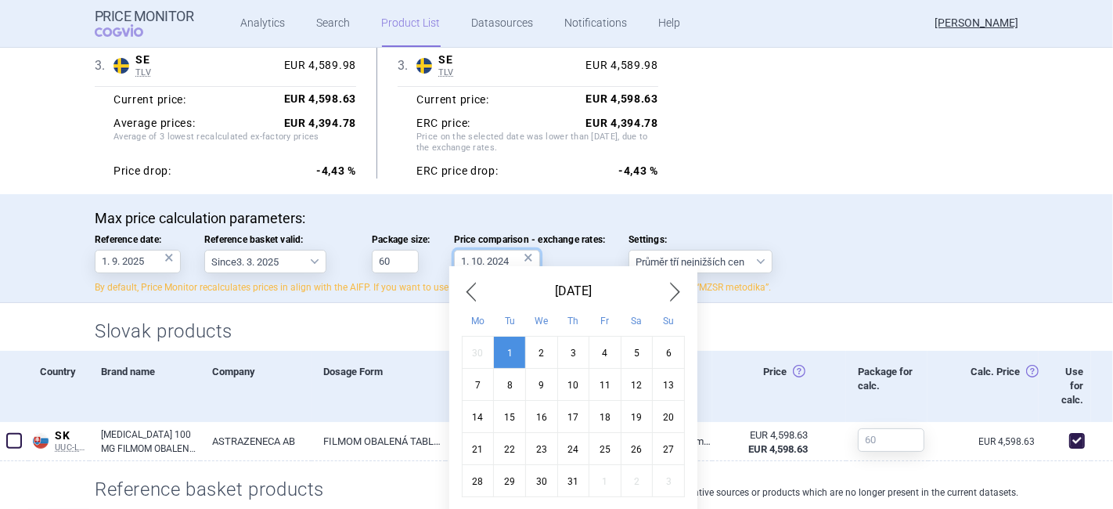
drag, startPoint x: 478, startPoint y: 261, endPoint x: 467, endPoint y: 261, distance: 11.0
click at [467, 261] on input "1. 10. 2024" at bounding box center [497, 261] width 86 height 23
type input "1. 3. 2024"
click at [518, 221] on p "Max price calculation parameters:" at bounding box center [557, 218] width 924 height 17
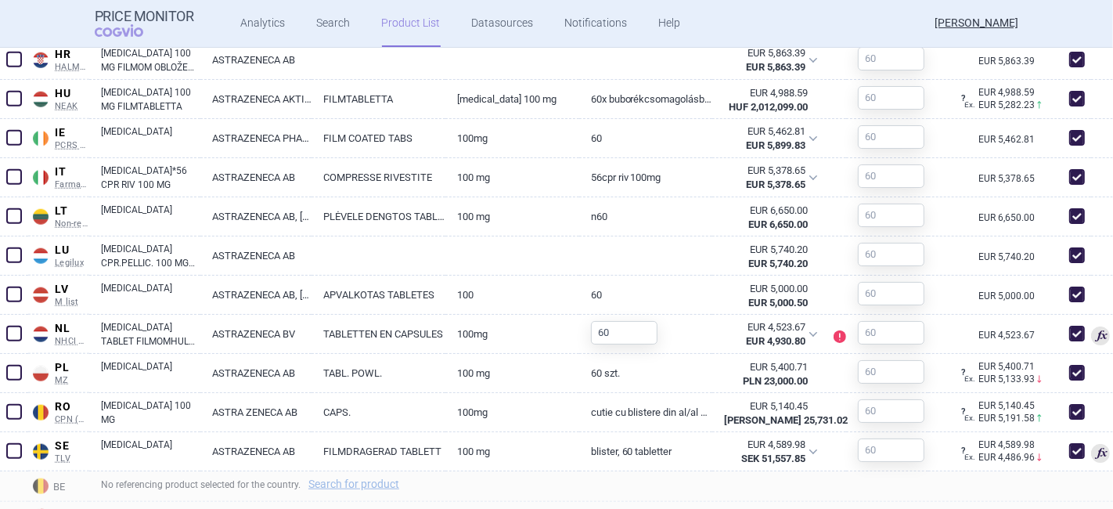
scroll to position [1351, 0]
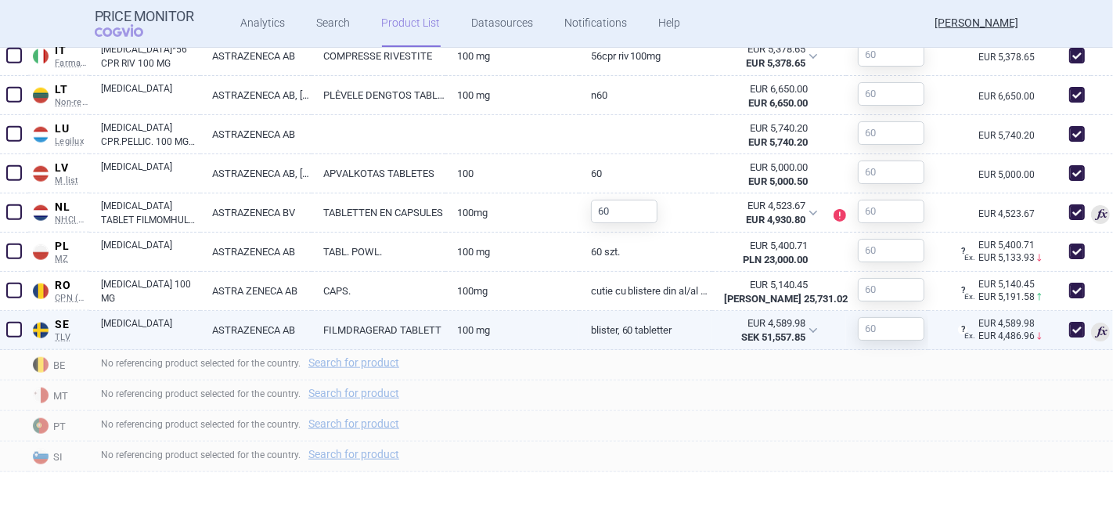
click at [287, 330] on link "ASTRAZENECA AB" at bounding box center [255, 330] width 111 height 38
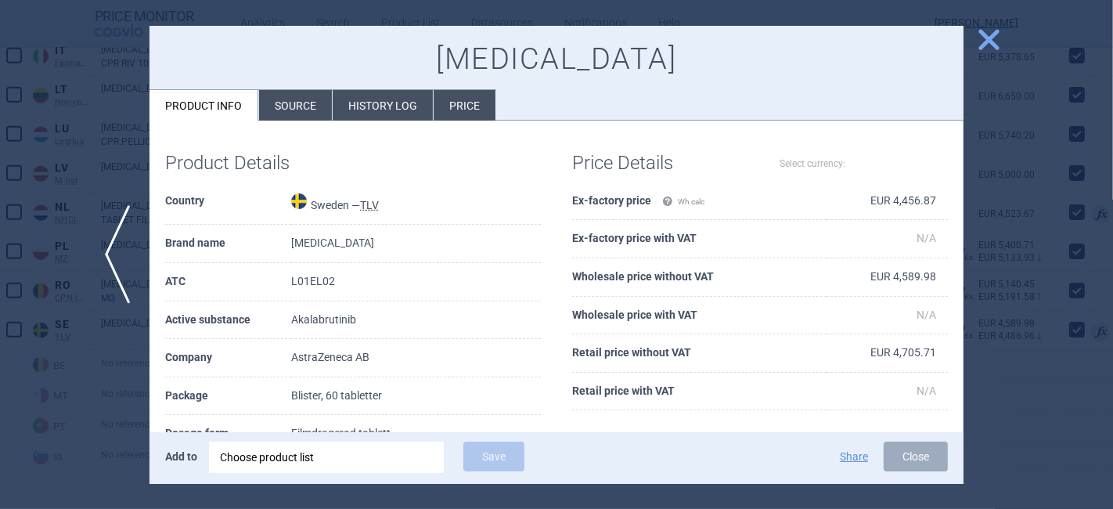
select select "EUR"
click at [384, 106] on li "History log" at bounding box center [383, 105] width 100 height 31
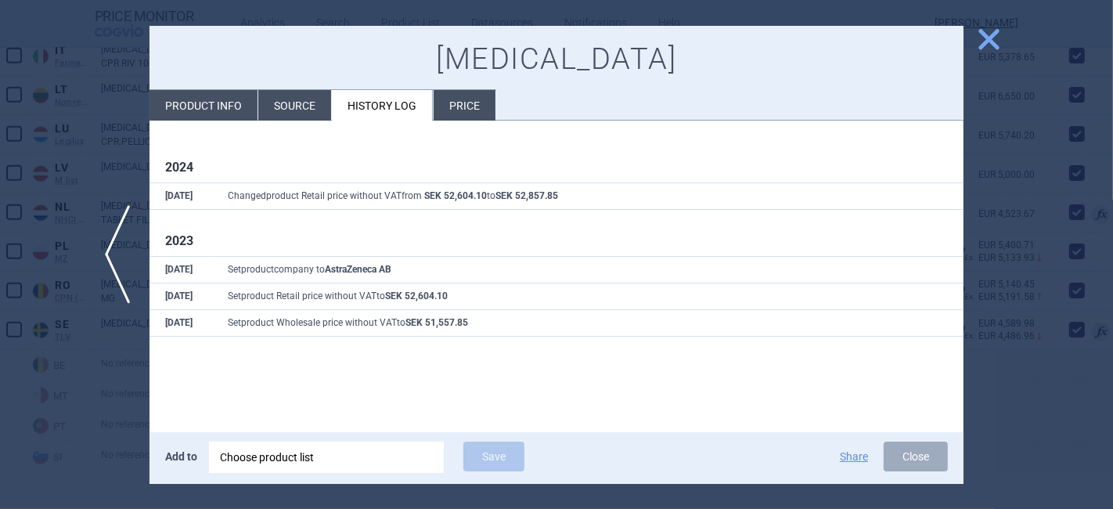
click at [989, 36] on span "close" at bounding box center [988, 39] width 27 height 27
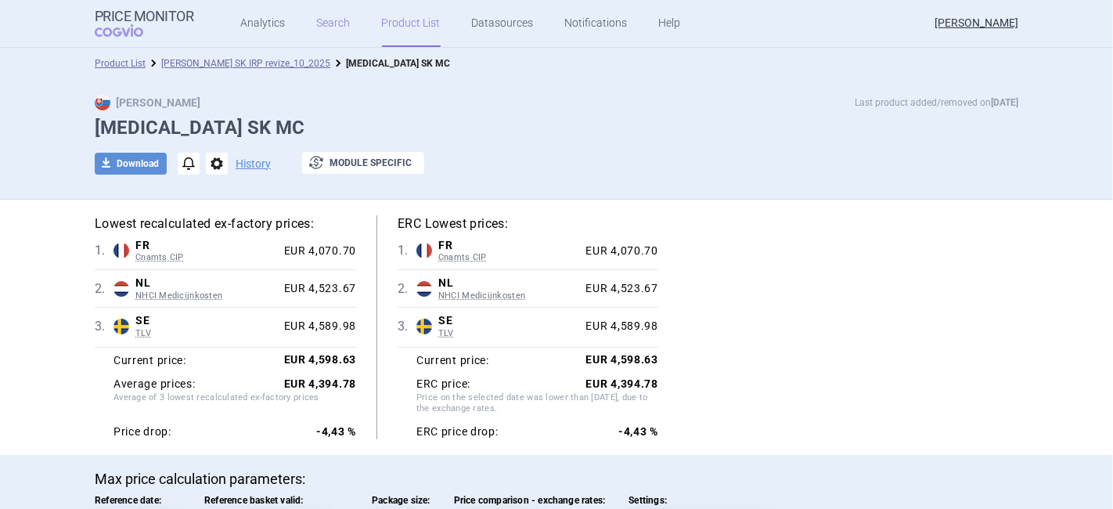
click at [327, 19] on link "Search" at bounding box center [334, 23] width 34 height 47
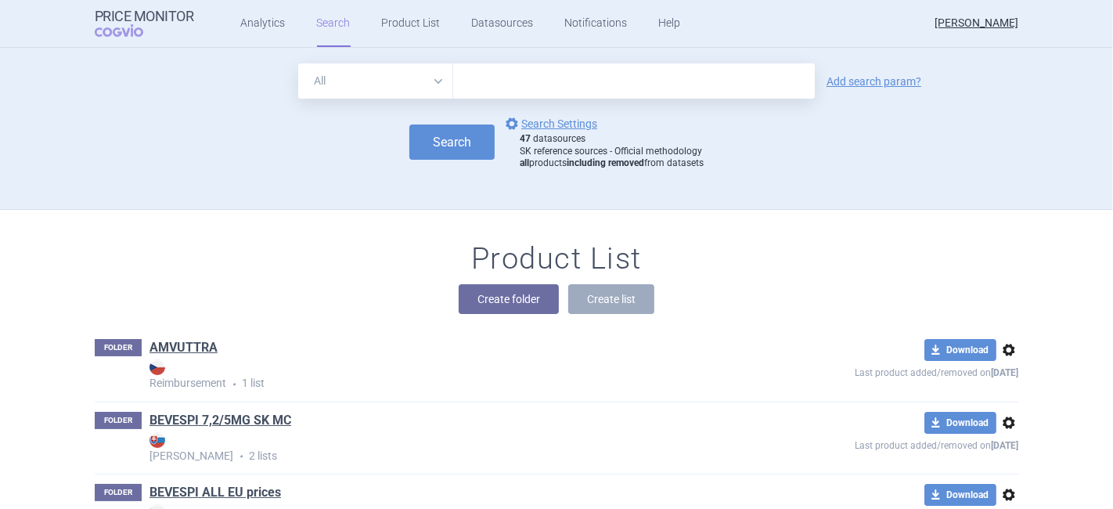
click at [456, 75] on input "text" at bounding box center [634, 80] width 362 height 35
type input "bevespi"
click at [463, 142] on button "Search" at bounding box center [451, 141] width 85 height 35
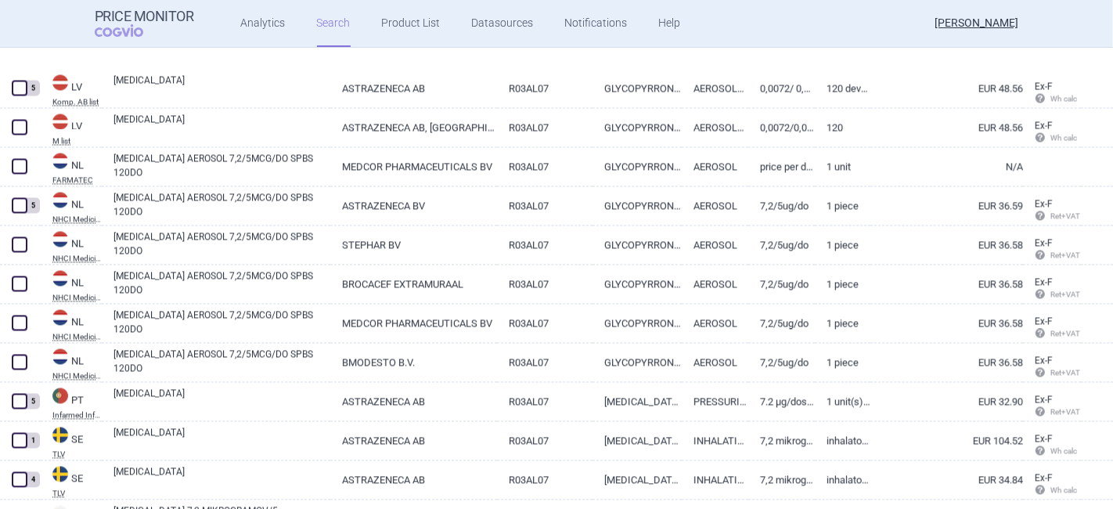
scroll to position [2784, 0]
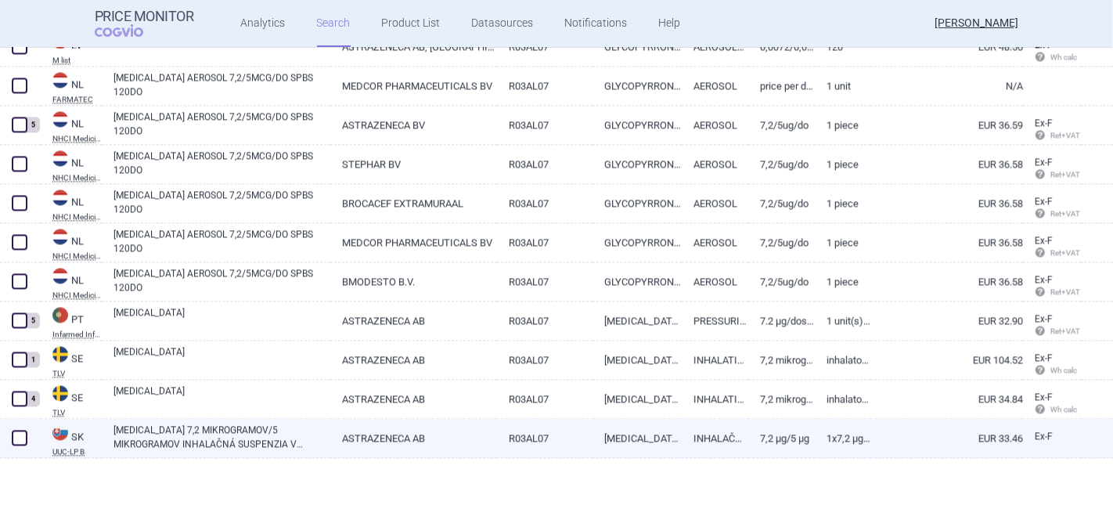
click at [23, 434] on span at bounding box center [20, 438] width 16 height 16
checkbox input "true"
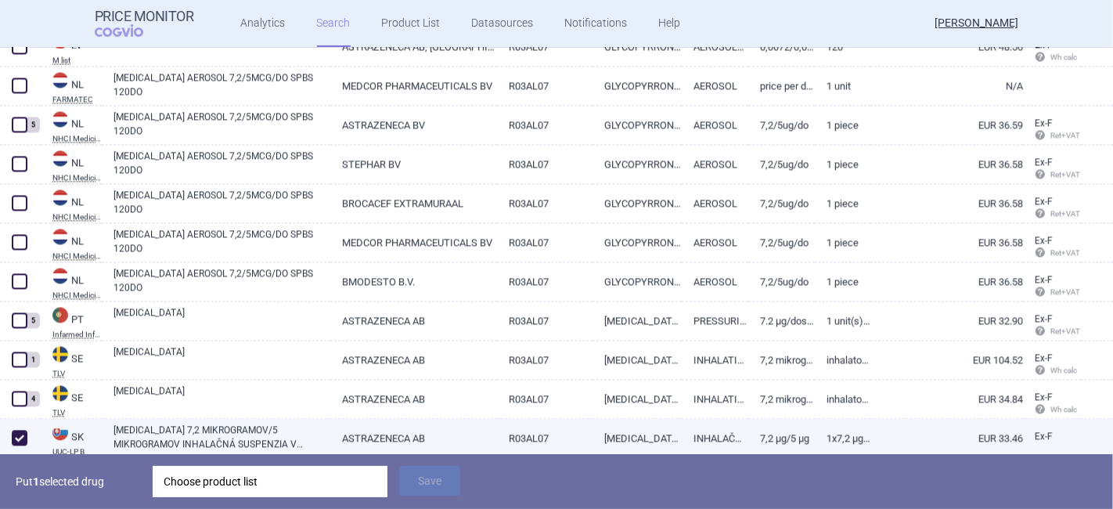
click at [559, 428] on link "R03AL07" at bounding box center [544, 438] width 95 height 38
select select "EUR"
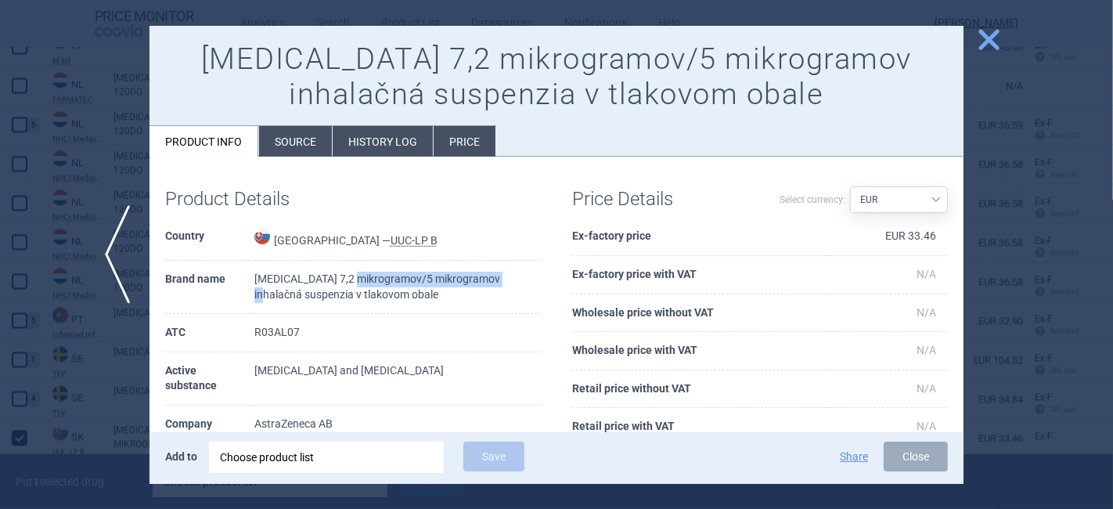
drag, startPoint x: 352, startPoint y: 272, endPoint x: 505, endPoint y: 269, distance: 152.7
click at [505, 269] on td "[MEDICAL_DATA] 7,2 mikrogramov/5 mikrogramov inhalačná suspenzia v tlakovom oba…" at bounding box center [397, 287] width 287 height 53
click at [993, 34] on span "close" at bounding box center [988, 39] width 27 height 27
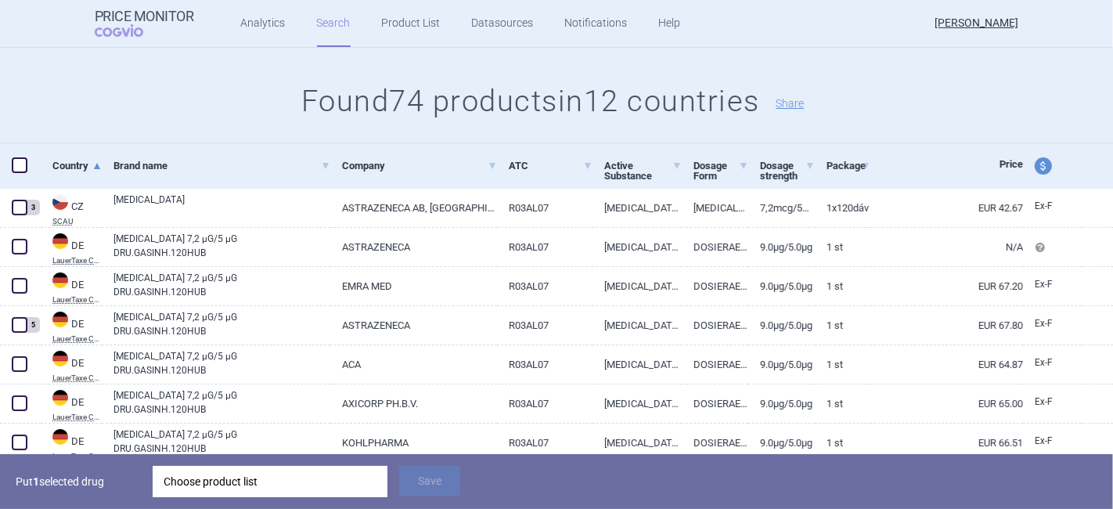
scroll to position [174, 0]
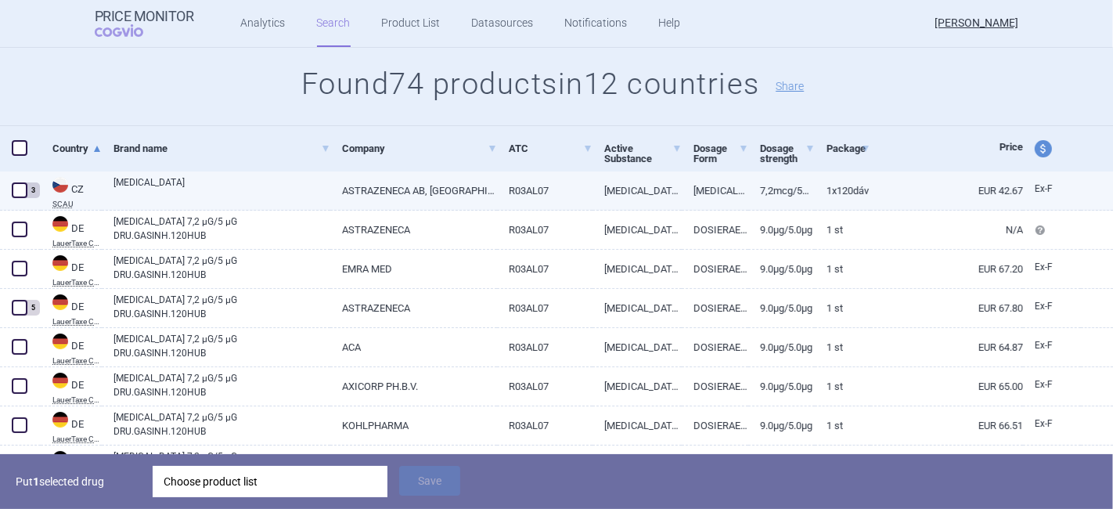
click at [17, 193] on span at bounding box center [20, 190] width 16 height 16
checkbox input "true"
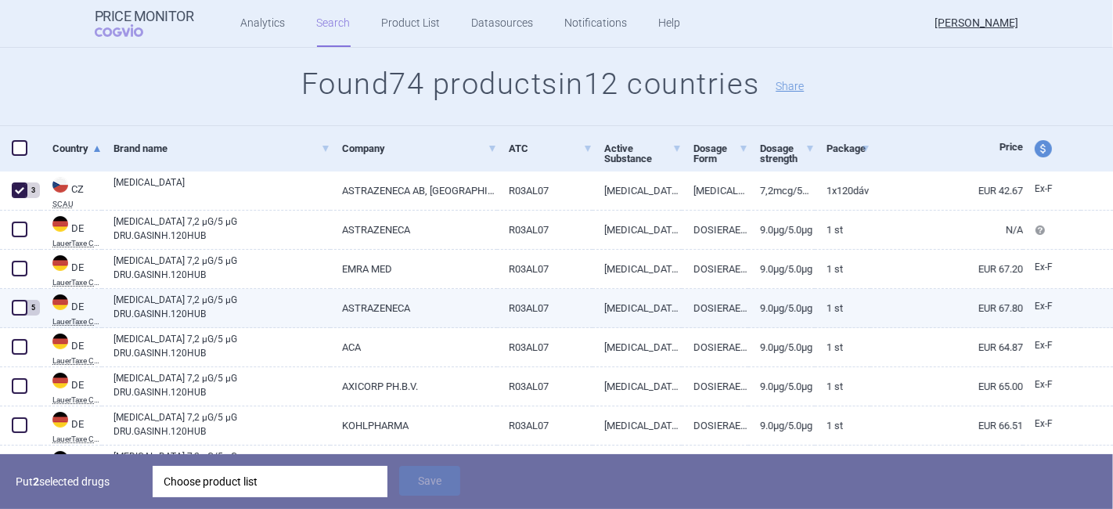
scroll to position [261, 0]
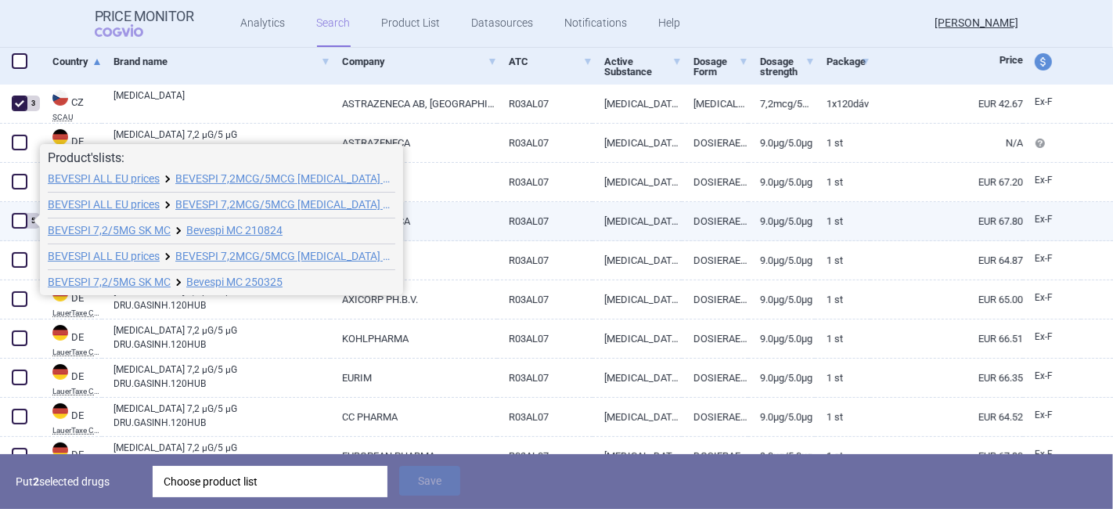
click at [20, 224] on span at bounding box center [20, 221] width 16 height 16
checkbox input "true"
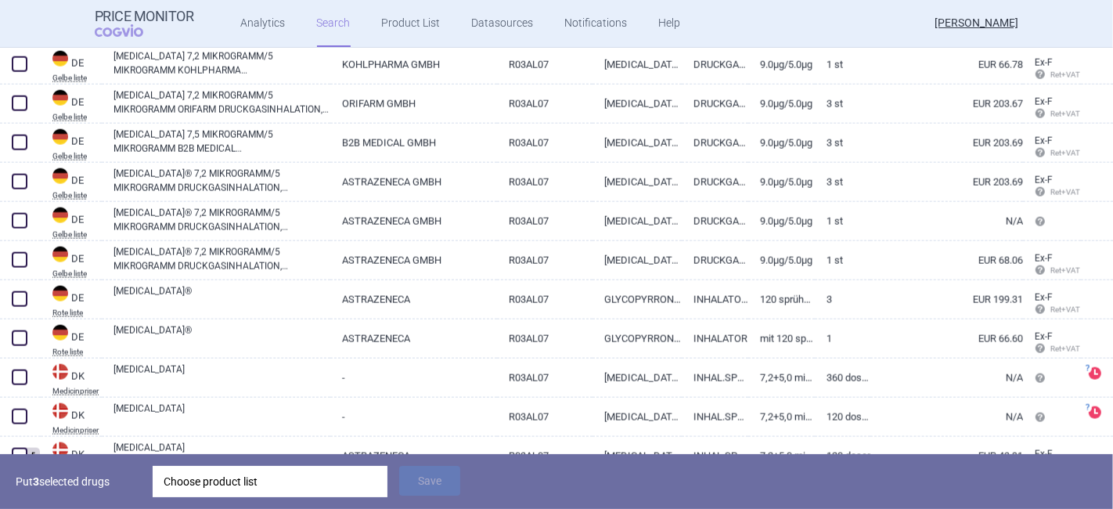
scroll to position [2000, 0]
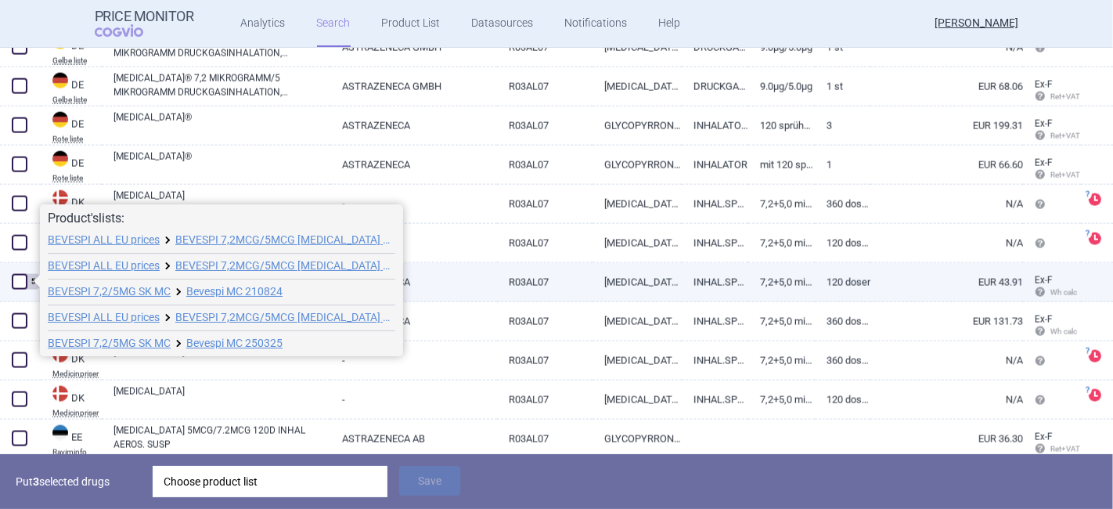
click at [22, 279] on span at bounding box center [20, 282] width 16 height 16
checkbox input "true"
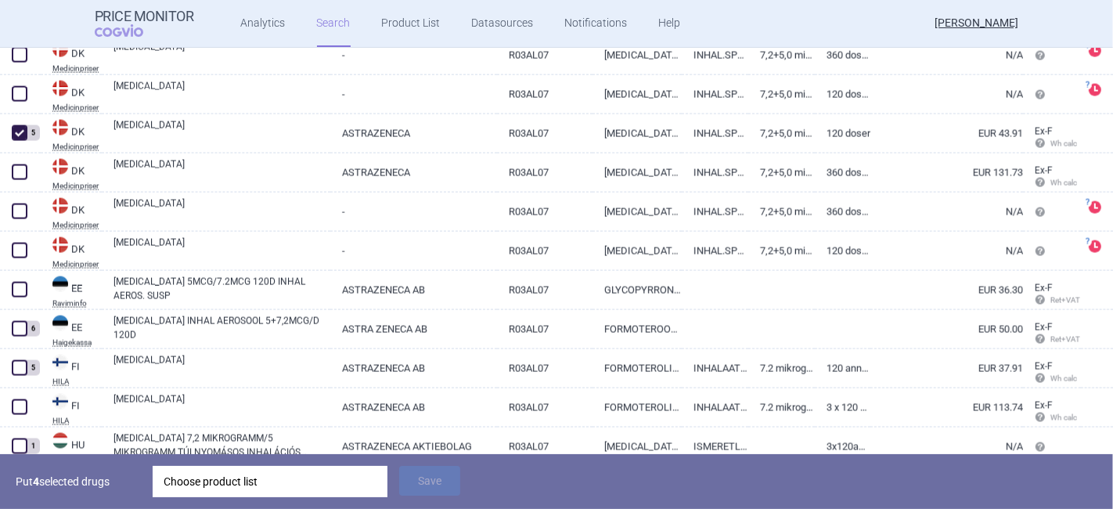
scroll to position [2174, 0]
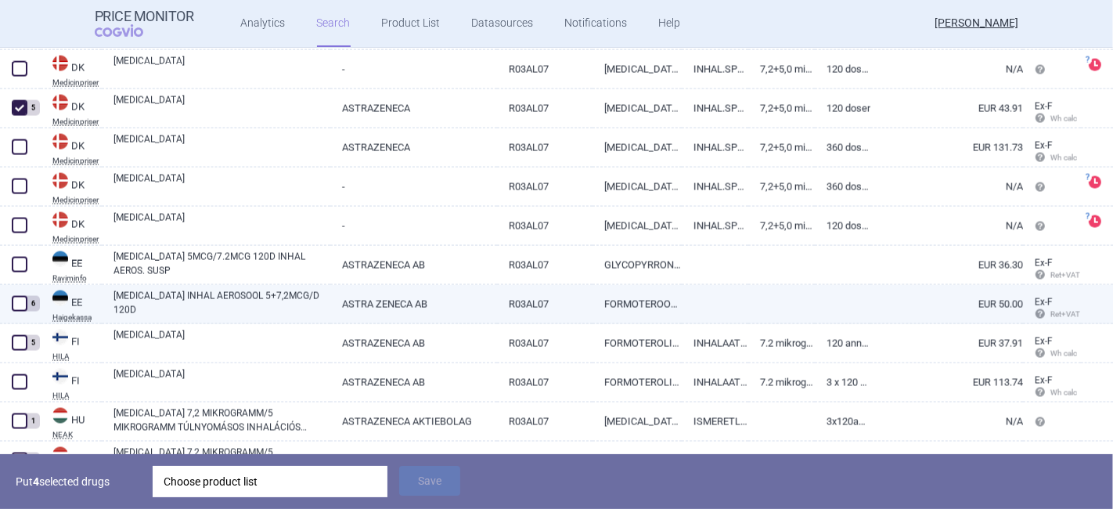
click at [11, 305] on span at bounding box center [19, 303] width 23 height 23
checkbox input "true"
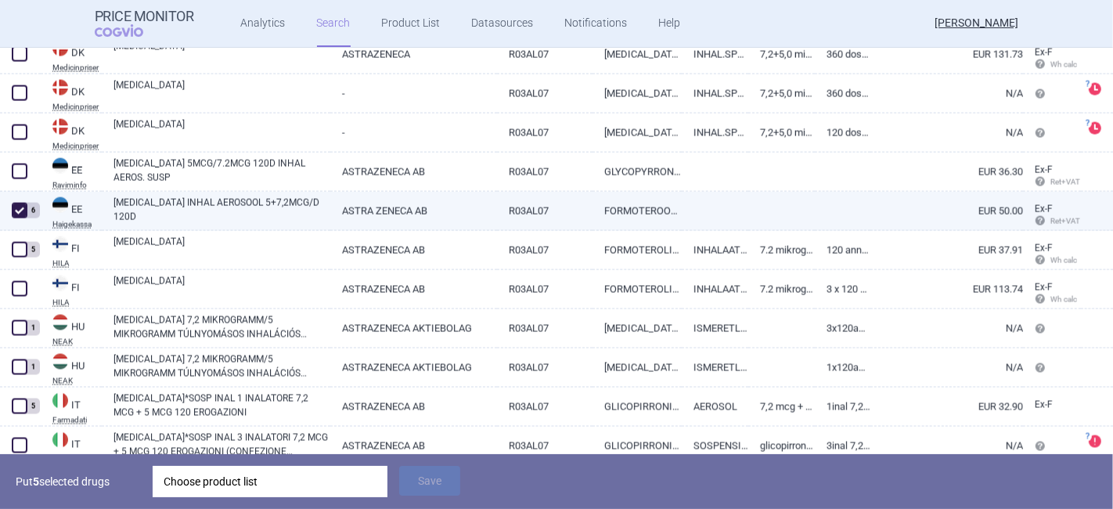
scroll to position [2348, 0]
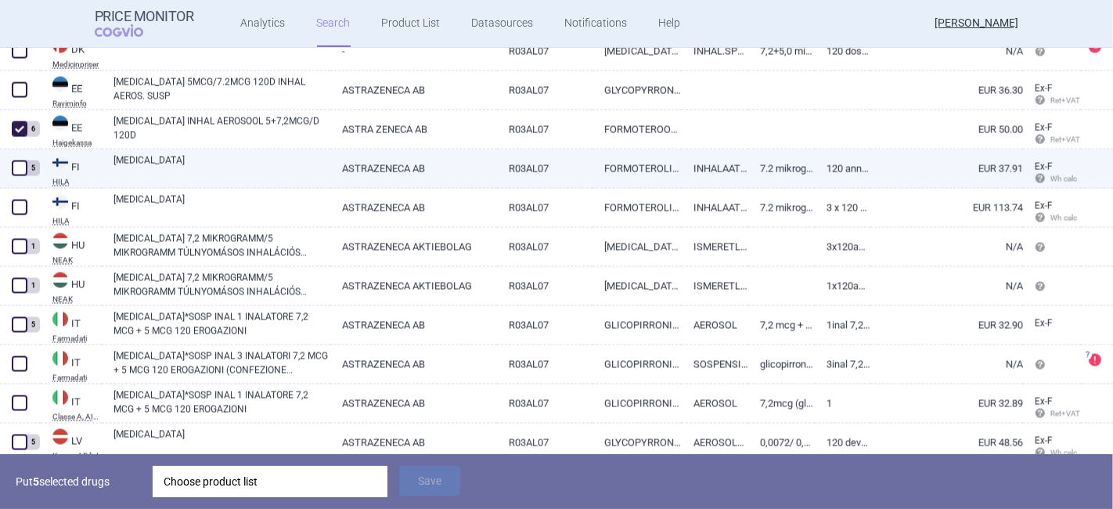
click at [24, 173] on span at bounding box center [20, 168] width 16 height 16
checkbox input "true"
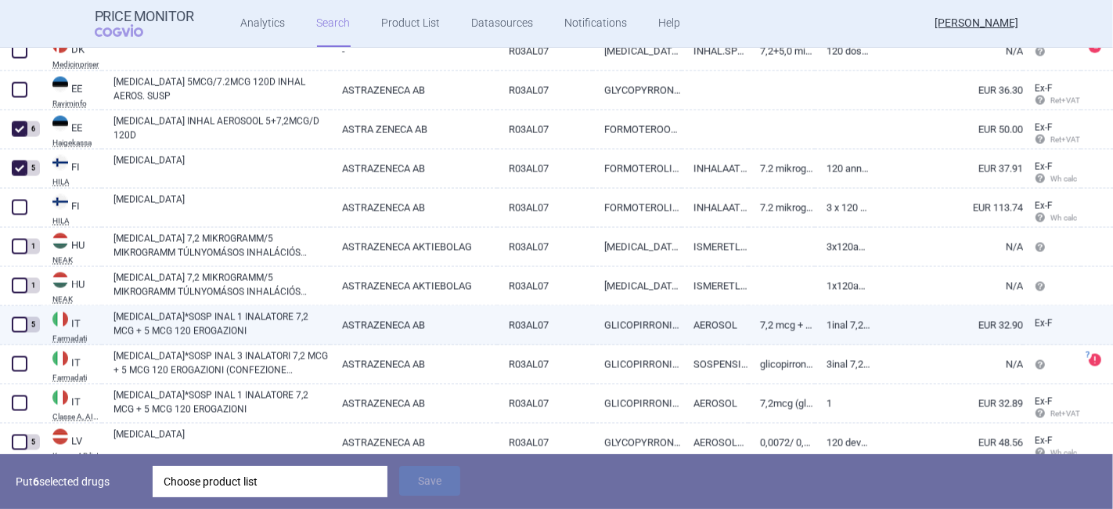
click at [22, 330] on span at bounding box center [20, 325] width 16 height 16
checkbox input "true"
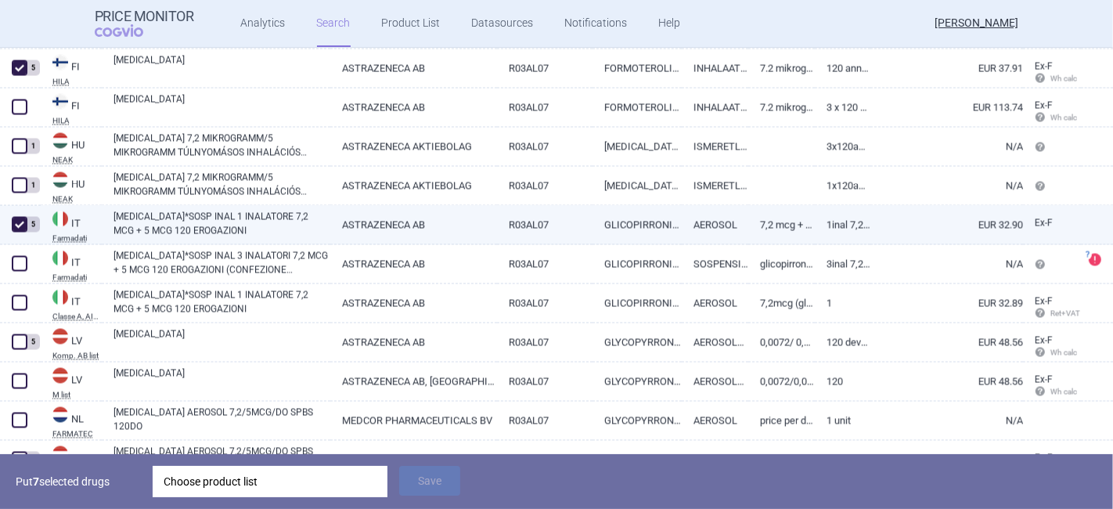
scroll to position [2522, 0]
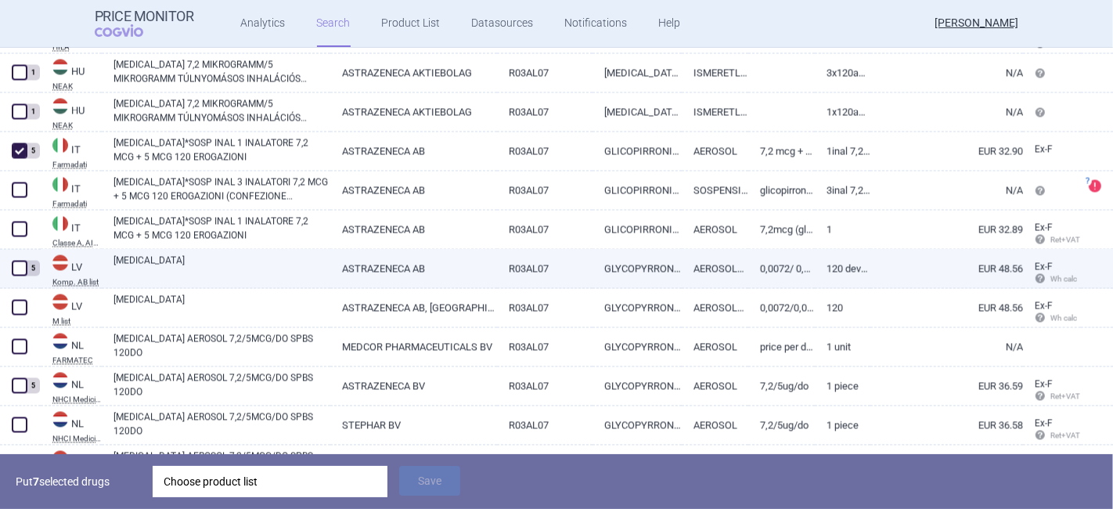
click at [20, 270] on span at bounding box center [20, 269] width 16 height 16
checkbox input "true"
click at [378, 269] on link "ASTRAZENECA AB" at bounding box center [413, 269] width 167 height 38
select select "EUR"
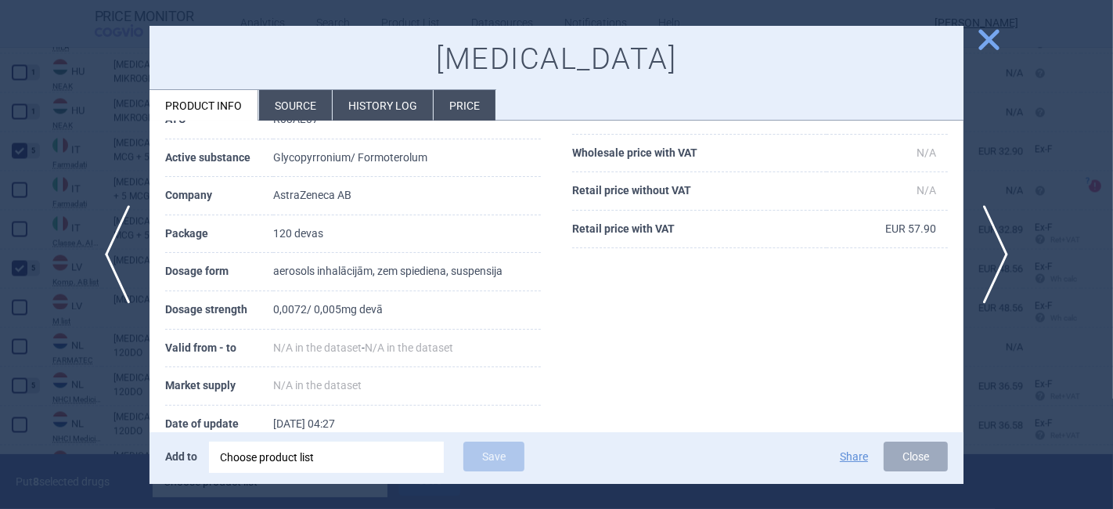
scroll to position [174, 0]
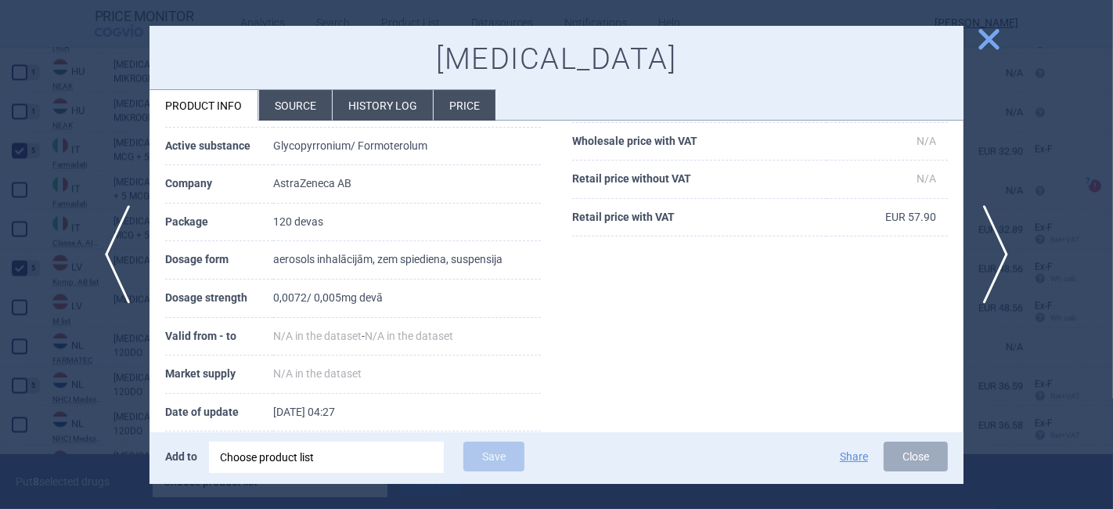
click at [984, 34] on span "close" at bounding box center [988, 39] width 27 height 27
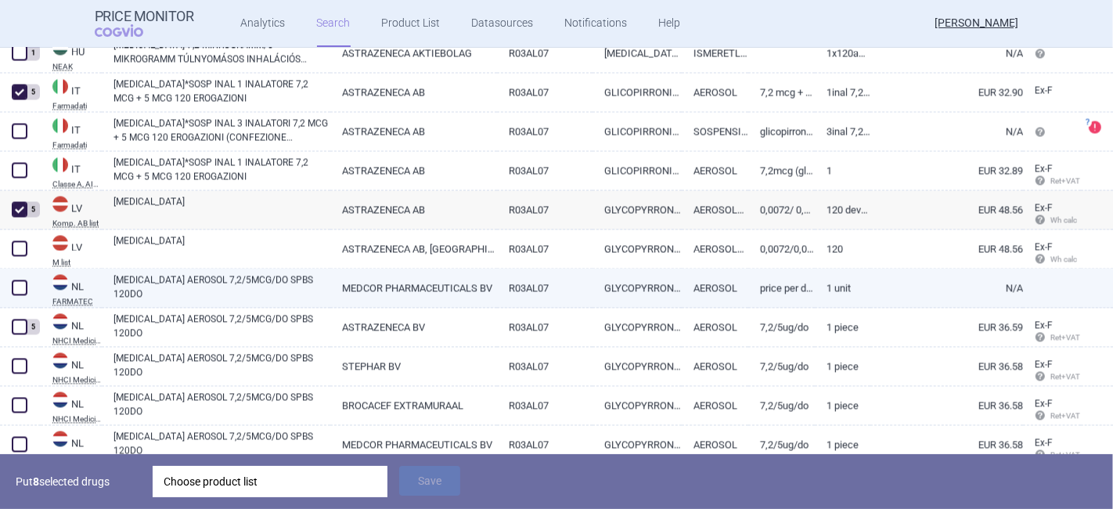
scroll to position [2609, 0]
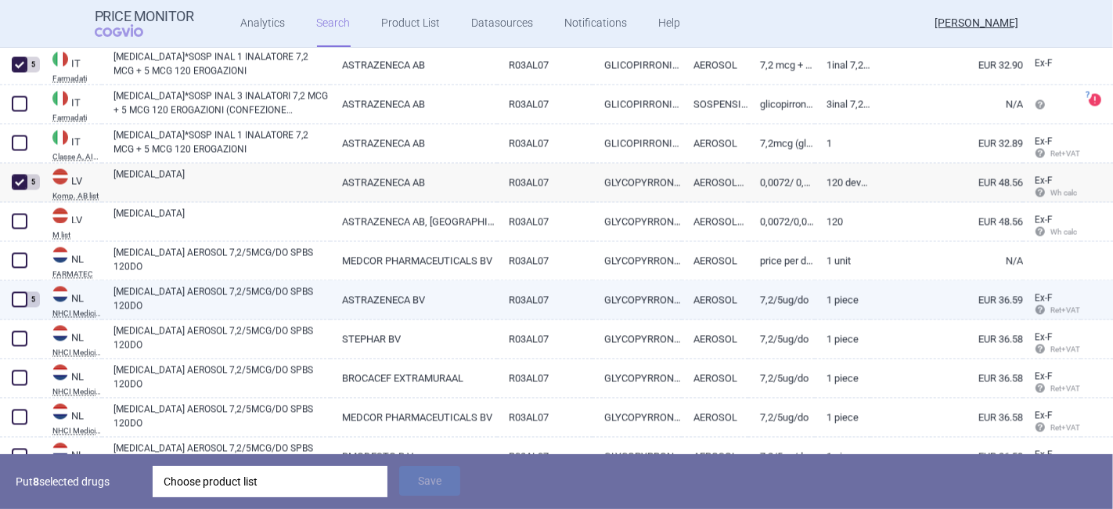
click at [13, 302] on span at bounding box center [20, 299] width 16 height 16
checkbox input "true"
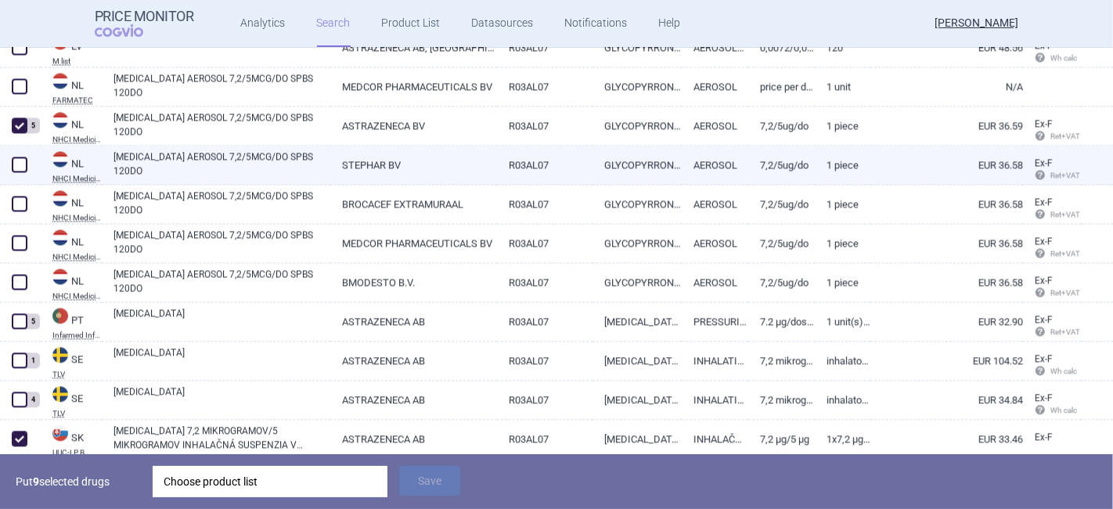
scroll to position [2838, 0]
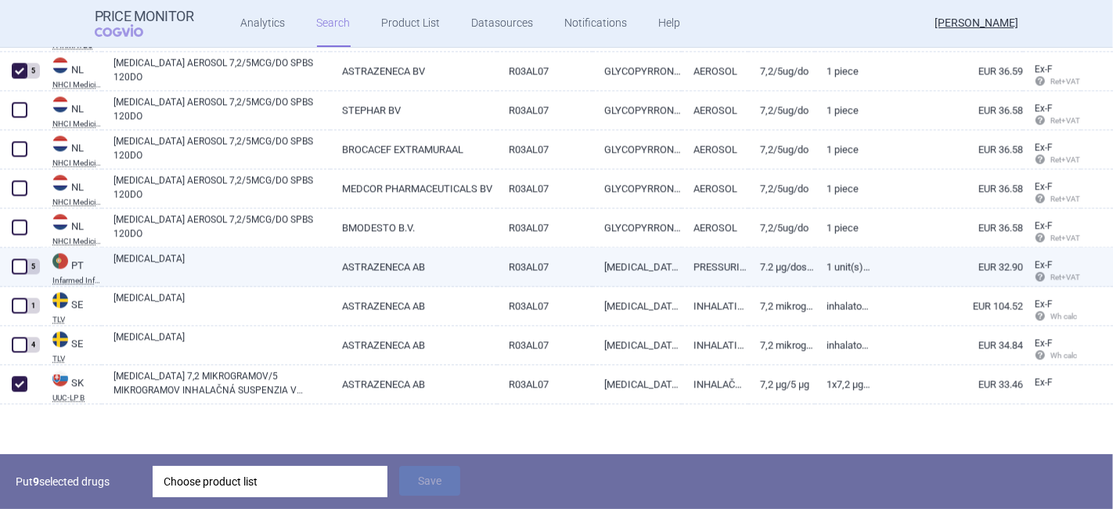
click at [21, 258] on span at bounding box center [20, 266] width 16 height 16
checkbox input "true"
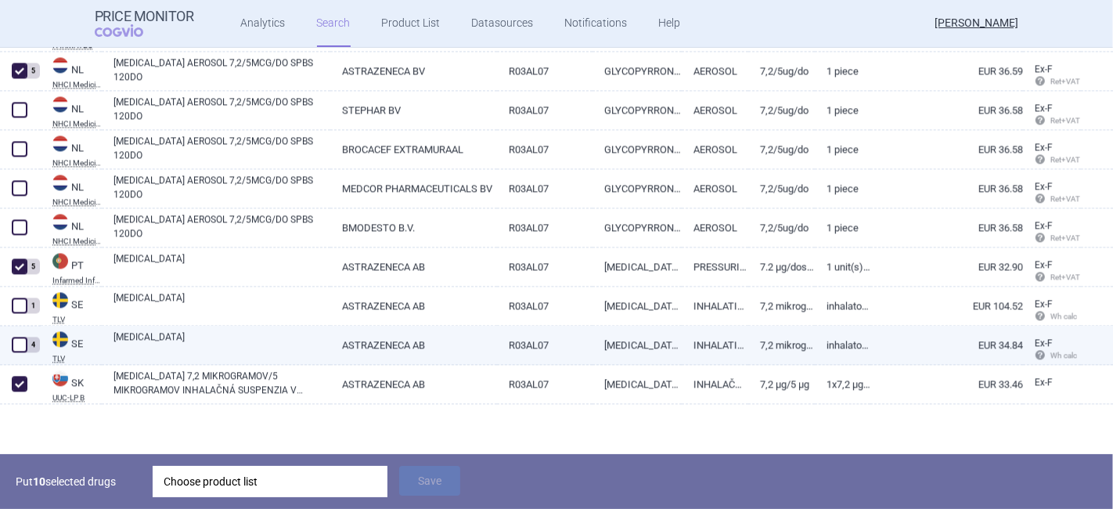
click at [13, 348] on span at bounding box center [20, 345] width 16 height 16
checkbox input "true"
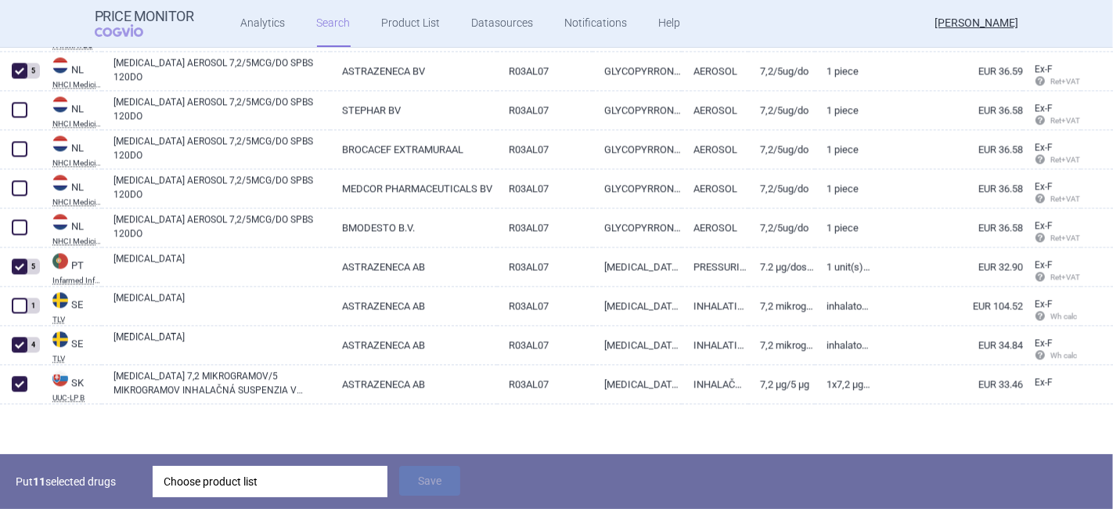
click at [225, 486] on div "Choose product list" at bounding box center [270, 481] width 213 height 31
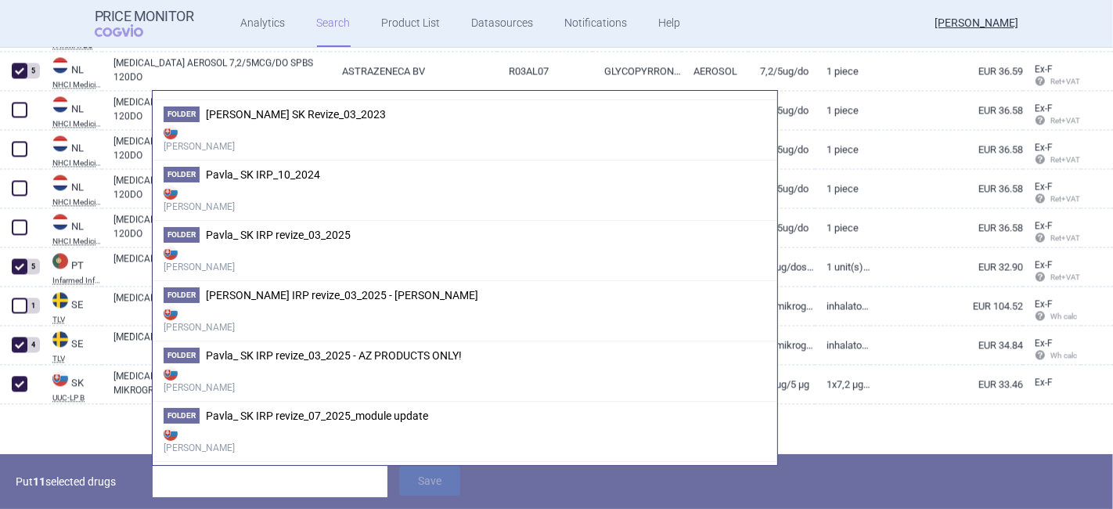
scroll to position [3392, 0]
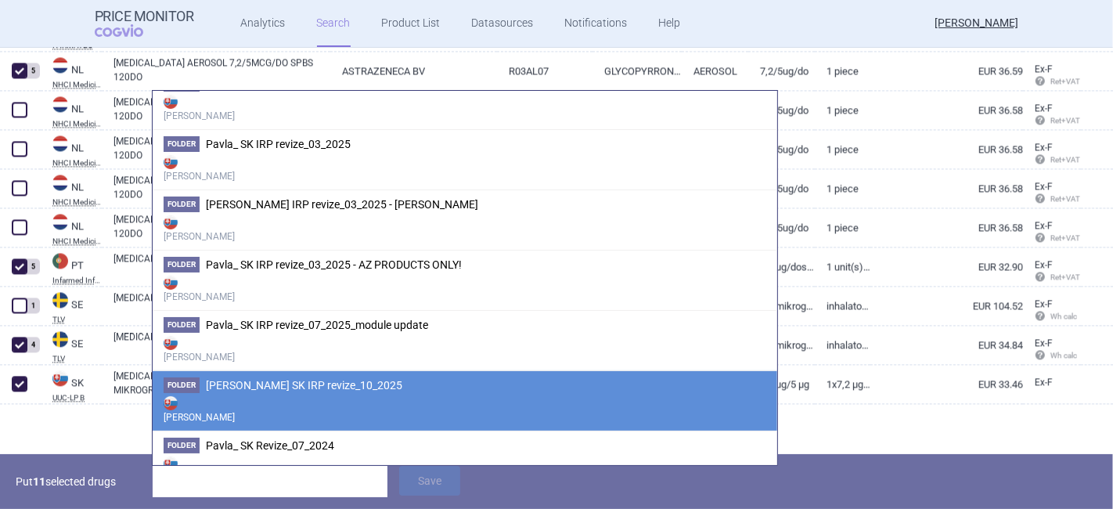
click at [373, 374] on li "Folder [PERSON_NAME] SK IRP revize_10_2025 [PERSON_NAME]" at bounding box center [465, 400] width 625 height 60
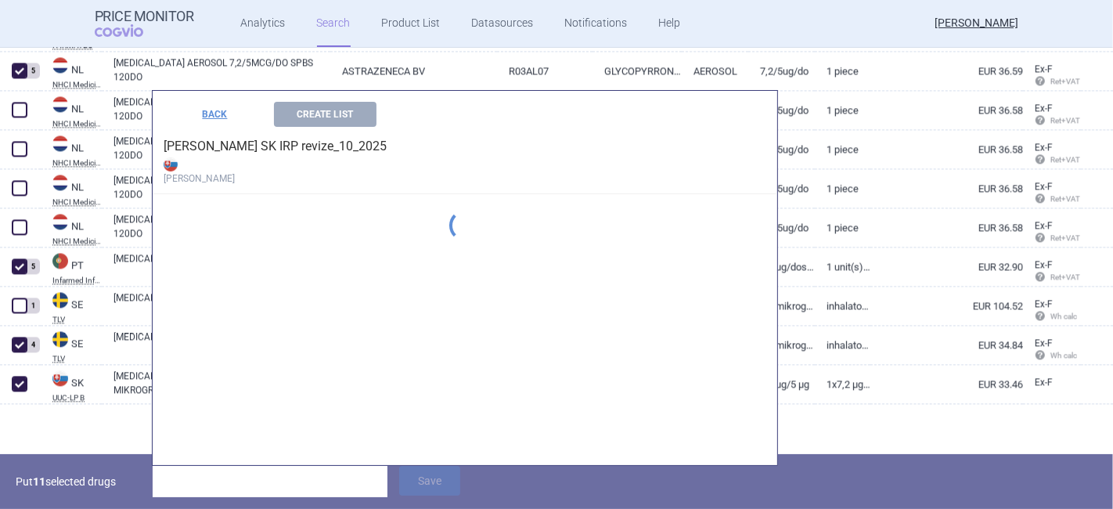
scroll to position [0, 0]
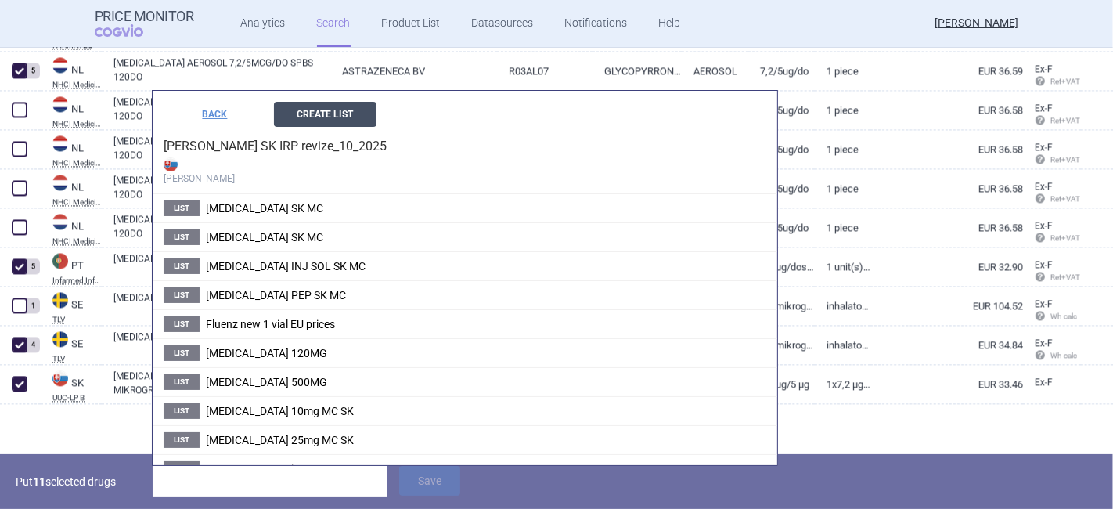
click at [348, 114] on button "Create List" at bounding box center [325, 114] width 103 height 25
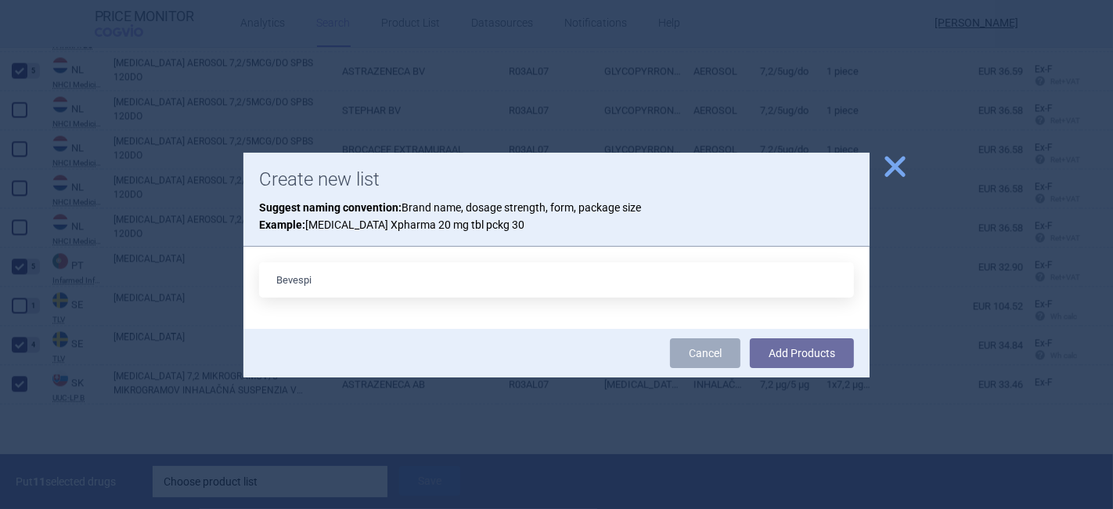
type input "BEVESPI 7,2/5MG SK MC"
click at [816, 359] on button "Add Products" at bounding box center [802, 353] width 104 height 30
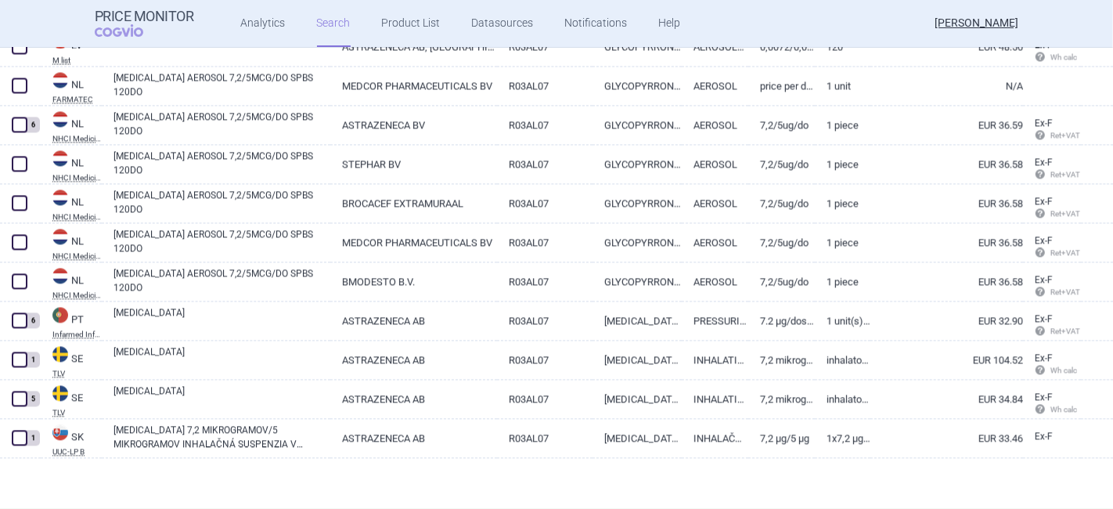
scroll to position [2784, 0]
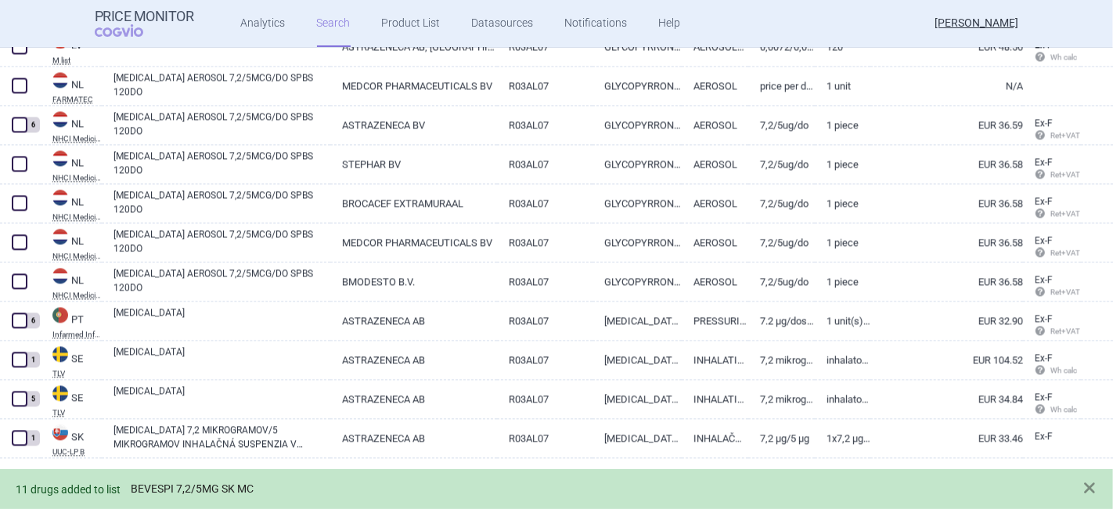
click at [217, 488] on link "BEVESPI 7,2/5MG SK MC" at bounding box center [192, 488] width 123 height 13
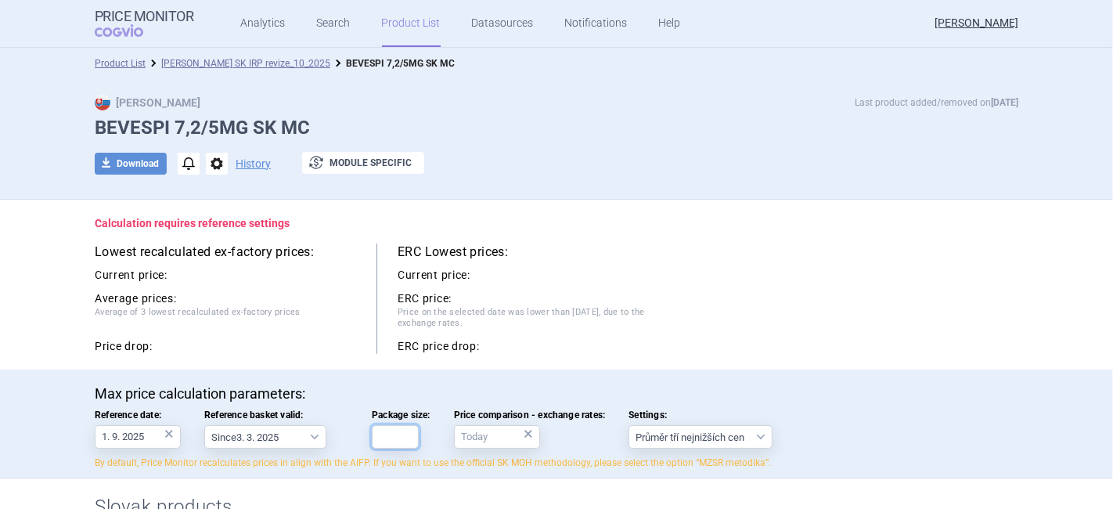
click at [395, 442] on input "Package size:" at bounding box center [395, 436] width 47 height 23
type input "1"
click at [525, 432] on div "×" at bounding box center [528, 433] width 9 height 17
click at [501, 434] on input "Price comparison - exchange rates: ×" at bounding box center [497, 436] width 86 height 23
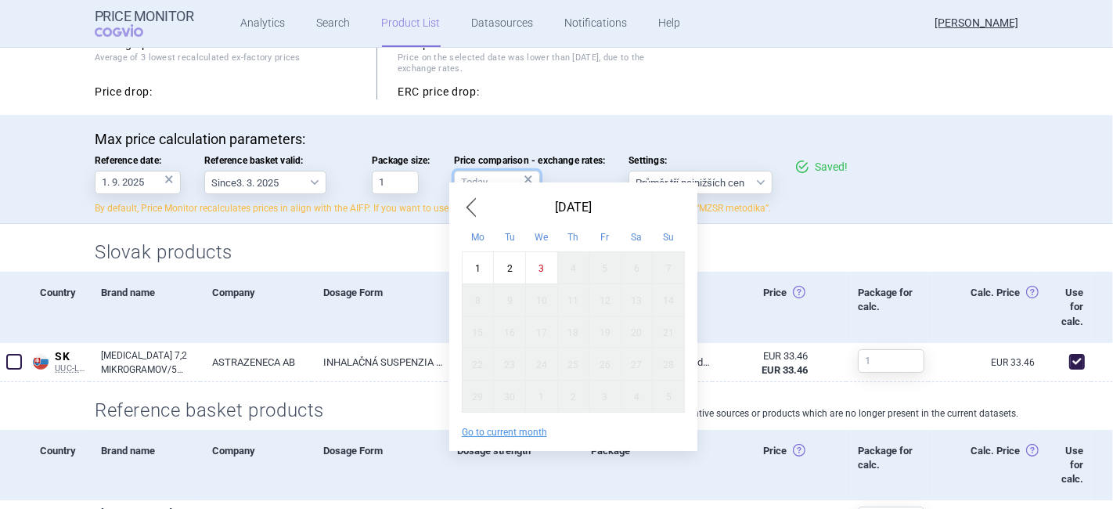
scroll to position [261, 0]
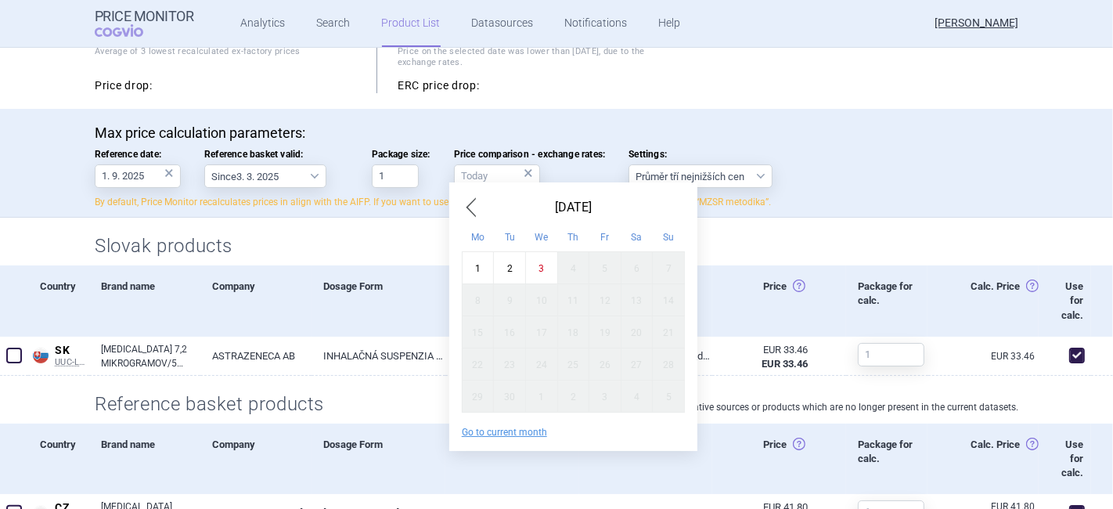
click at [964, 89] on div "Lowest recalculated ex-factory prices: Current price: EUR 33.46 Average prices:…" at bounding box center [557, 38] width 924 height 110
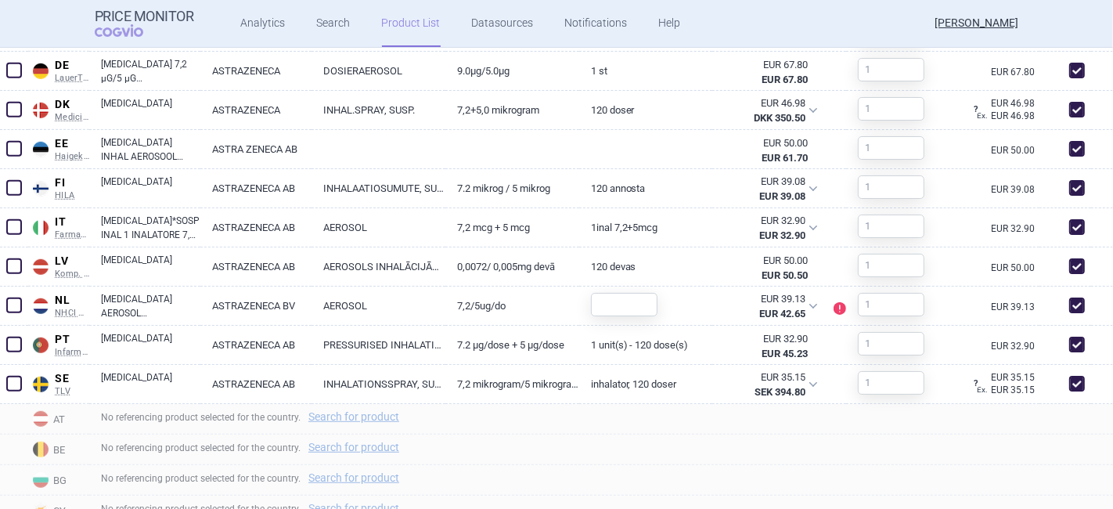
scroll to position [783, 0]
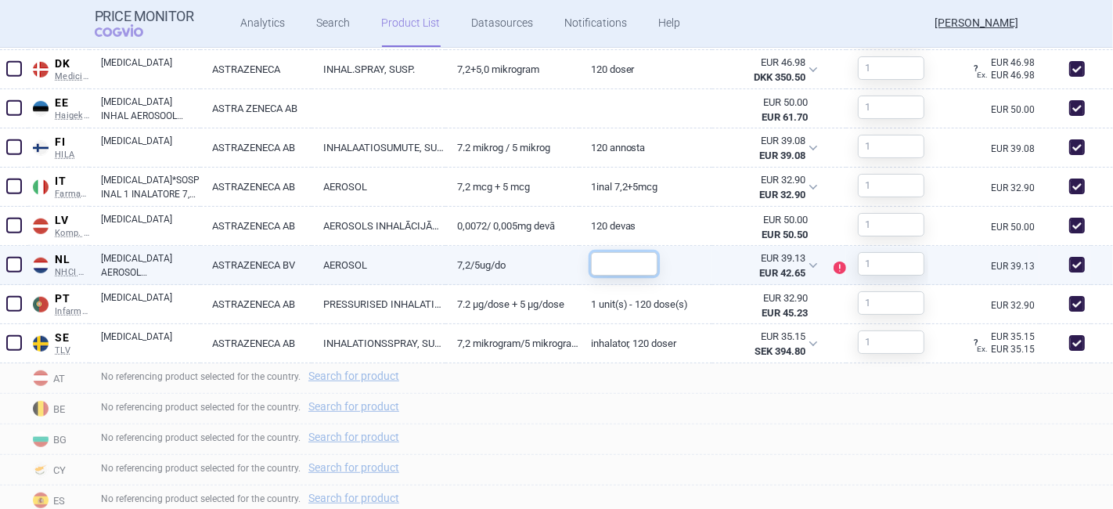
click at [604, 253] on input "text" at bounding box center [624, 263] width 67 height 23
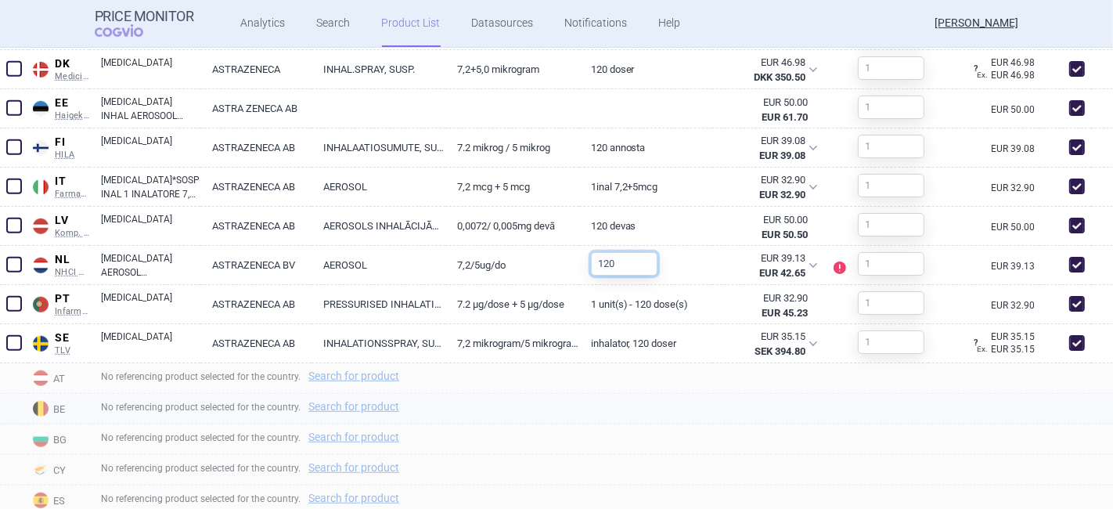
type input "120"
click at [647, 423] on div "No referencing product selected for the country. Search for product" at bounding box center [601, 409] width 1024 height 31
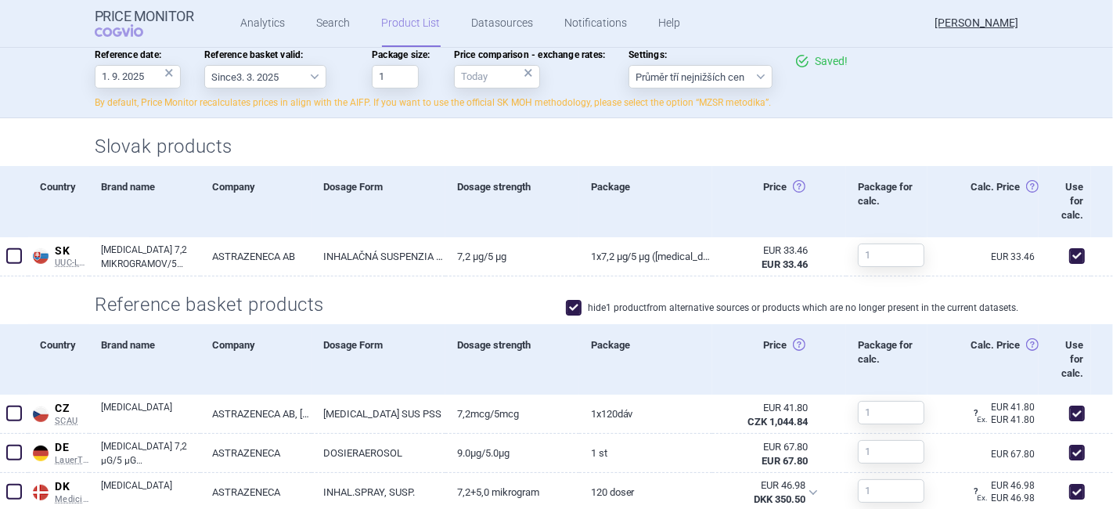
scroll to position [432, 0]
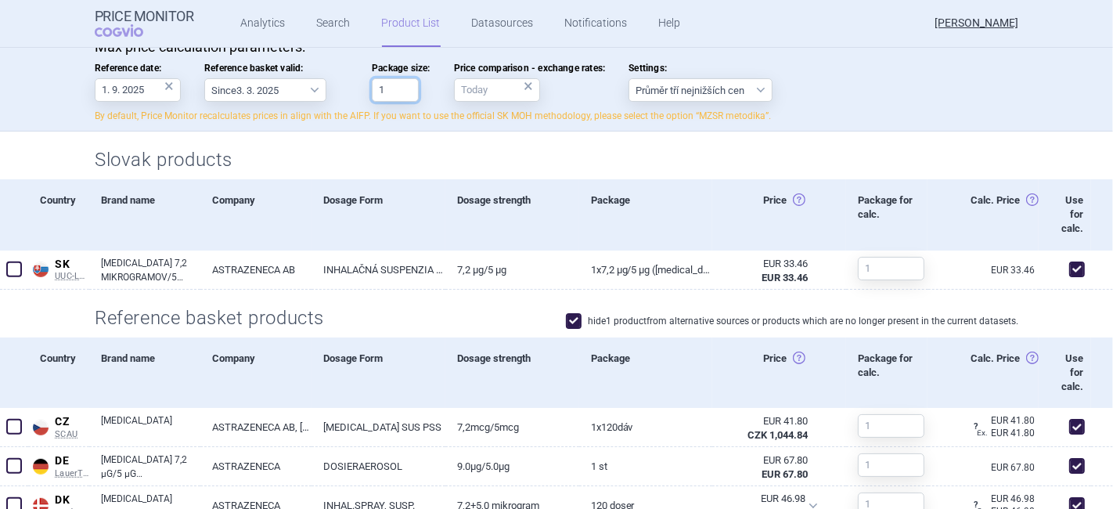
click at [389, 89] on input "1" at bounding box center [395, 89] width 47 height 23
type input "120"
click at [363, 166] on h2 "Slovak products" at bounding box center [557, 160] width 924 height 26
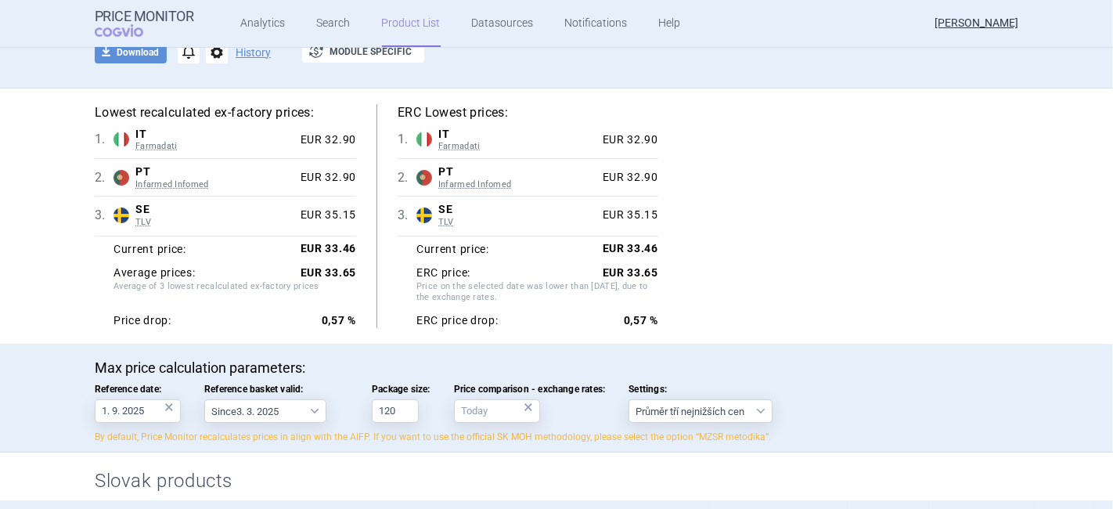
scroll to position [0, 0]
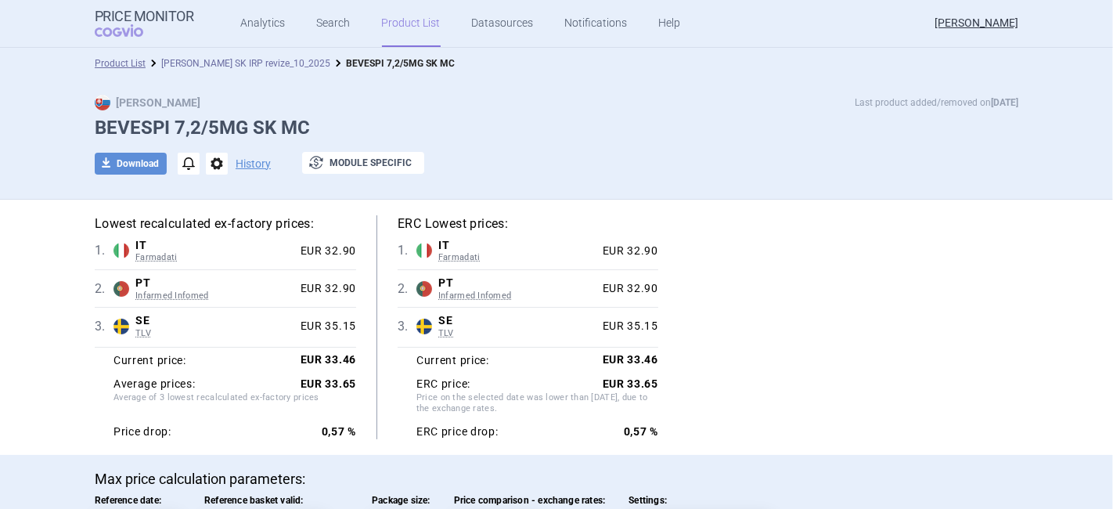
click at [217, 66] on link "[PERSON_NAME] SK IRP revize_10_2025" at bounding box center [245, 63] width 169 height 11
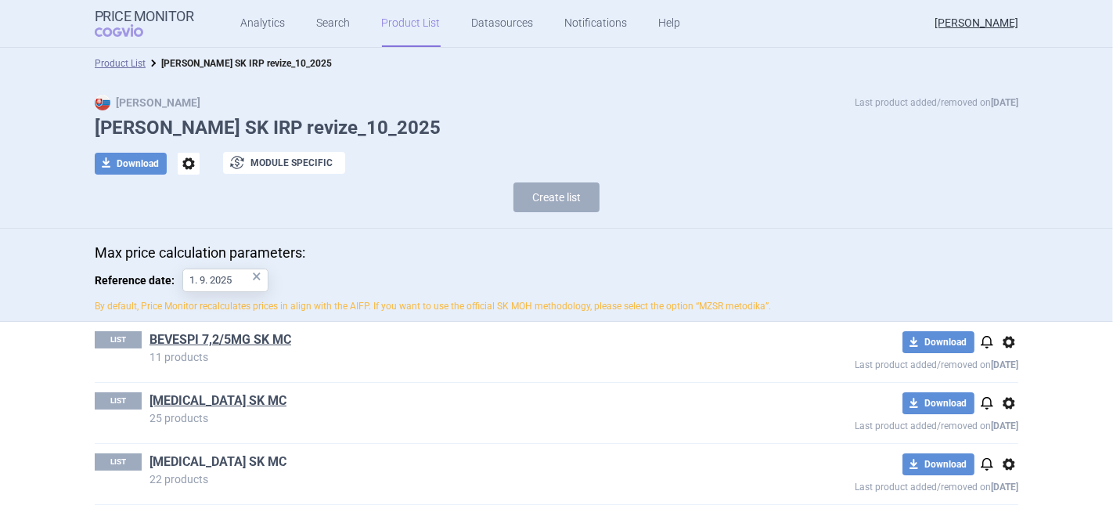
click at [196, 456] on link "[MEDICAL_DATA] SK MC" at bounding box center [218, 461] width 137 height 17
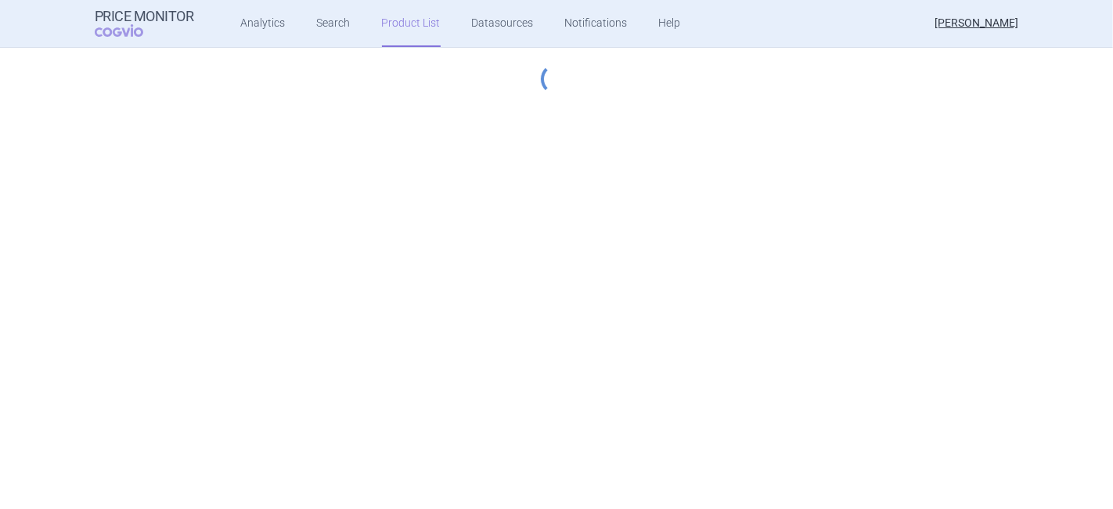
select select "[DATE]"
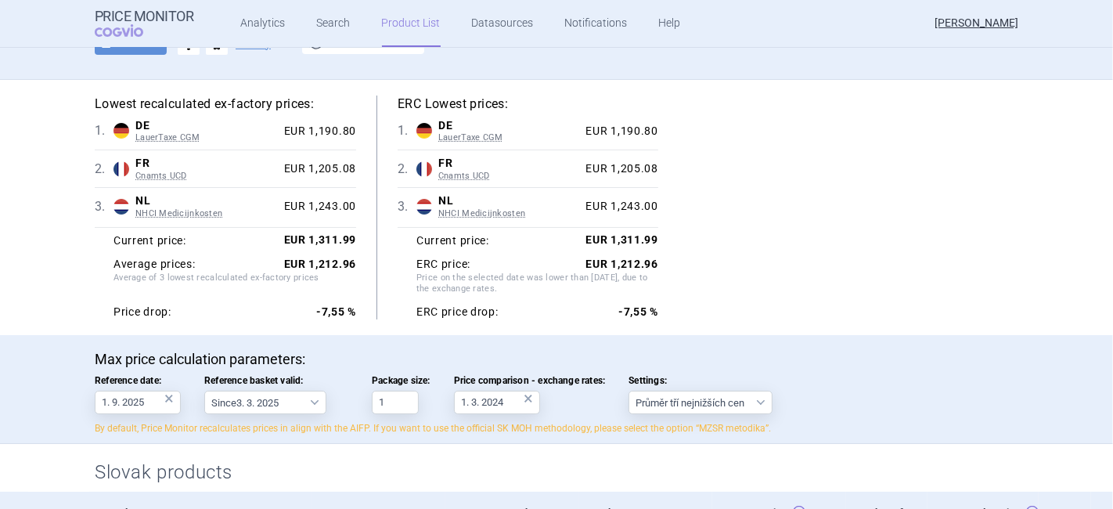
scroll to position [174, 0]
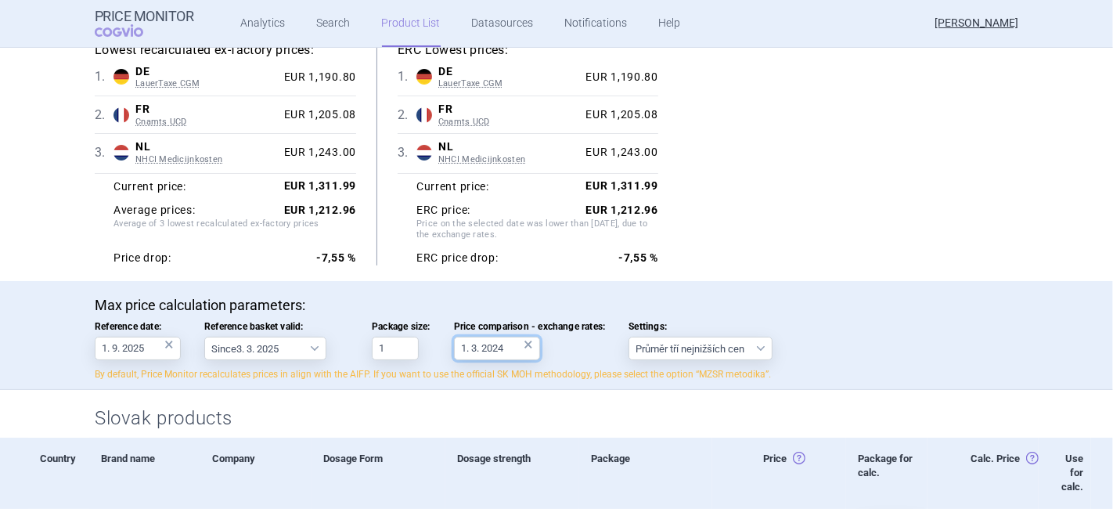
click at [499, 348] on input "1. 3. 2024" at bounding box center [497, 348] width 86 height 23
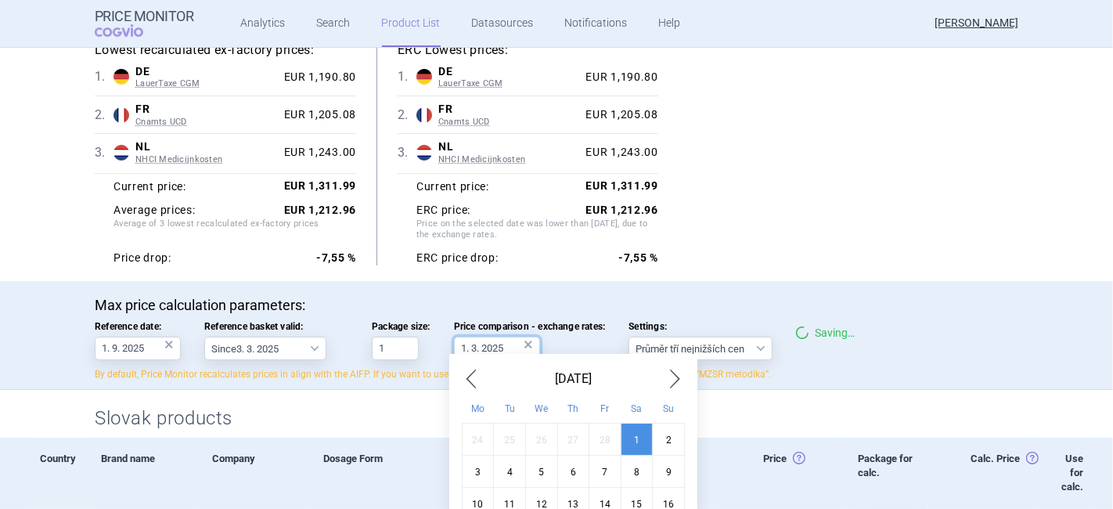
type input "1. 3. 2025"
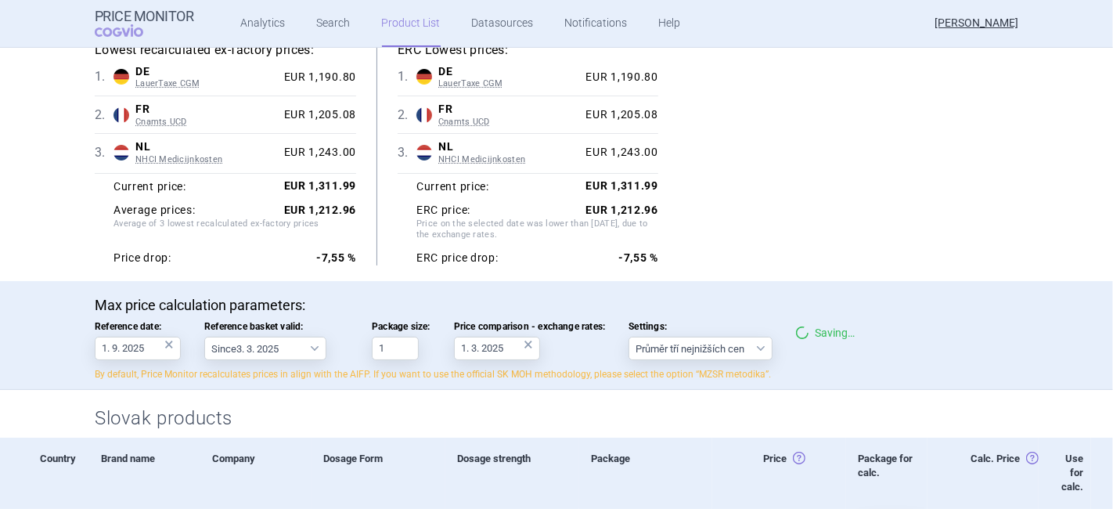
click at [690, 299] on p "Max price calculation parameters:" at bounding box center [557, 305] width 924 height 17
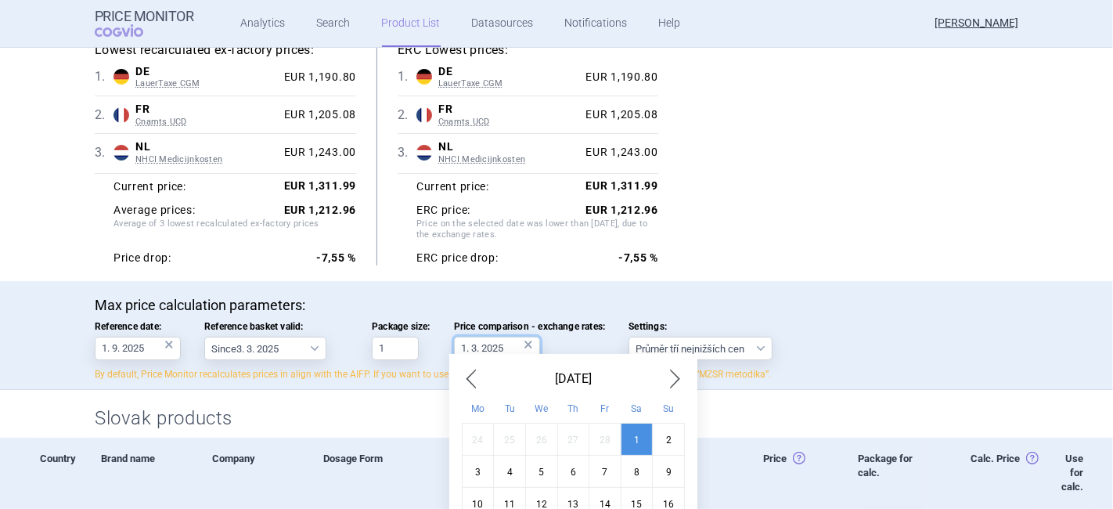
drag, startPoint x: 471, startPoint y: 351, endPoint x: 462, endPoint y: 350, distance: 9.5
click at [462, 350] on input "1. 3. 2025" at bounding box center [497, 348] width 86 height 23
click at [545, 255] on div "ERC price drop: -7,55 %" at bounding box center [537, 258] width 242 height 14
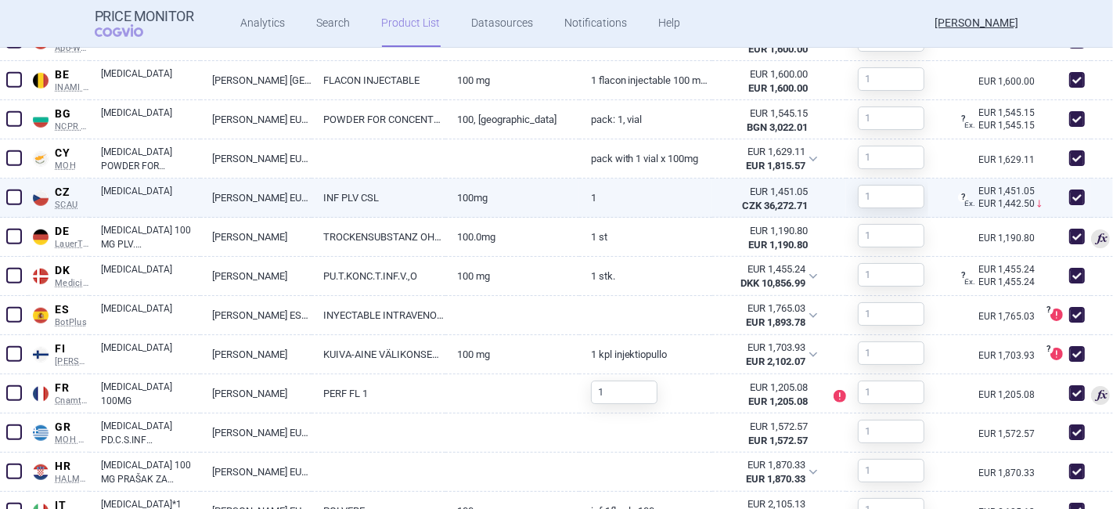
scroll to position [870, 0]
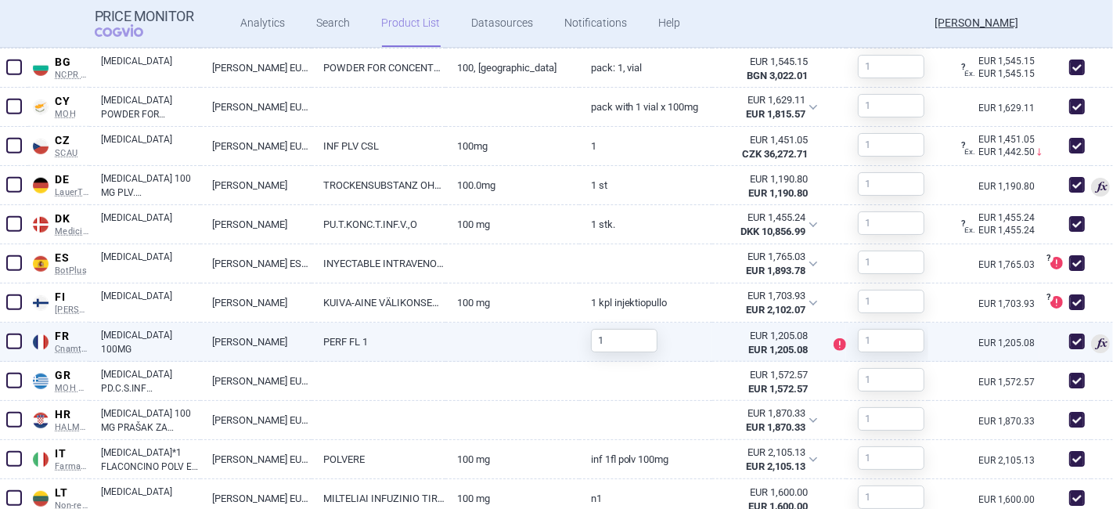
click at [373, 344] on link "PERF FL 1" at bounding box center [379, 342] width 134 height 38
select select "EUR"
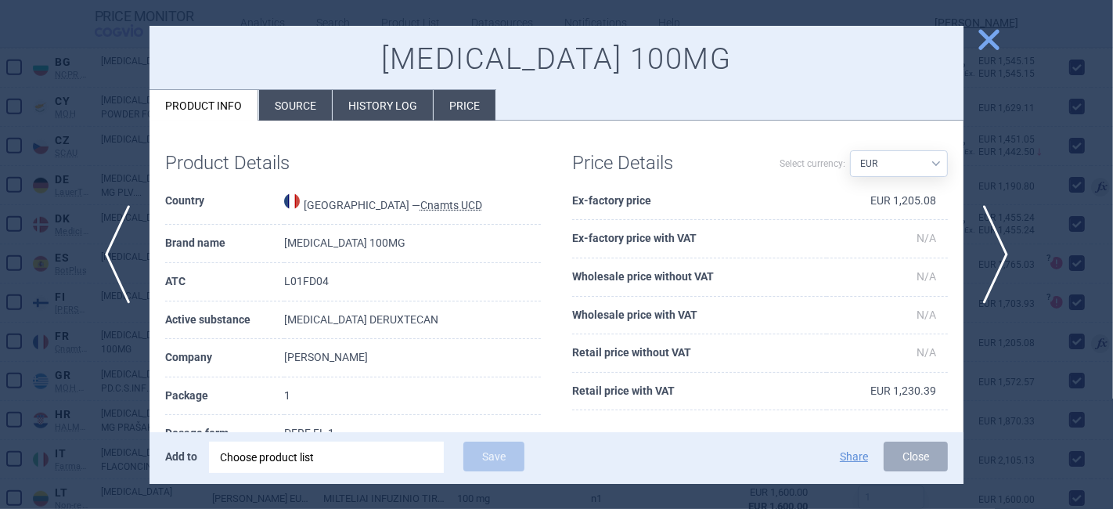
click at [375, 106] on li "History log" at bounding box center [383, 105] width 100 height 31
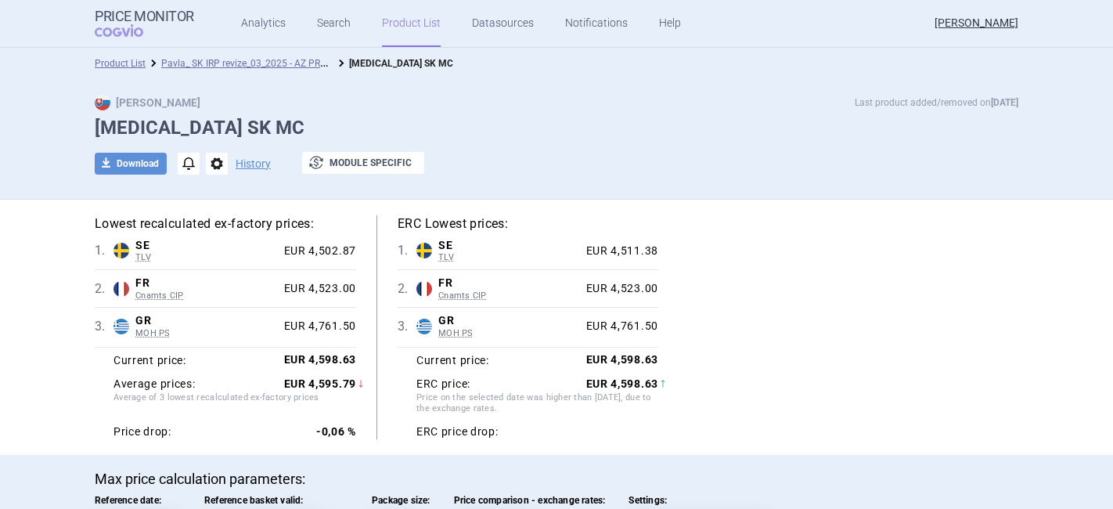
select select "[DATE]"
click at [117, 61] on link "Product List" at bounding box center [120, 63] width 51 height 11
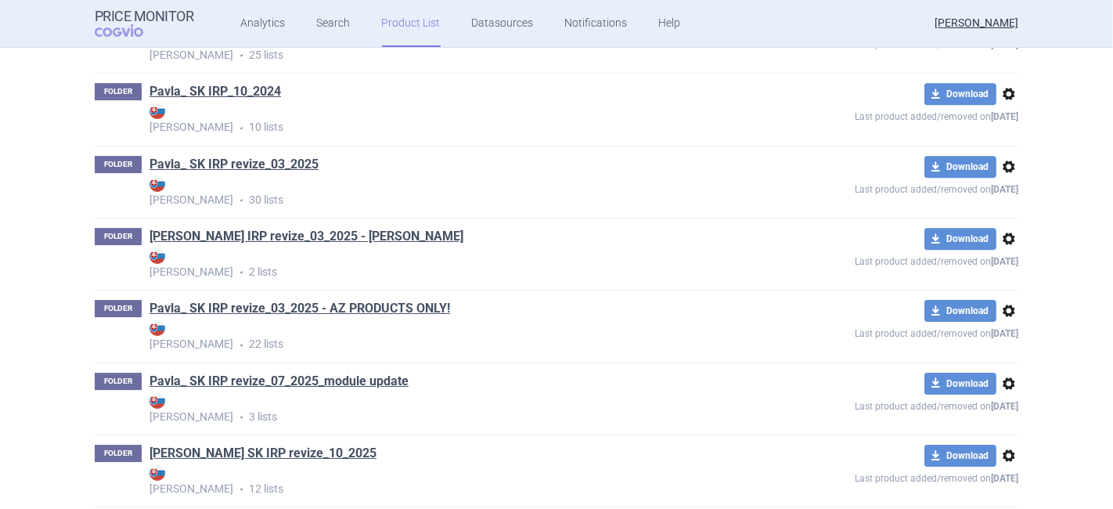
scroll to position [4162, 0]
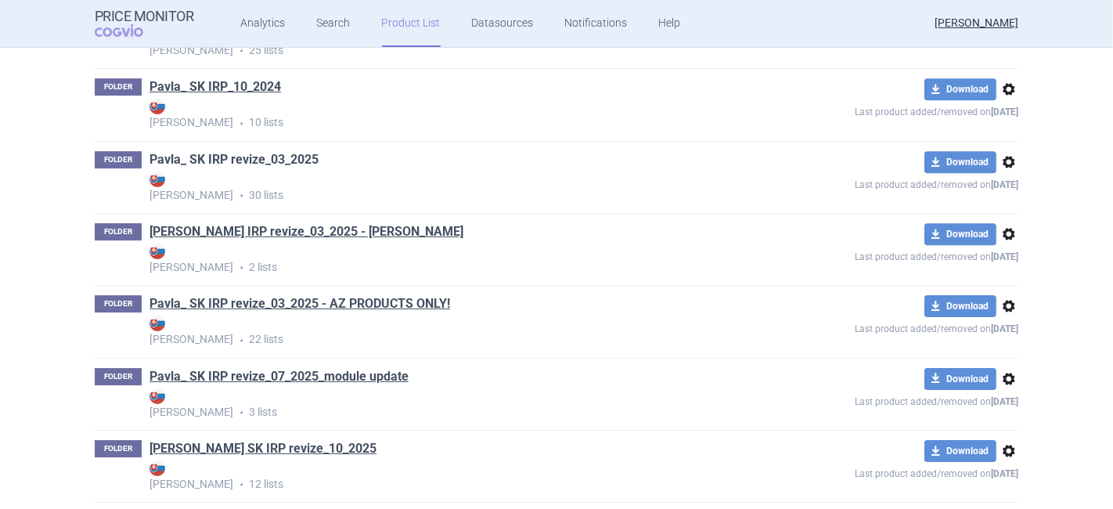
click at [235, 166] on link "Pavla_ SK IRP revize_03_2025" at bounding box center [234, 159] width 169 height 17
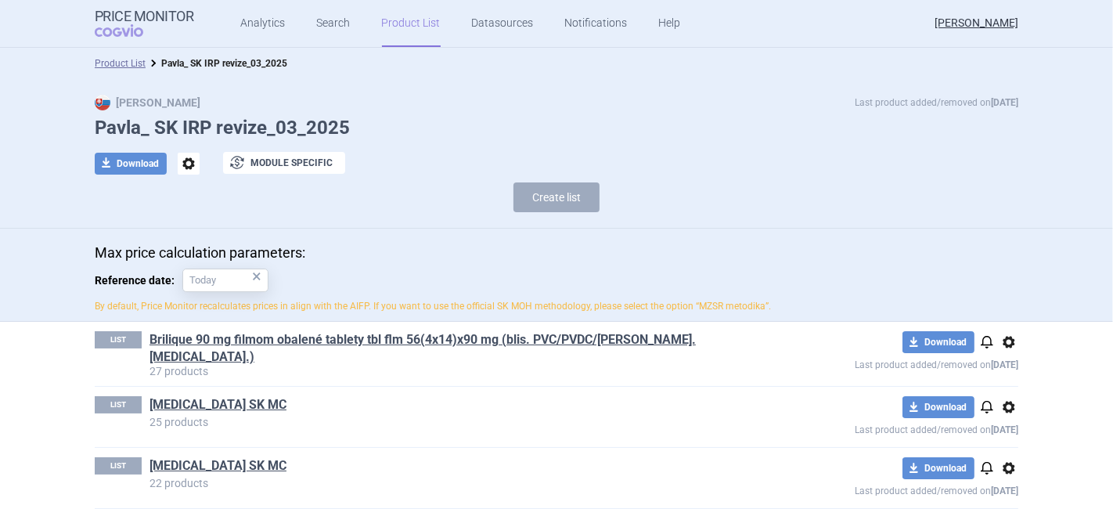
scroll to position [174, 0]
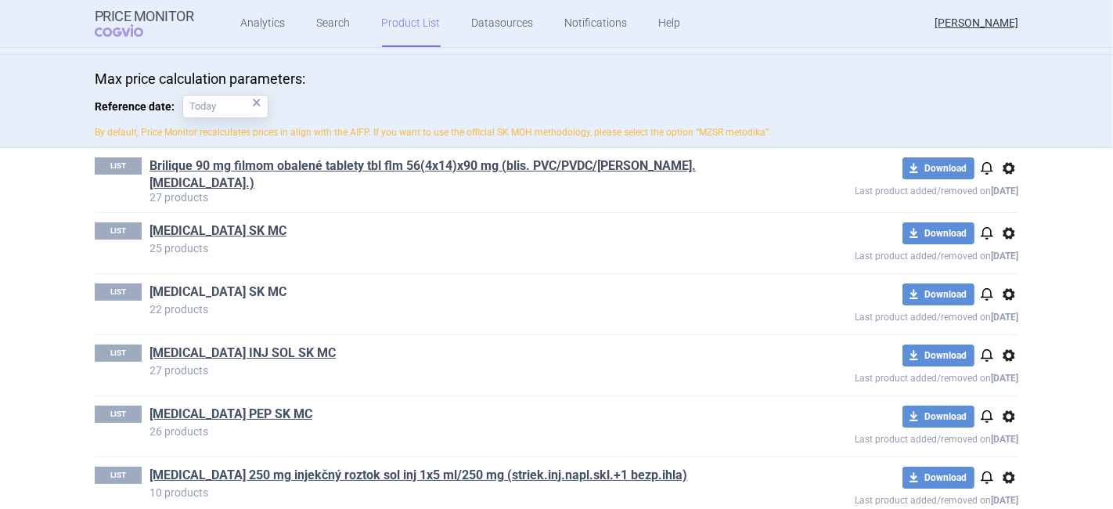
click at [165, 290] on link "[MEDICAL_DATA] SK MC" at bounding box center [218, 291] width 137 height 17
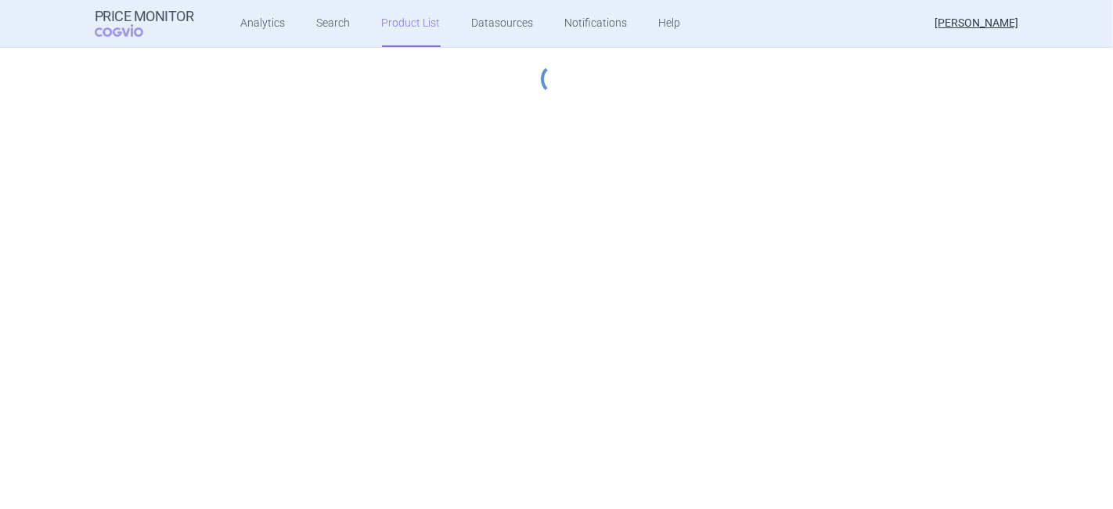
select select "[DATE]"
